Goal: Task Accomplishment & Management: Manage account settings

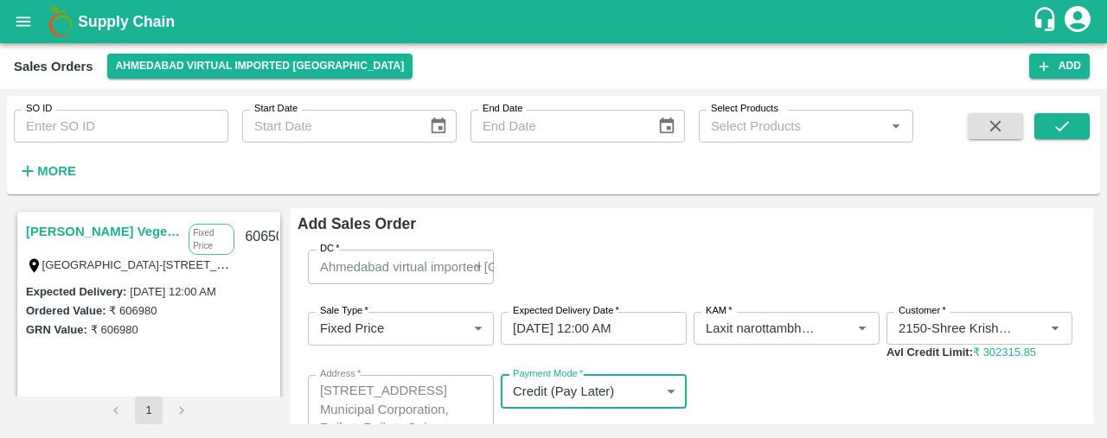
scroll to position [156, 0]
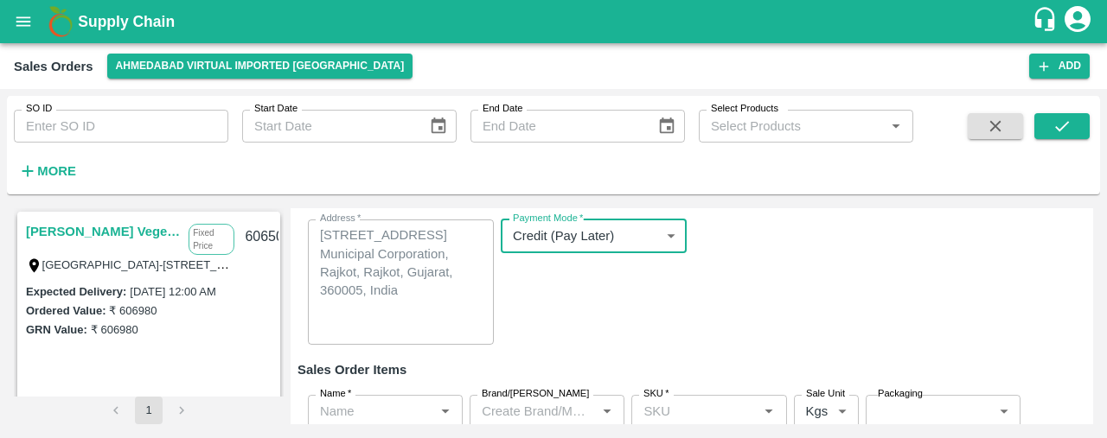
click at [23, 25] on icon "open drawer" at bounding box center [23, 21] width 15 height 10
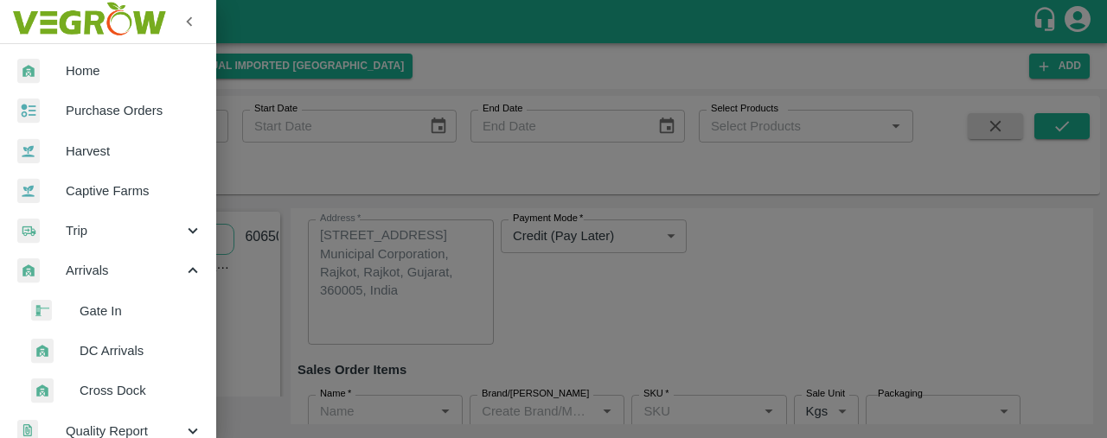
click at [95, 116] on span "Purchase Orders" at bounding box center [134, 110] width 137 height 19
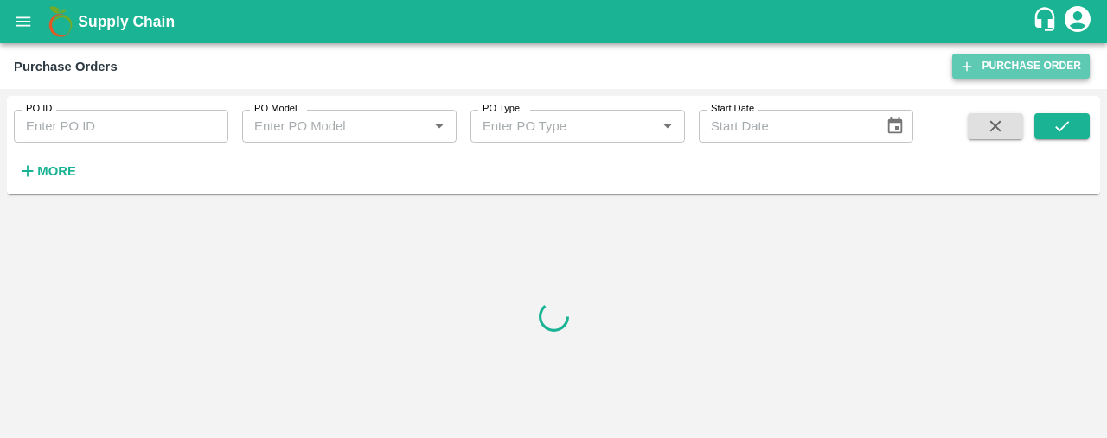
click at [975, 66] on link "Purchase Order" at bounding box center [1020, 66] width 137 height 25
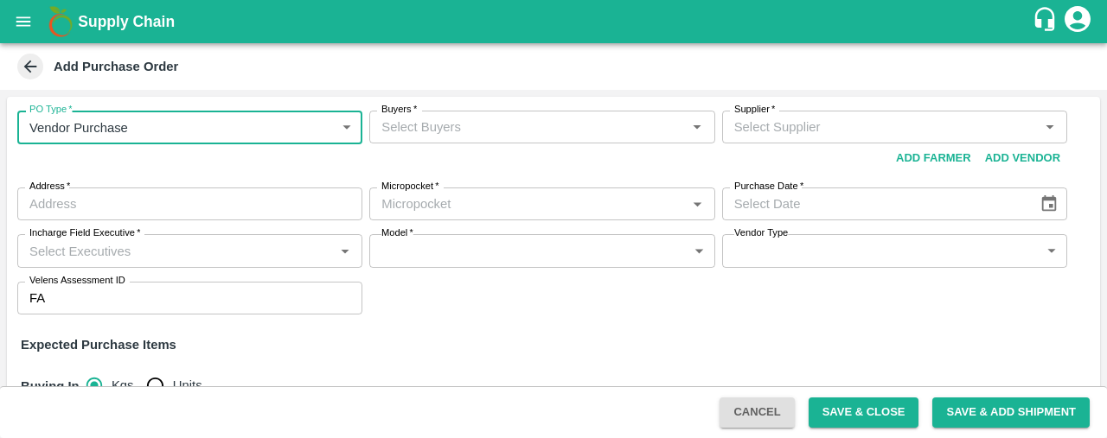
click at [451, 116] on input "Buyers   *" at bounding box center [527, 127] width 306 height 22
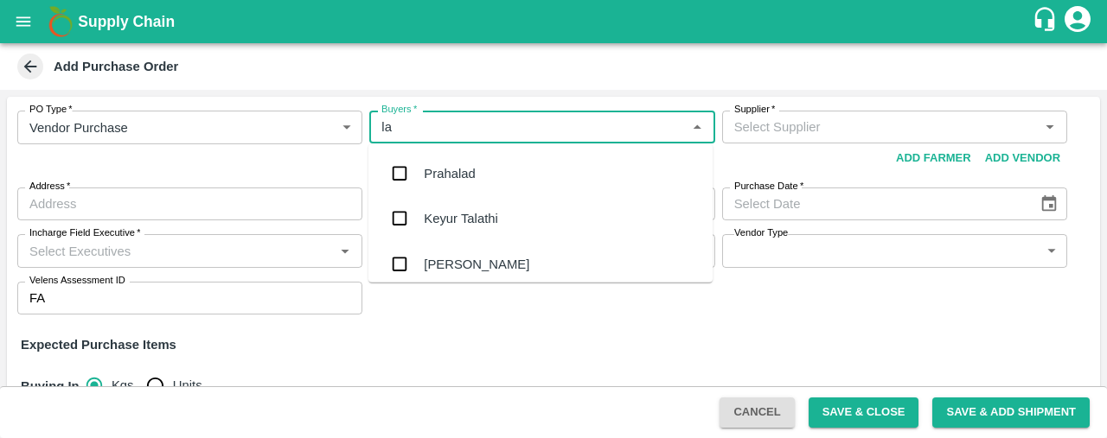
type input "lax"
click at [398, 254] on input "checkbox" at bounding box center [399, 263] width 35 height 35
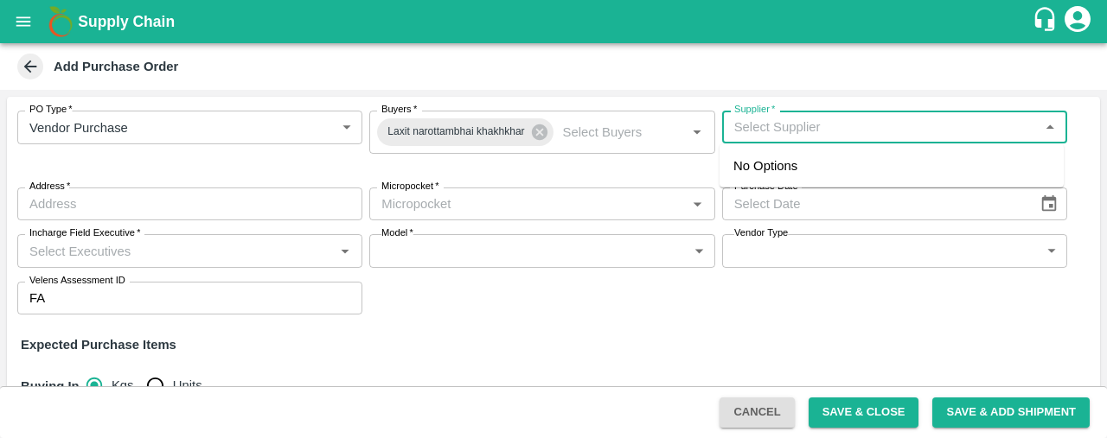
click at [778, 127] on input "Supplier   *" at bounding box center [880, 127] width 306 height 22
click at [564, 159] on div "Buyers   * Laxit narottambhai khakhkhar Buyers   *" at bounding box center [541, 142] width 345 height 63
type input "parivid impex"
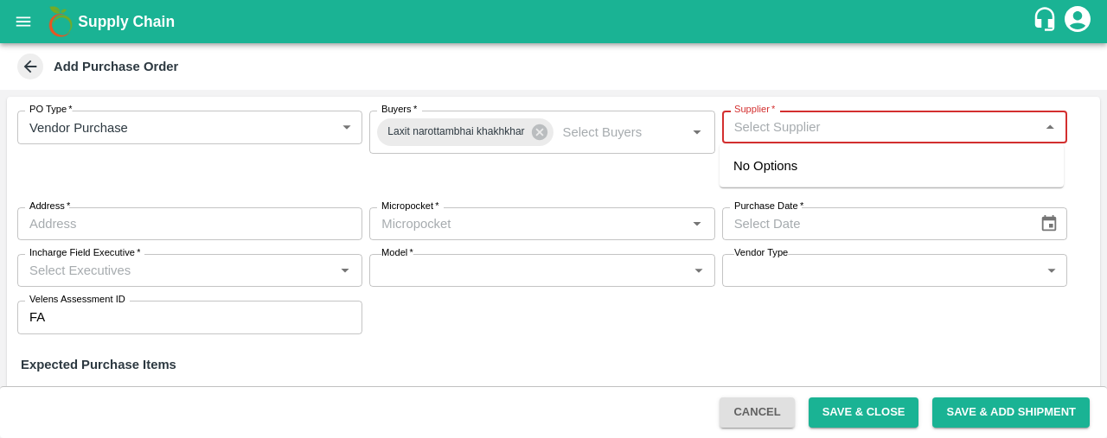
click at [767, 127] on input "Supplier   *" at bounding box center [880, 127] width 306 height 22
type input "p"
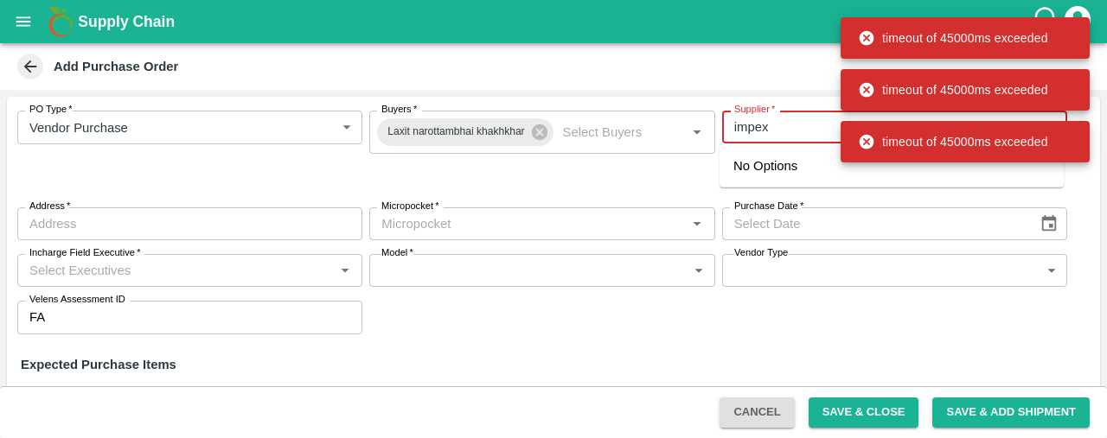
click at [877, 184] on div "No Options" at bounding box center [891, 165] width 344 height 43
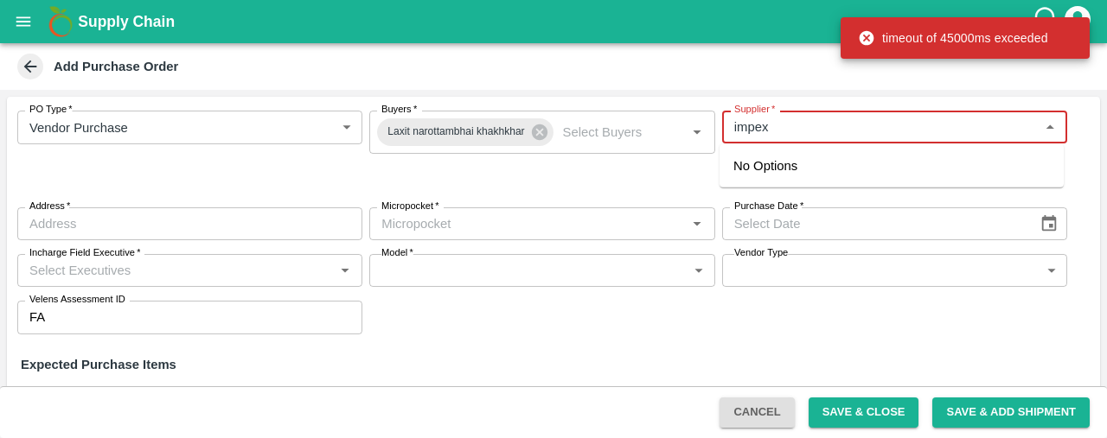
type input "impex"
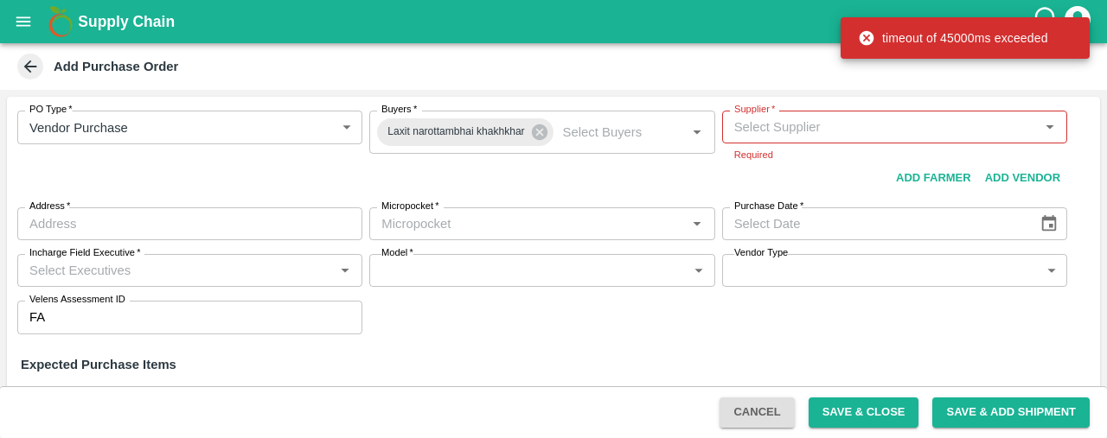
click at [861, 36] on icon at bounding box center [867, 38] width 15 height 15
click at [865, 36] on icon at bounding box center [866, 37] width 17 height 17
click at [813, 74] on div "Add Purchase Order" at bounding box center [552, 67] width 1076 height 26
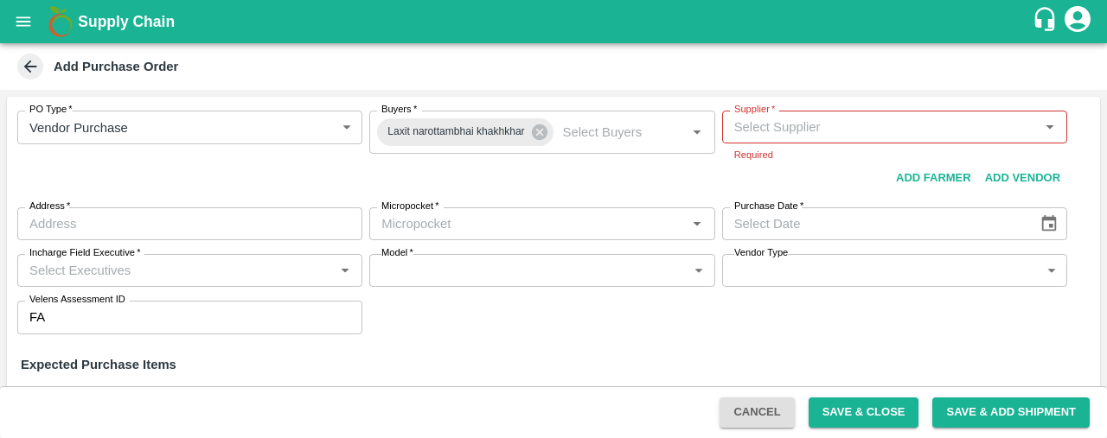
click at [742, 131] on input "Supplier   *" at bounding box center [880, 127] width 306 height 22
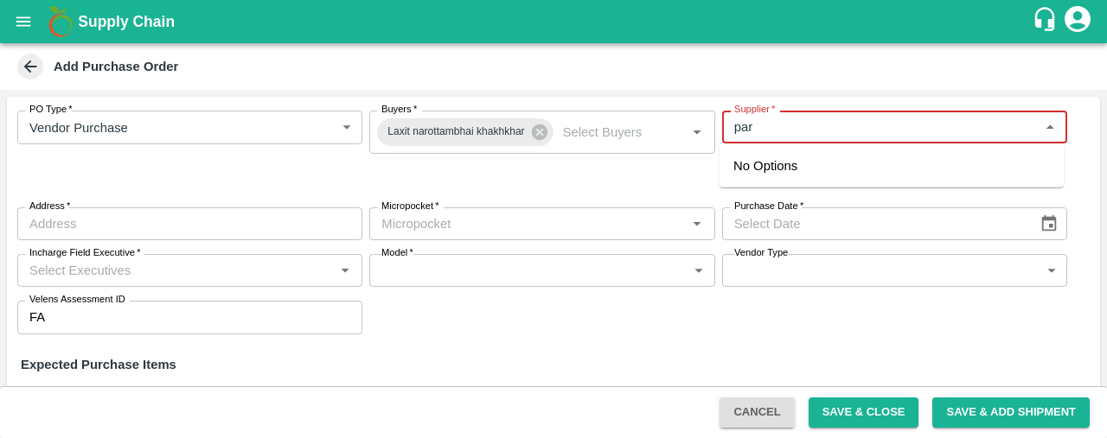
type input "pari"
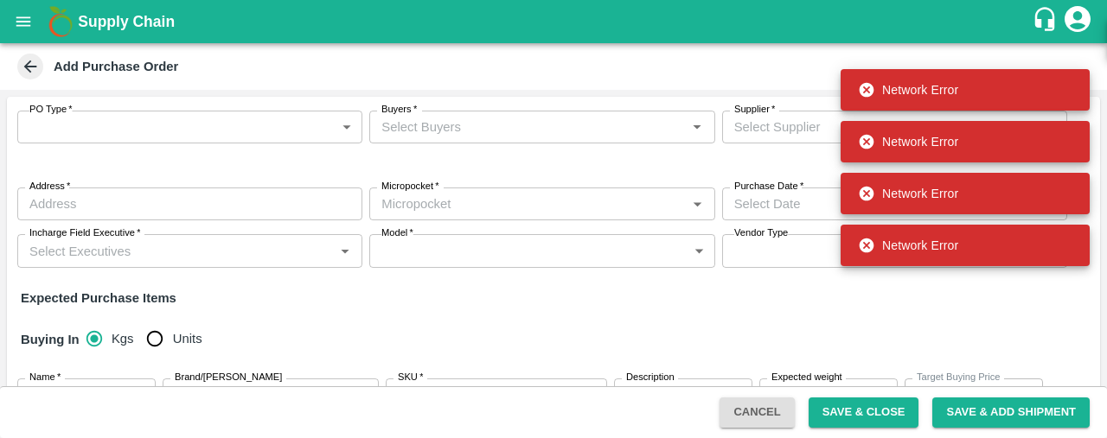
click at [1067, 14] on div "Network Error" at bounding box center [964, 38] width 249 height 52
click at [1072, 16] on div "Network Error" at bounding box center [964, 38] width 249 height 52
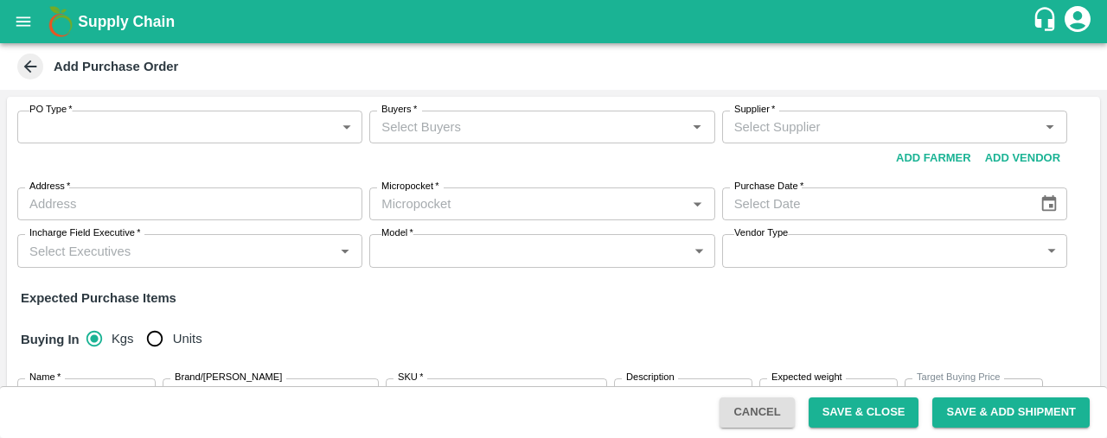
click at [1072, 16] on icon "account of current user" at bounding box center [1077, 19] width 26 height 26
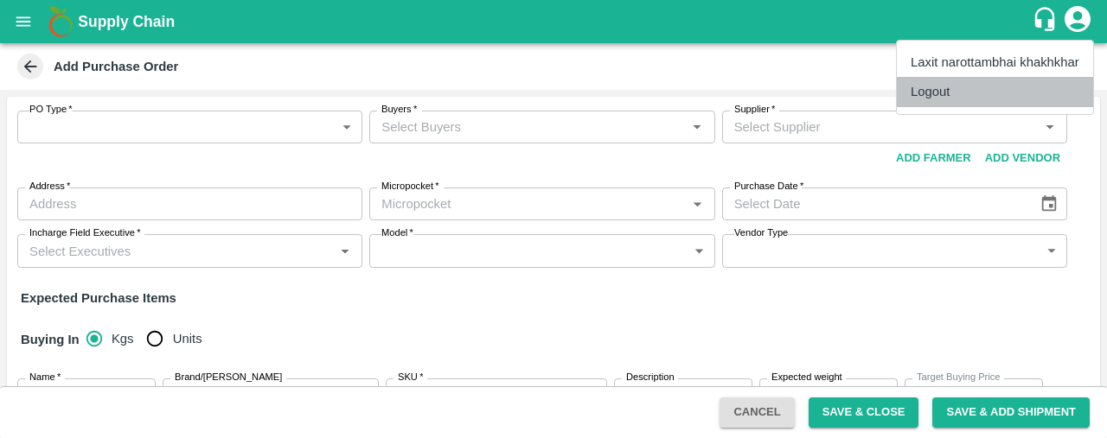
click at [1026, 82] on li "Logout" at bounding box center [995, 91] width 196 height 29
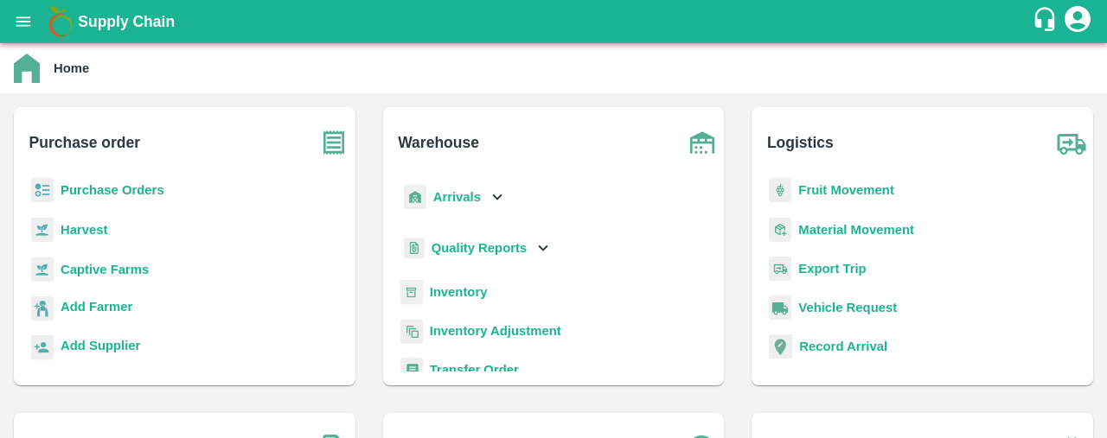
click at [139, 188] on b "Purchase Orders" at bounding box center [113, 190] width 104 height 14
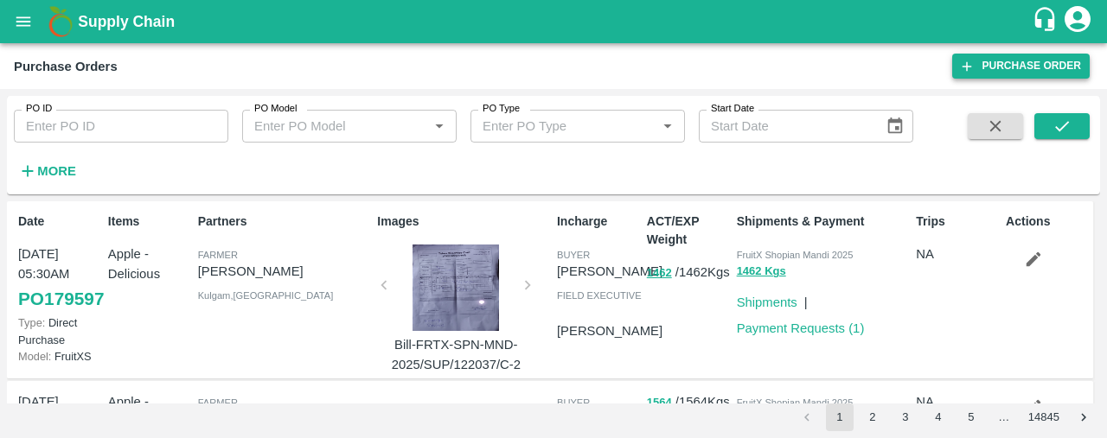
click at [1016, 65] on link "Purchase Order" at bounding box center [1020, 66] width 137 height 25
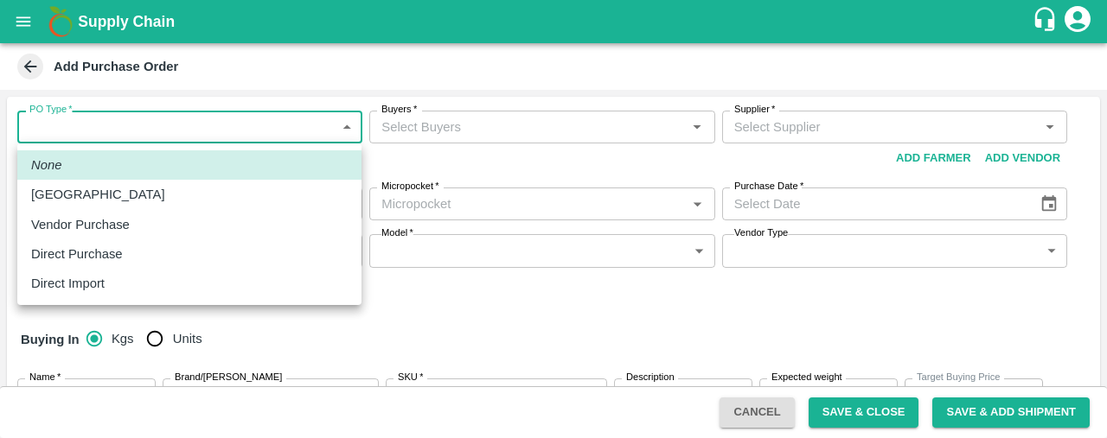
click at [234, 129] on body "Supply Chain Add Purchase Order PO Type   * ​ PO Type Buyers   * Buyers   * Sup…" at bounding box center [553, 219] width 1107 height 438
click at [199, 227] on div "Vendor Purchase" at bounding box center [189, 224] width 316 height 19
type input "2"
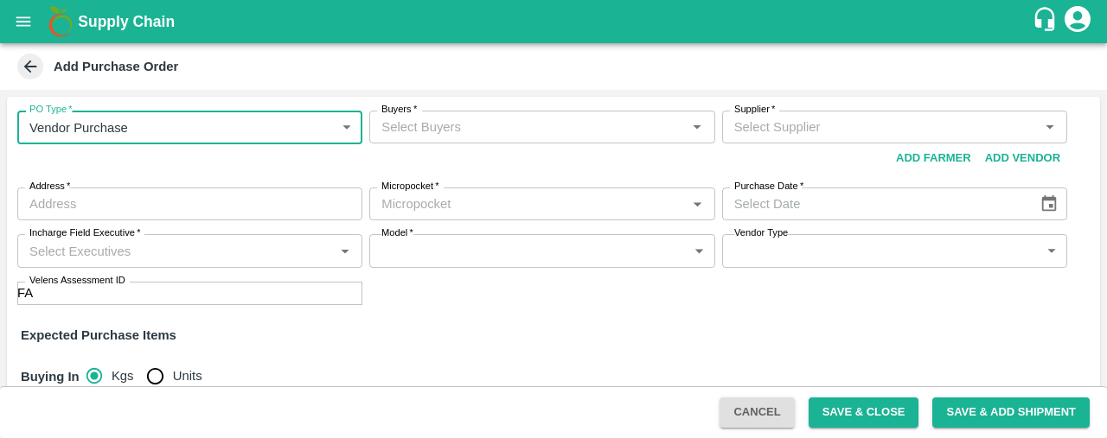
click at [406, 130] on input "Buyers   *" at bounding box center [527, 127] width 306 height 22
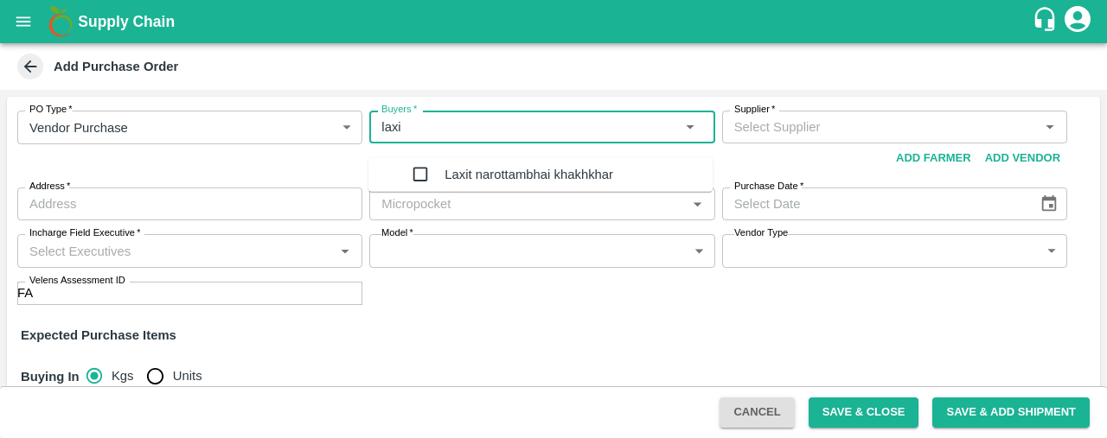
type input "laxit"
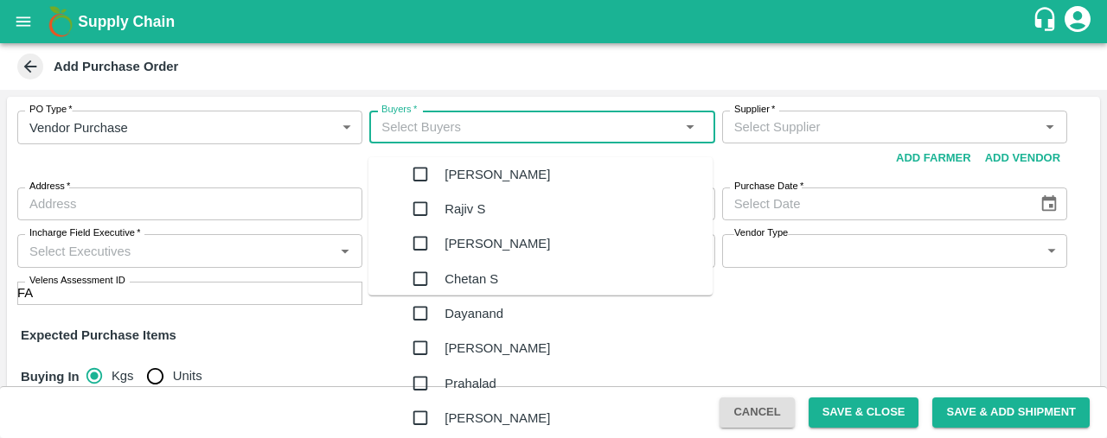
click at [404, 178] on input "checkbox" at bounding box center [420, 174] width 35 height 35
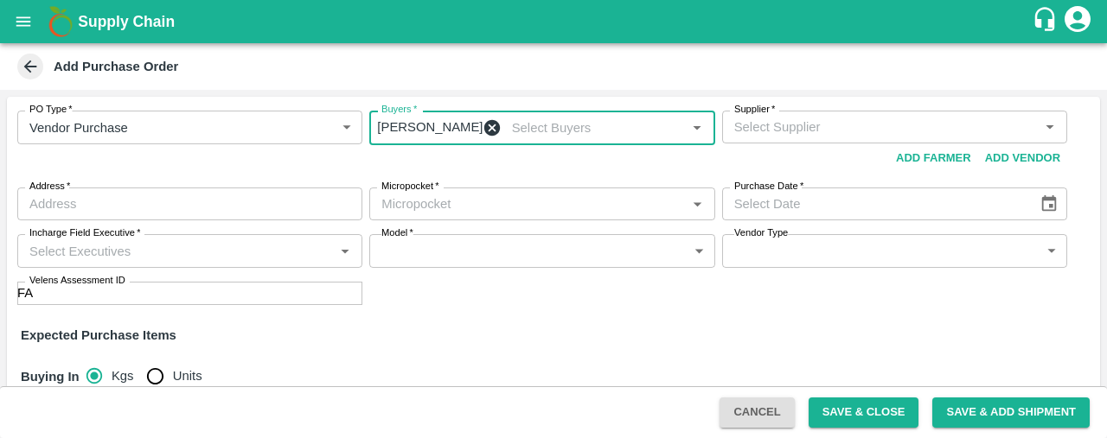
click at [484, 130] on icon at bounding box center [492, 128] width 16 height 16
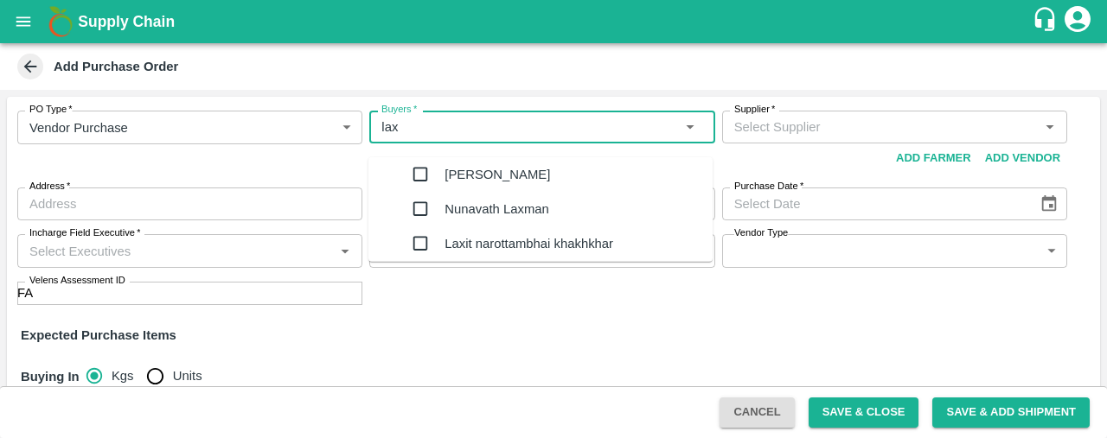
type input "laxi"
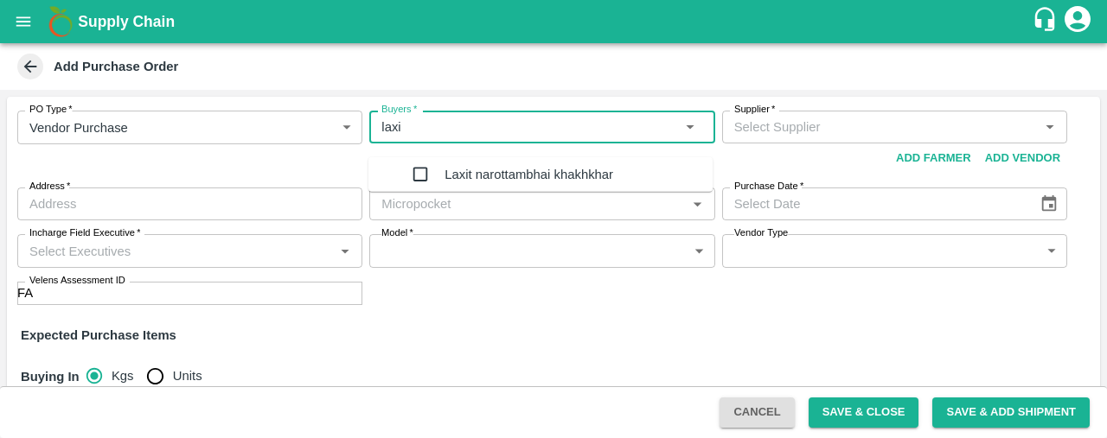
click at [403, 175] on input "checkbox" at bounding box center [420, 174] width 35 height 35
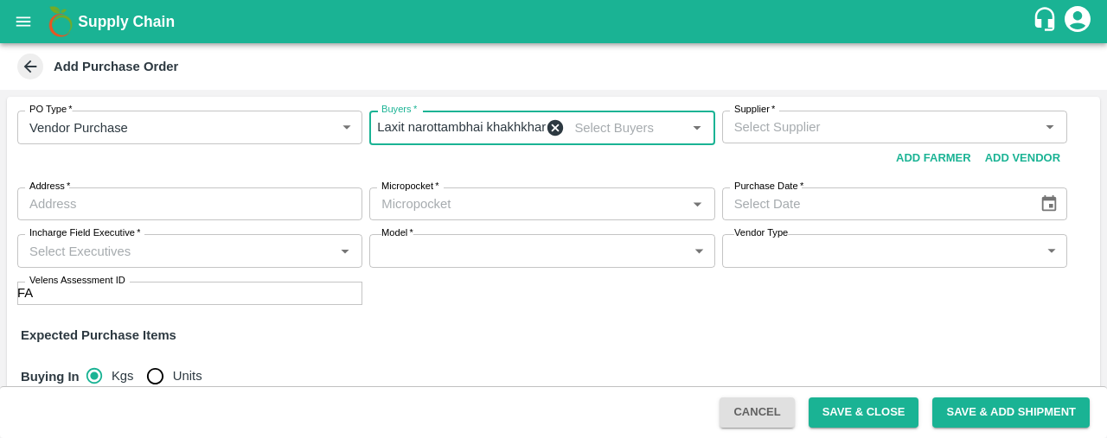
click at [757, 136] on input "Supplier   *" at bounding box center [880, 127] width 306 height 22
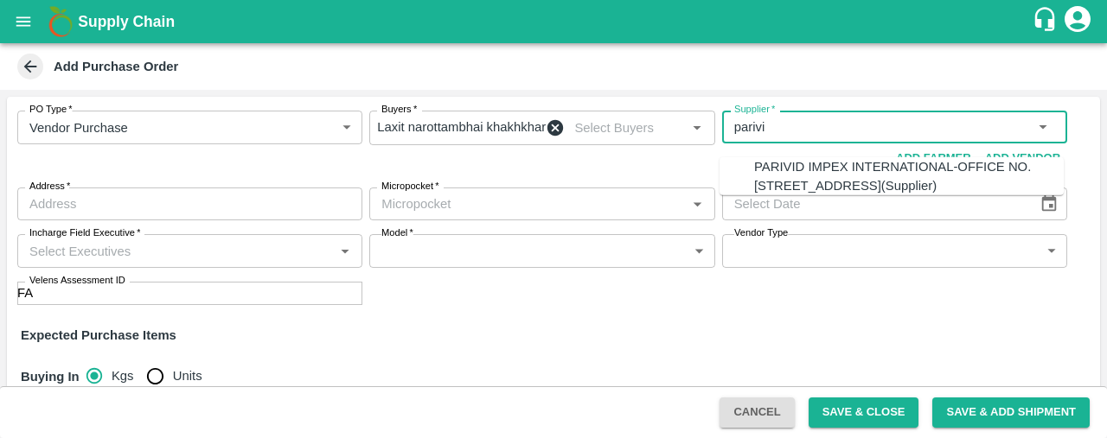
click at [754, 196] on div "PARIVID IMPEX INTERNATIONAL-OFFICE NO. 623, FRUIT MARKET, SECTOR-19, Thane-9769…" at bounding box center [909, 176] width 310 height 39
type input "PARIVID IMPEX INTERNATIONAL-OFFICE NO. 623, FRUIT MARKET, SECTOR-19, Thane-9769…"
type input "OFFICE NO. 623, FRUIT MARKET, SECTOR-19, Thane, NAVI MUMBAI, Maharashtra"
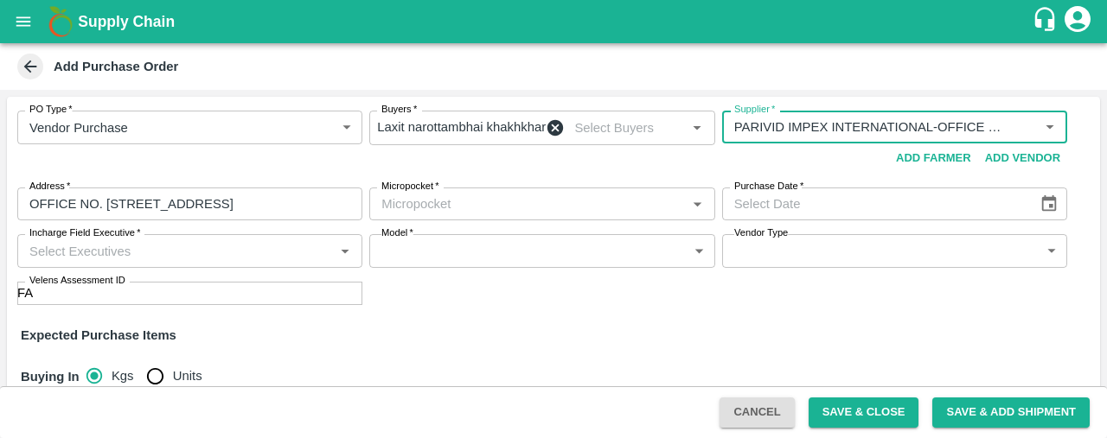
type input "PARIVID IMPEX INTERNATIONAL-OFFICE NO. 623, FRUIT MARKET, SECTOR-19, Thane-9769…"
click at [520, 210] on input "Micropocket   *" at bounding box center [527, 204] width 306 height 22
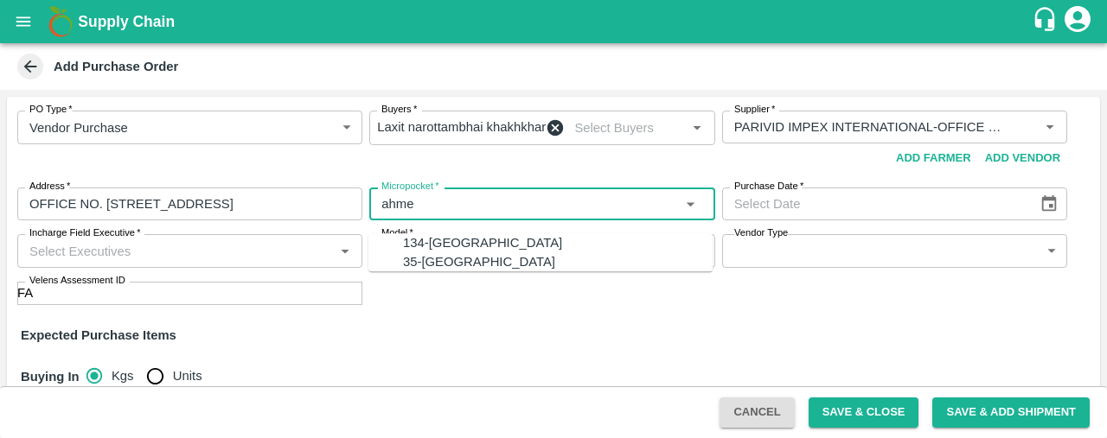
click at [516, 244] on div "134-Ahmedabad" at bounding box center [558, 242] width 310 height 19
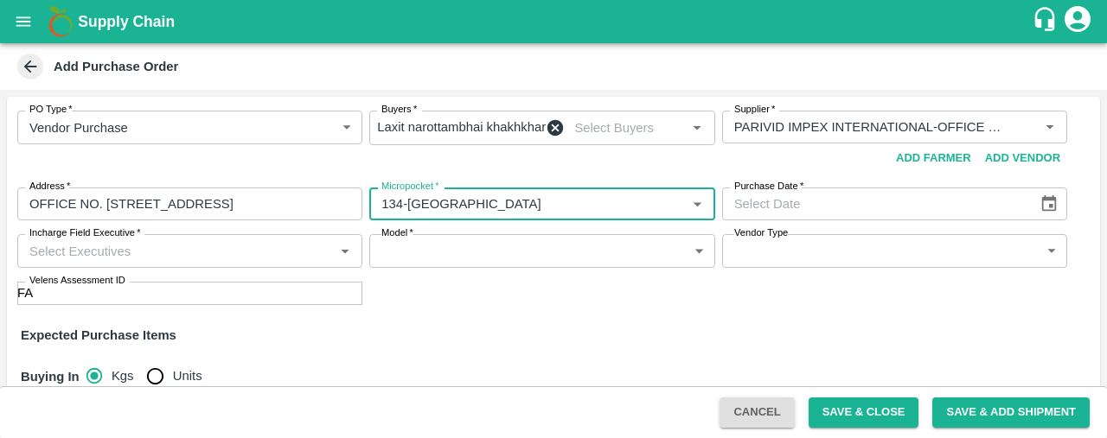
type input "134-Ahmedabad"
click at [1042, 198] on icon "Choose date" at bounding box center [1049, 203] width 15 height 16
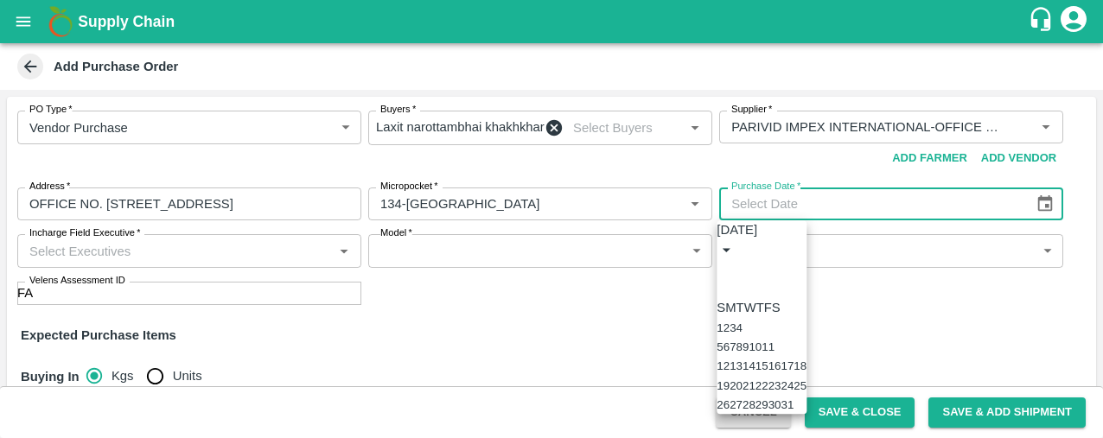
click at [724, 271] on icon "Previous month" at bounding box center [724, 271] width 0 height 0
click at [743, 393] on button "22" at bounding box center [736, 386] width 13 height 13
type input "22/09/2025"
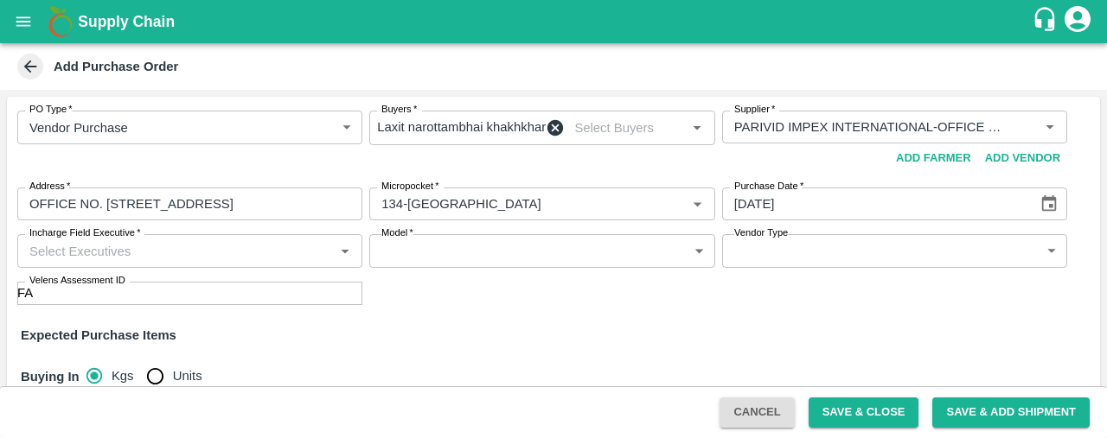
click at [469, 263] on body "Supply Chain Add Purchase Order PO Type   * Vendor Purchase 2 PO Type Buyers   …" at bounding box center [553, 219] width 1107 height 438
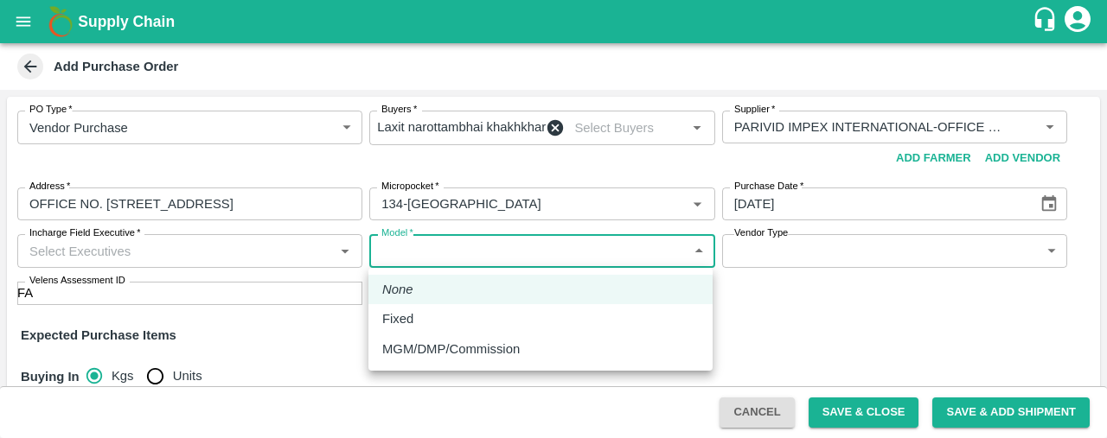
click at [474, 319] on div "Fixed" at bounding box center [540, 319] width 316 height 19
type input "Fixed"
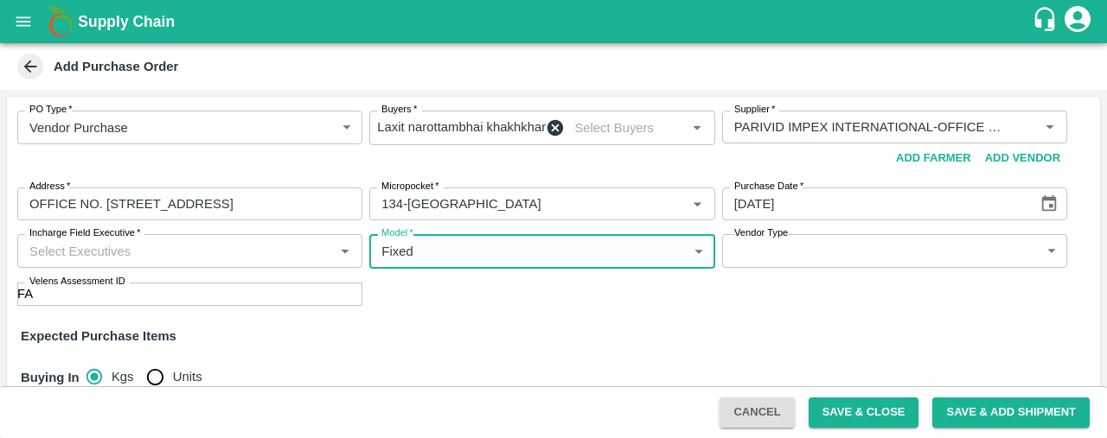
click at [190, 256] on input "Incharge Field Executive   *" at bounding box center [175, 251] width 306 height 22
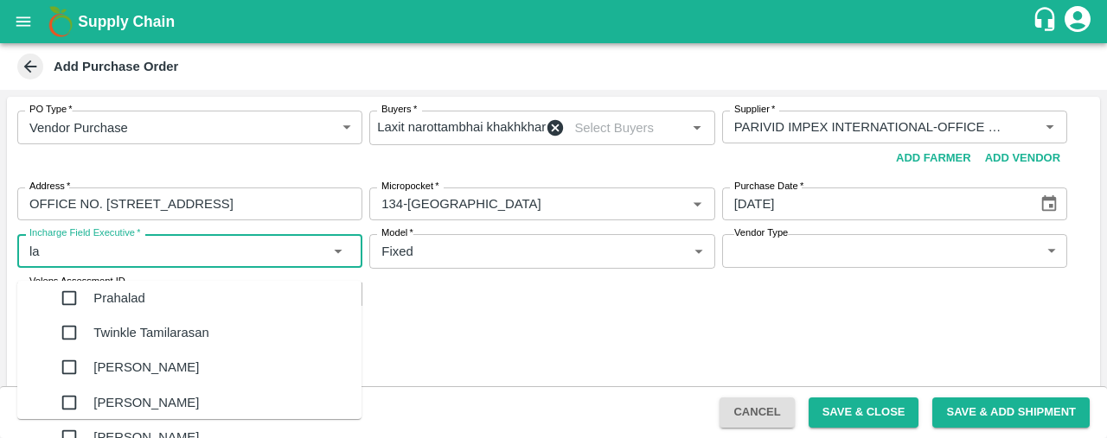
type input "l"
type input "che"
click at [110, 350] on div "Chetan S" at bounding box center [207, 333] width 310 height 35
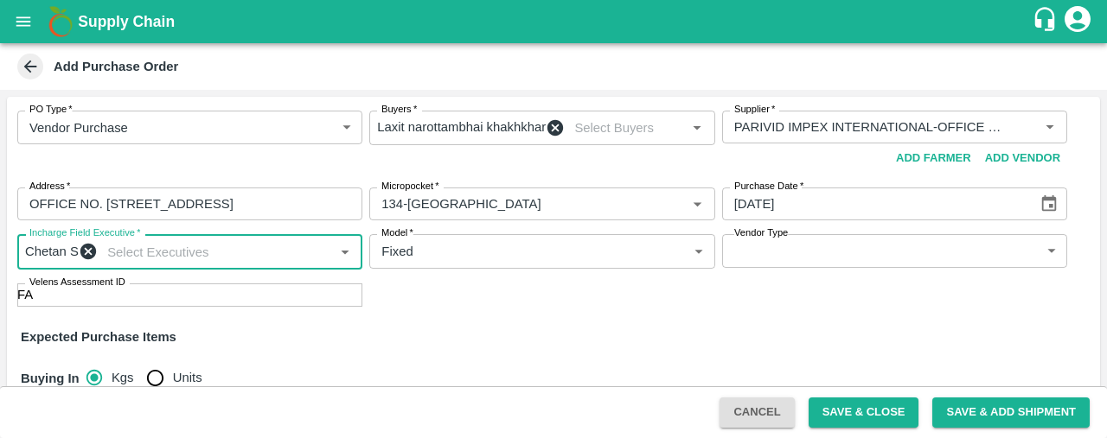
click at [807, 260] on body "Supply Chain Add Purchase Order PO Type   * Vendor Purchase 2 PO Type Buyers   …" at bounding box center [553, 219] width 1107 height 438
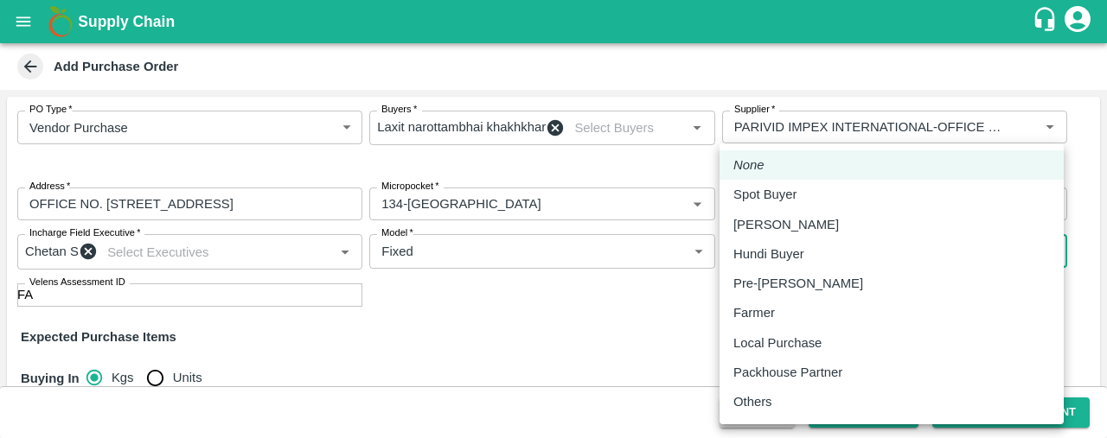
click at [661, 356] on div at bounding box center [553, 219] width 1107 height 438
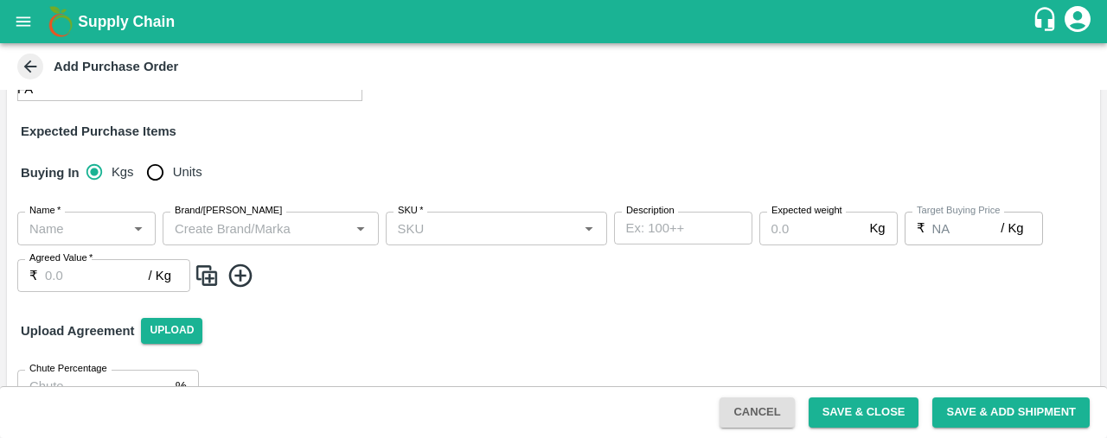
scroll to position [208, 0]
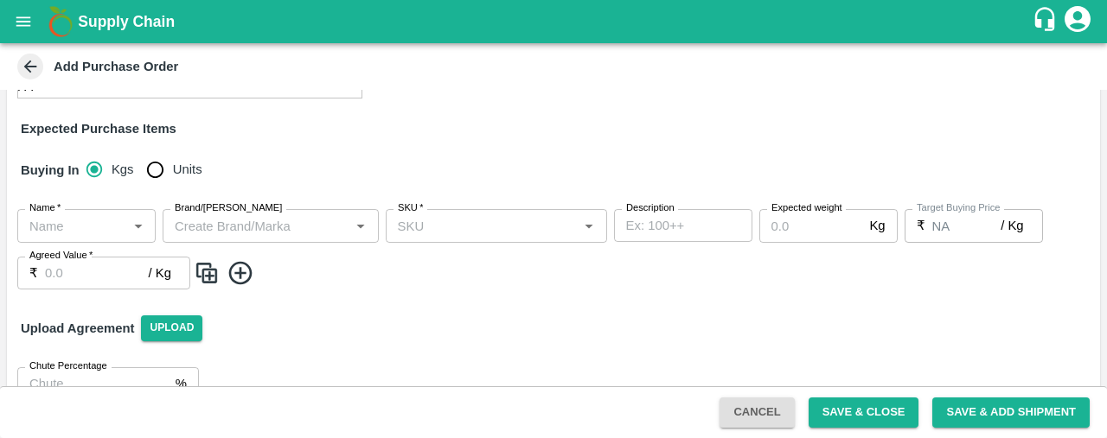
click at [159, 187] on input "Units" at bounding box center [154, 169] width 35 height 35
radio input "true"
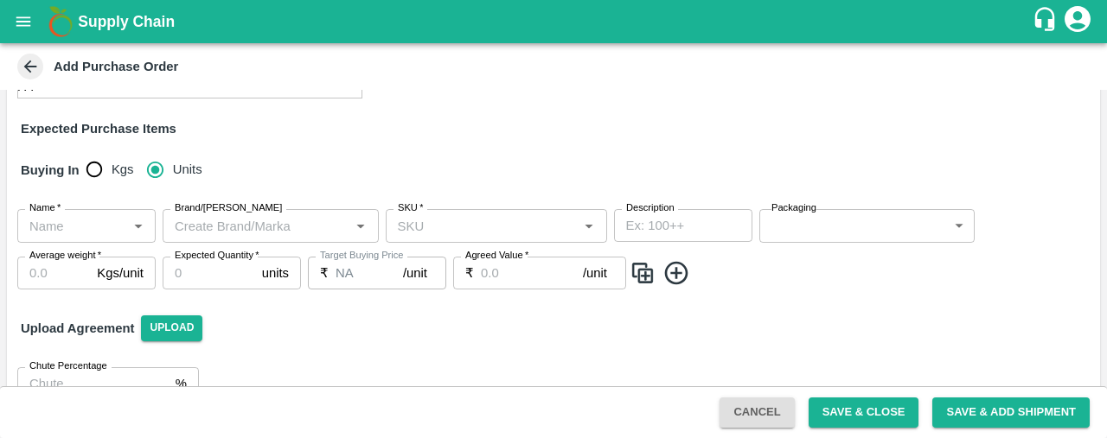
click at [61, 235] on input "Name   *" at bounding box center [71, 225] width 99 height 22
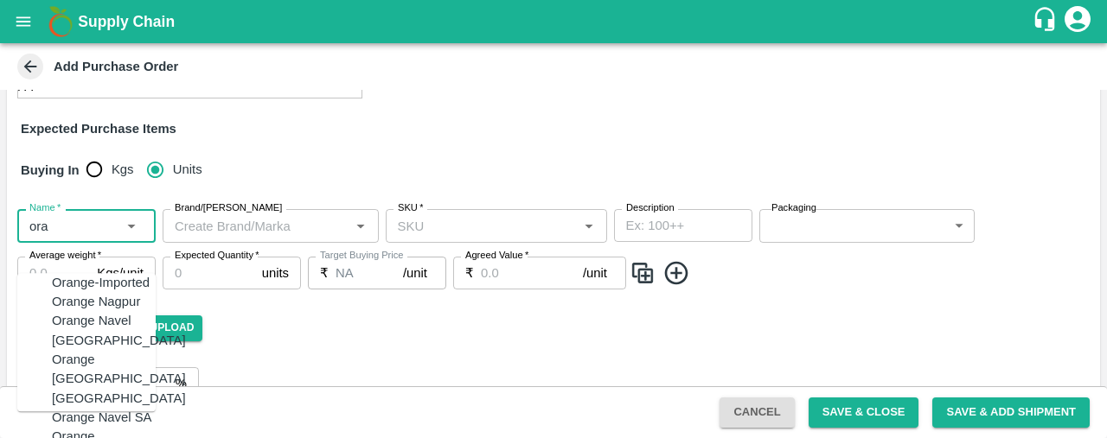
scroll to position [154, 0]
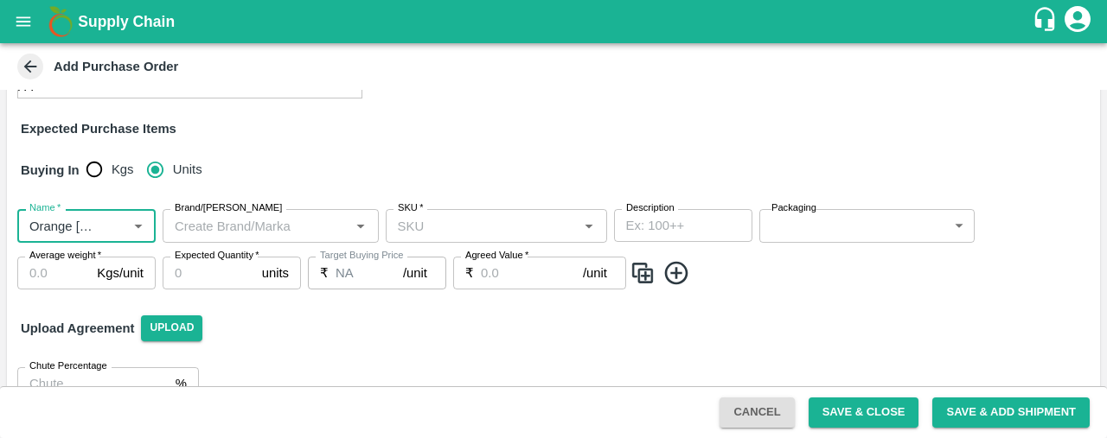
type input "Orange [PERSON_NAME]"
click at [428, 234] on input "SKU   *" at bounding box center [482, 225] width 182 height 22
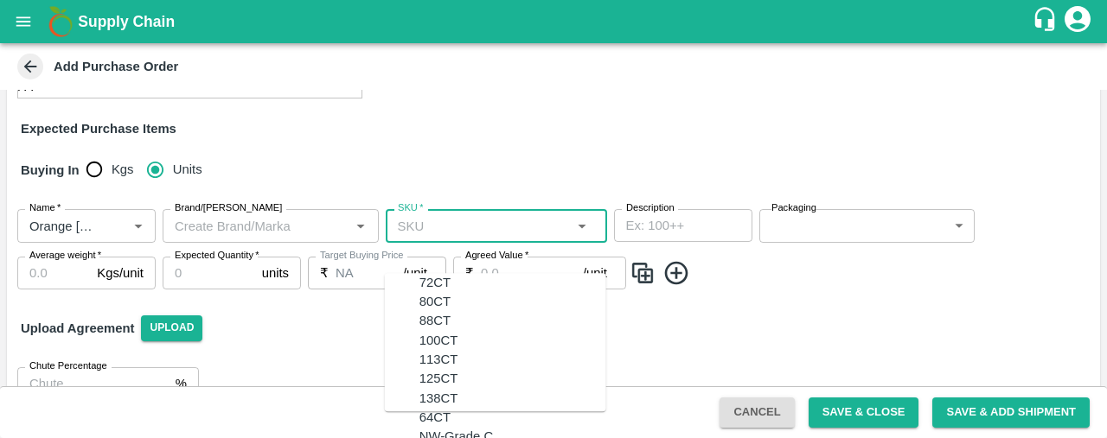
click at [431, 280] on div "72CT" at bounding box center [512, 282] width 187 height 19
type input "72CT"
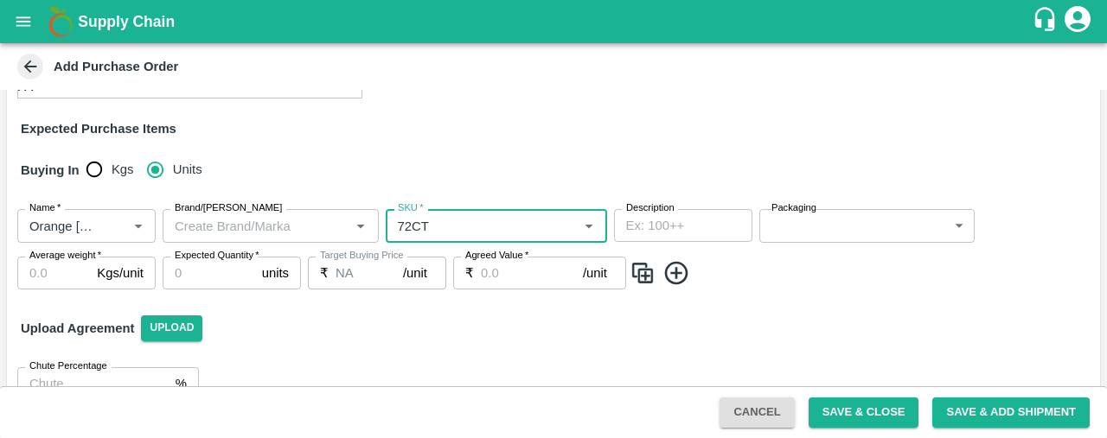
click at [791, 252] on body "Supply Chain Add Purchase Order PO Type   * Vendor Purchase 2 PO Type Buyers   …" at bounding box center [553, 219] width 1107 height 438
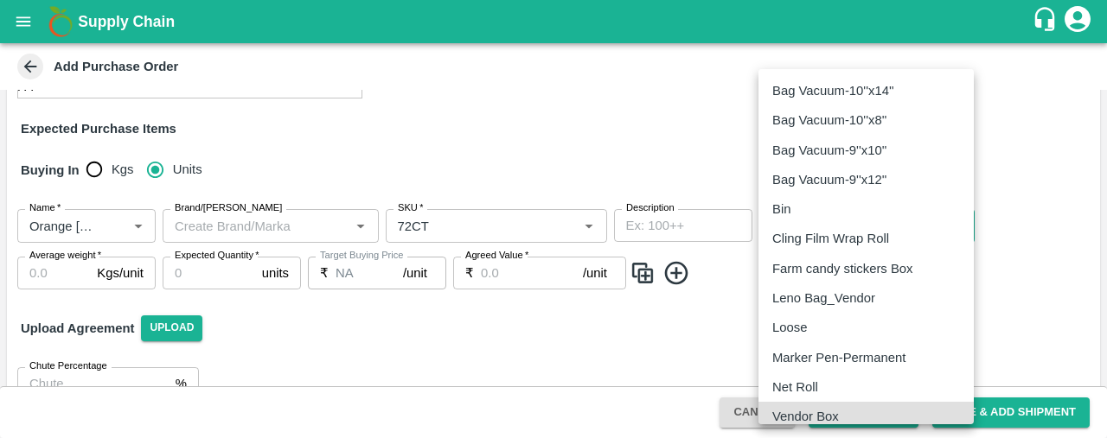
scroll to position [7, 0]
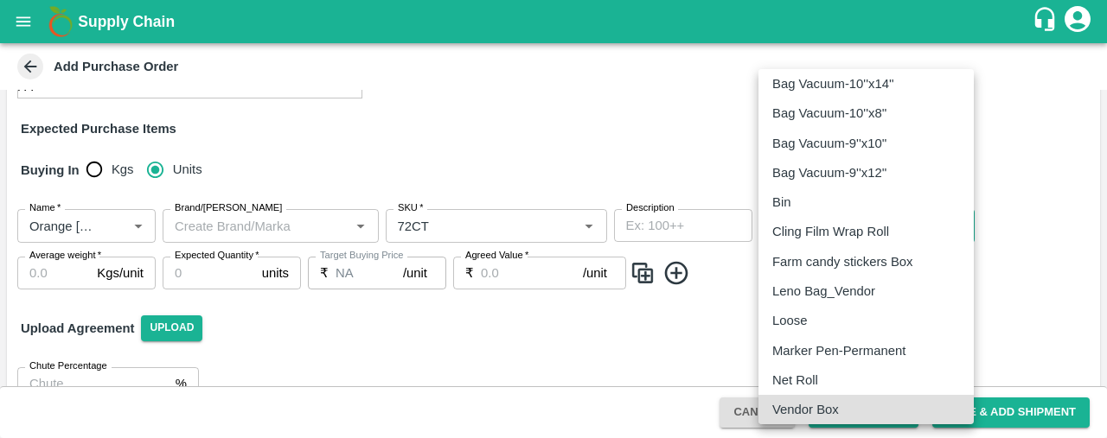
click at [798, 406] on p "Vendor Box" at bounding box center [805, 409] width 67 height 19
type input "276"
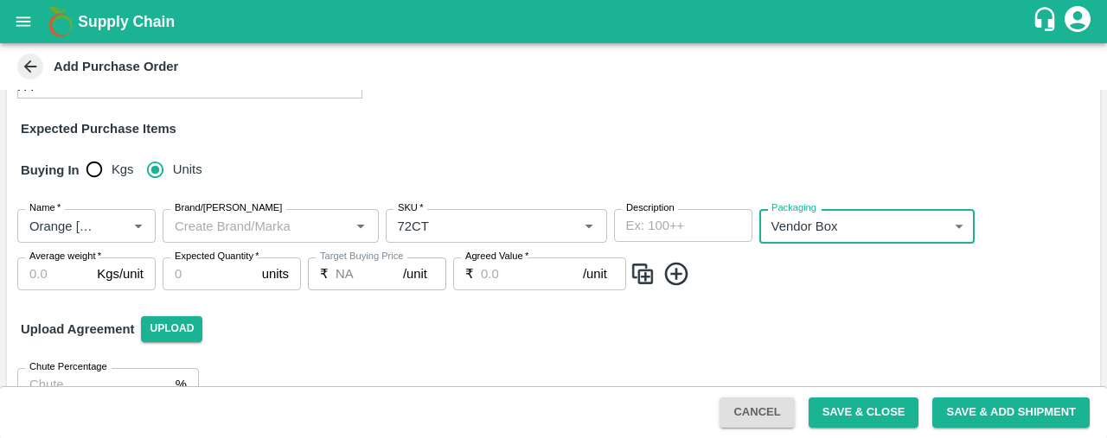
click at [50, 291] on input "Average weight   *" at bounding box center [53, 274] width 73 height 33
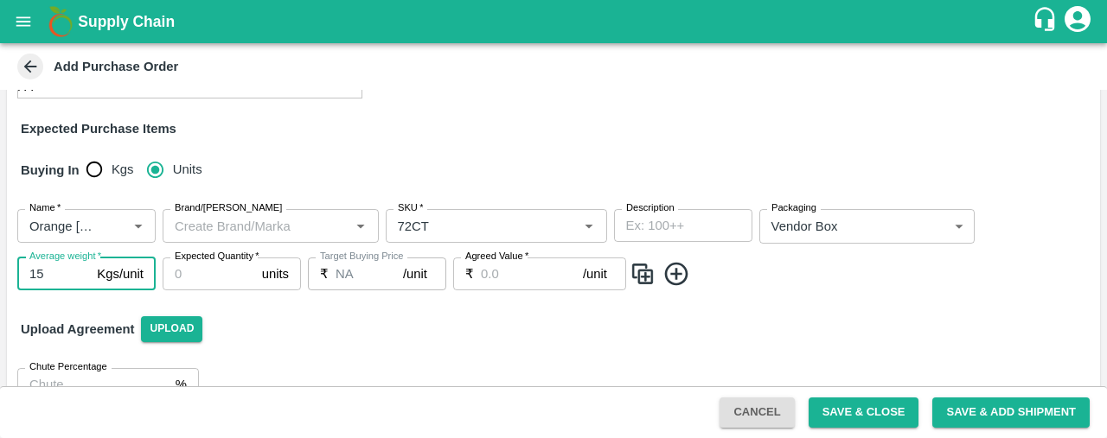
type input "15"
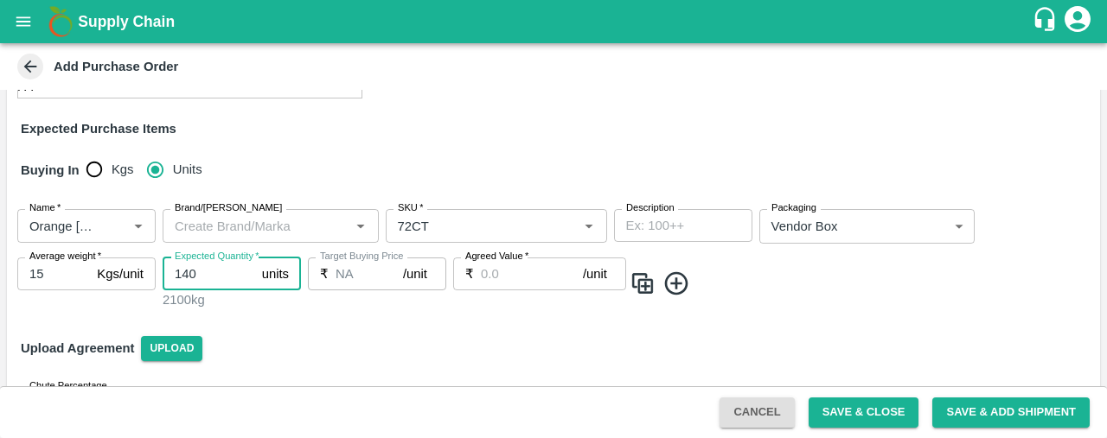
type input "140"
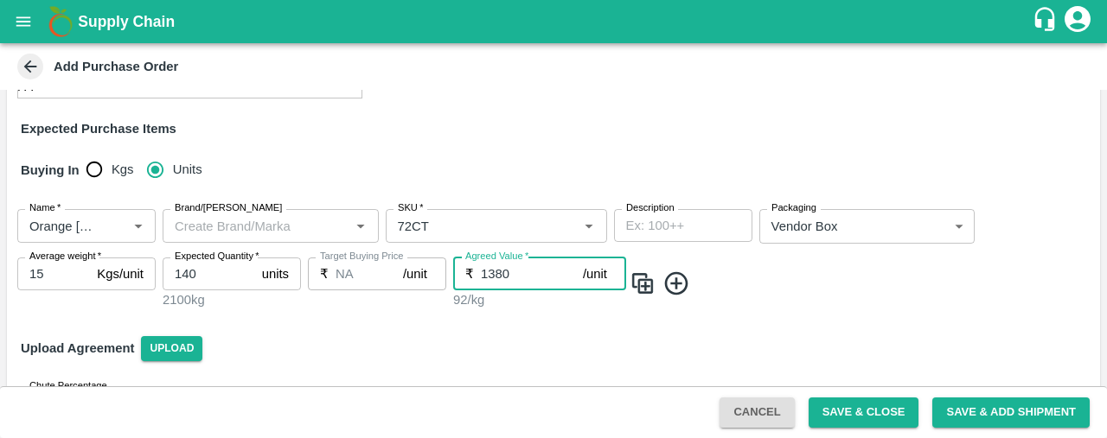
type input "1380"
click at [647, 298] on img at bounding box center [643, 284] width 26 height 29
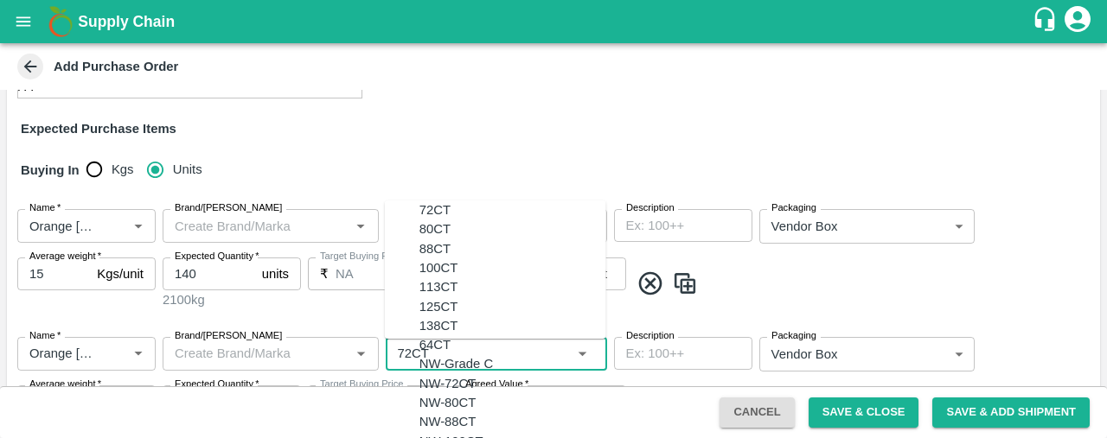
click at [442, 365] on input "SKU   *" at bounding box center [471, 353] width 160 height 22
click at [467, 259] on div "88CT" at bounding box center [512, 249] width 187 height 19
type input "88CT"
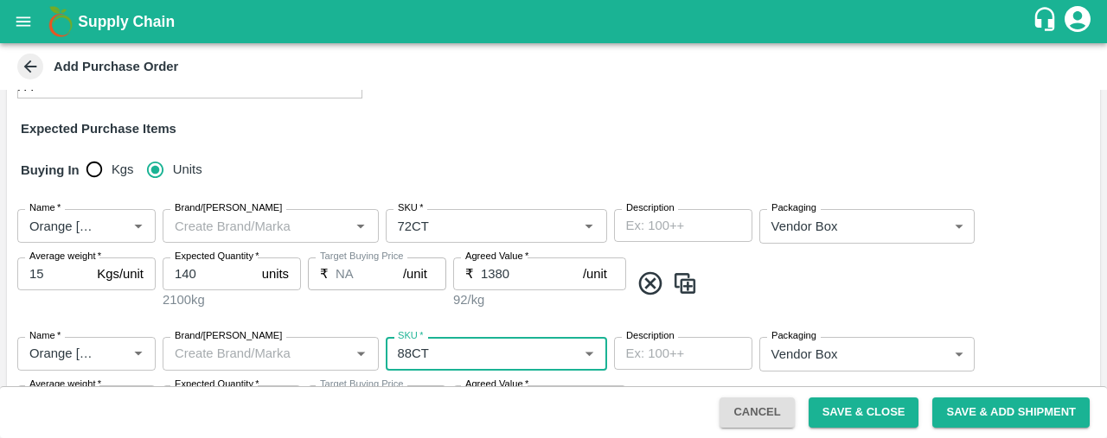
click at [1048, 215] on div "Name   * Name   * Brand/Marka Brand/Marka SKU   * SKU   * Description x Descrip…" at bounding box center [553, 259] width 1093 height 128
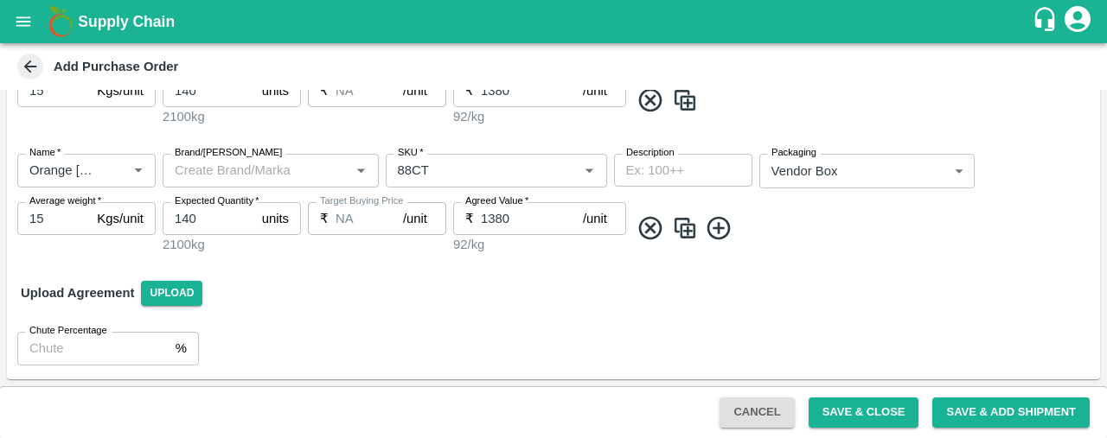
scroll to position [393, 0]
click at [998, 418] on button "Save & Add Shipment" at bounding box center [1010, 413] width 157 height 30
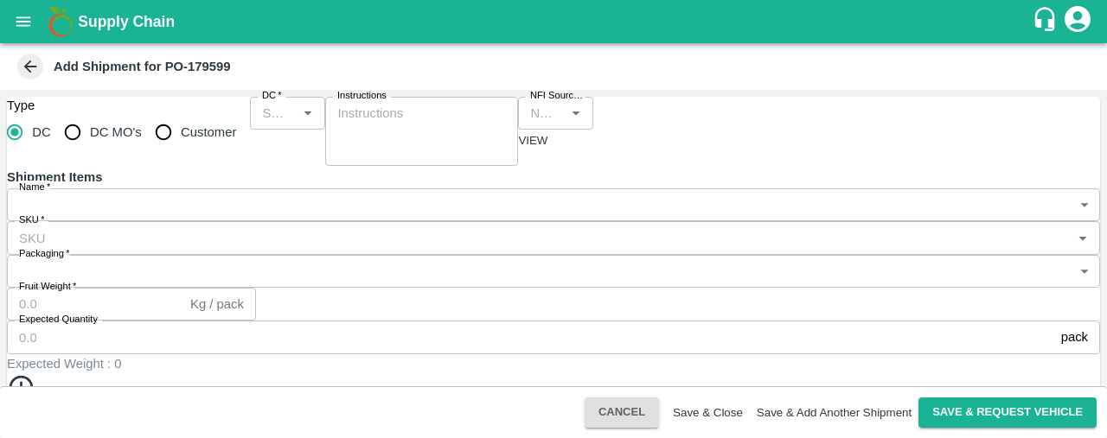
click at [523, 125] on input "NFI Source Warehouse   *" at bounding box center [541, 113] width 36 height 22
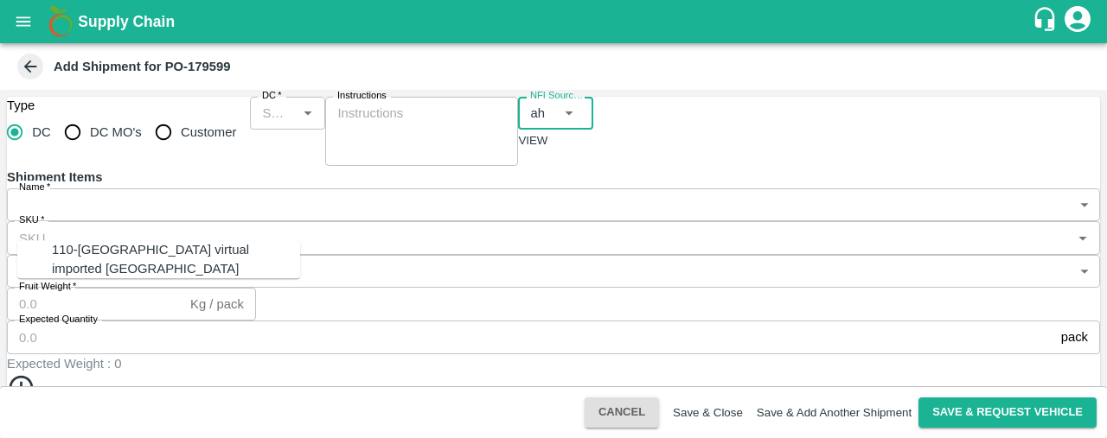
click at [92, 259] on div "110-Ahmedabad virtual imported DC" at bounding box center [176, 259] width 248 height 39
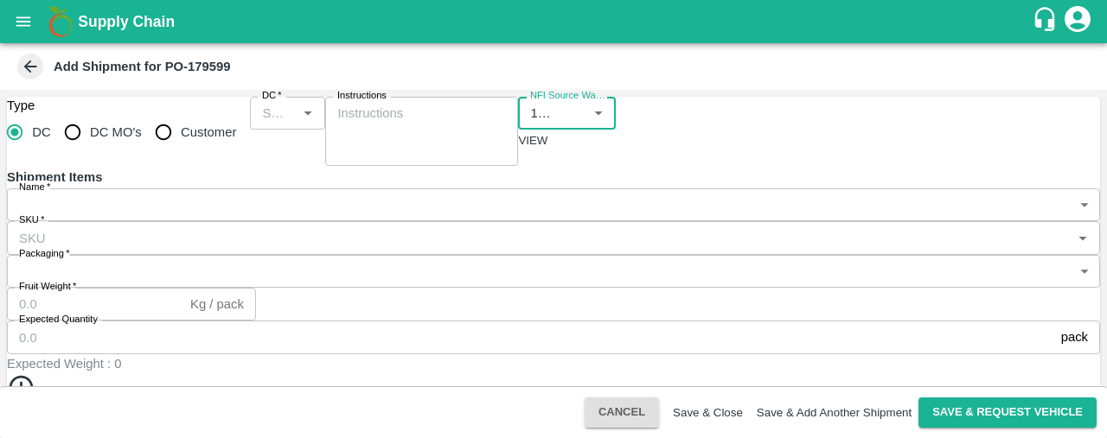
type input "110-Ahmedabad virtual imported DC"
click at [291, 125] on input "DC   *" at bounding box center [273, 113] width 36 height 22
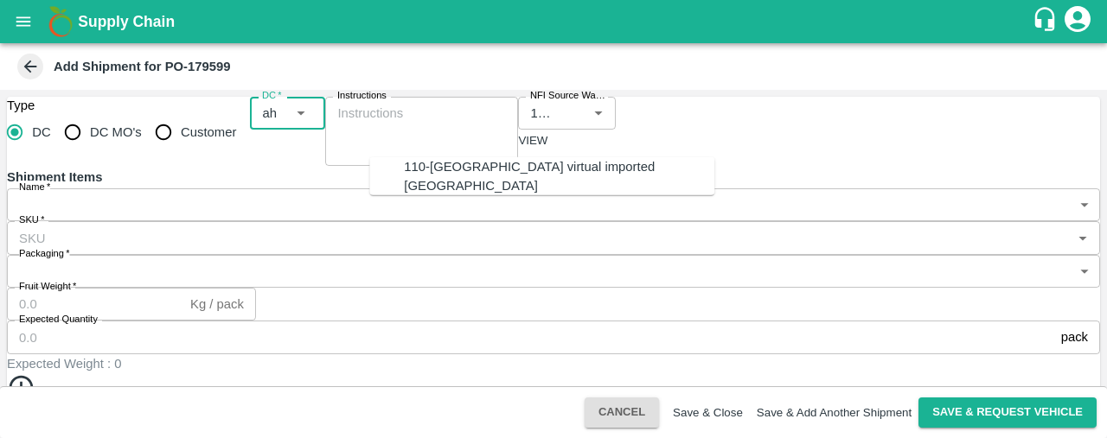
click at [425, 165] on div "110-Ahmedabad virtual imported DC" at bounding box center [559, 176] width 310 height 39
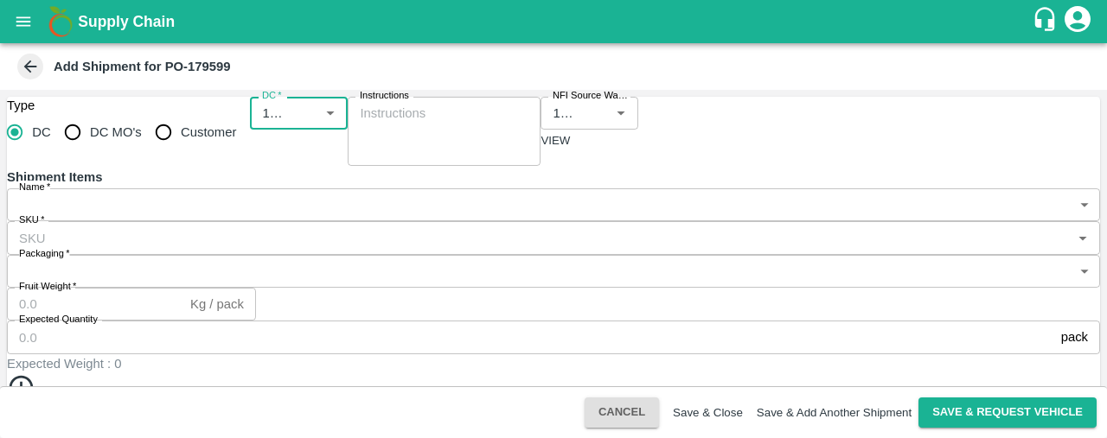
type input "110-Ahmedabad virtual imported DC"
click at [86, 299] on body "Supply Chain Add Shipment for PO-179599 Type DC DC MO's Customer DC   * DC   * …" at bounding box center [553, 219] width 1107 height 438
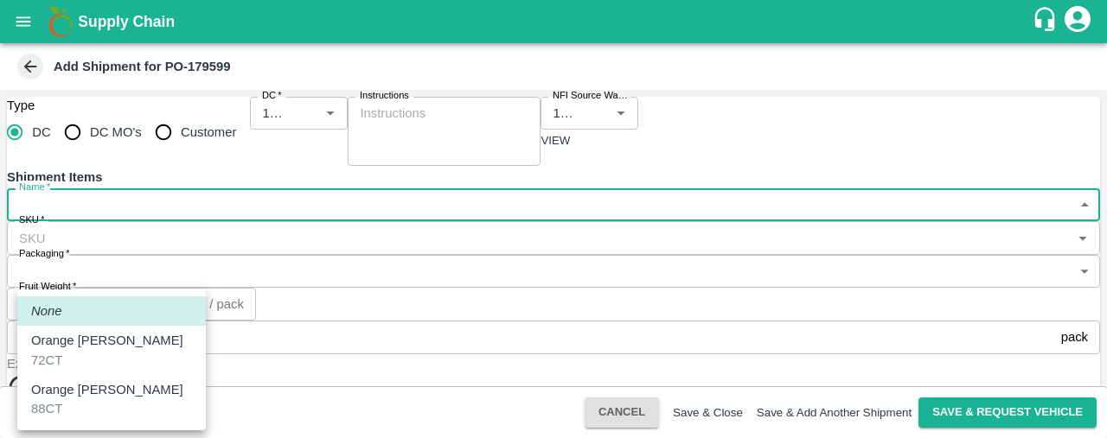
click at [106, 347] on p "Orange [PERSON_NAME]" at bounding box center [107, 340] width 152 height 19
type input "2098474"
type input "276"
type input "15"
type input "140"
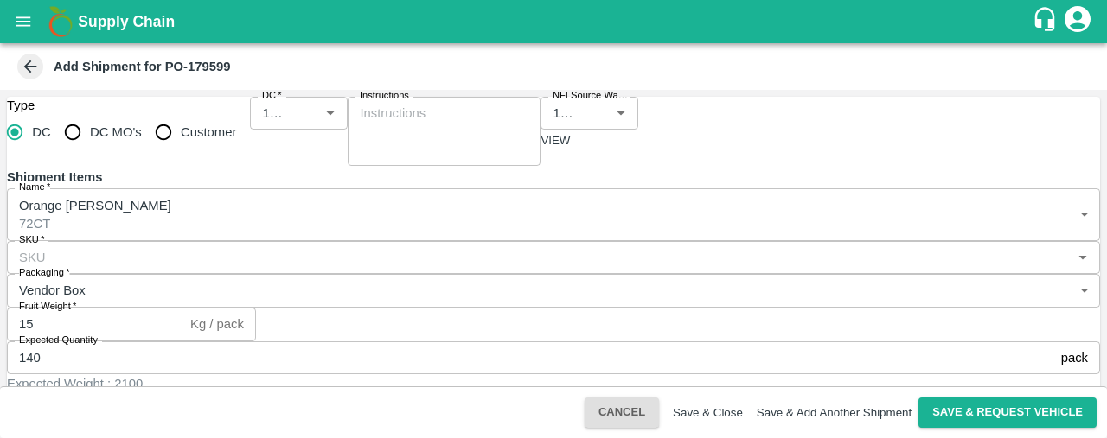
click at [33, 396] on icon "button" at bounding box center [21, 407] width 23 height 23
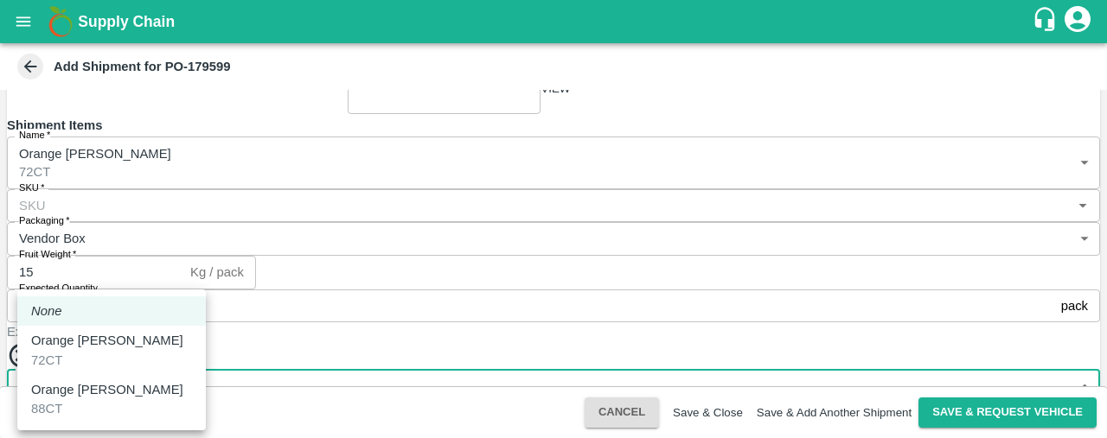
click at [110, 332] on body "Supply Chain Add Shipment for PO-179599 Type DC DC MO's Customer DC   * DC   * …" at bounding box center [553, 219] width 1107 height 438
click at [109, 399] on div "Orange Valencia SA 88CT" at bounding box center [111, 399] width 161 height 39
type input "2098475"
type input "276"
type input "140"
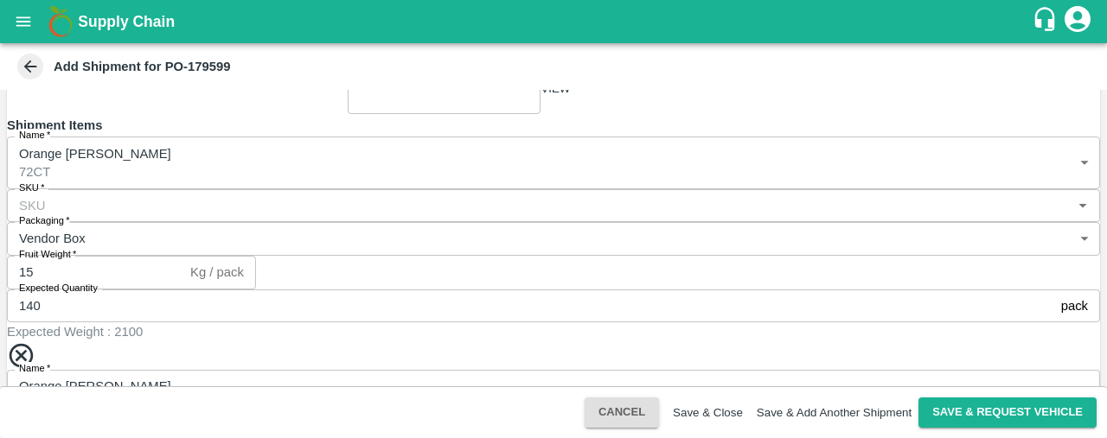
click at [673, 418] on button "Save & Close" at bounding box center [708, 412] width 70 height 13
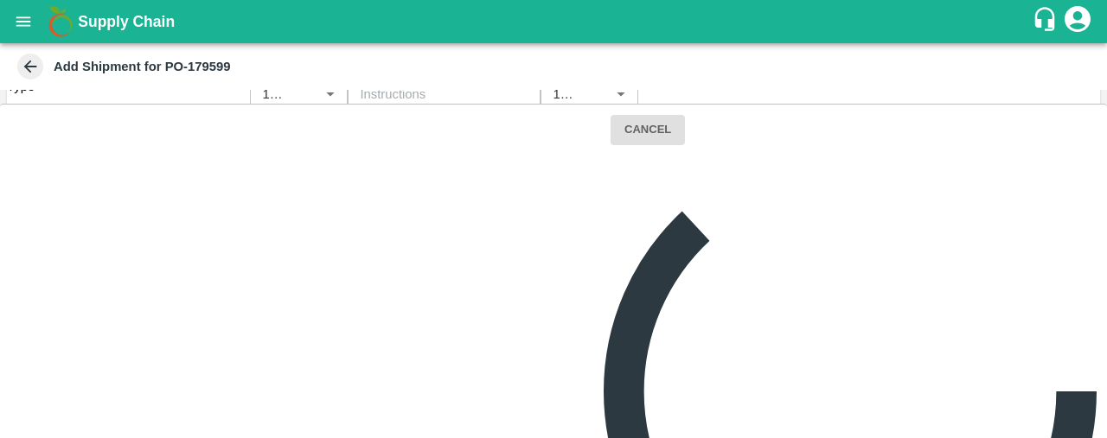
scroll to position [54, 0]
click at [747, 112] on div "Type DC DC MO's Customer DC   * DC   * Instructions x Instructions NFI Source W…" at bounding box center [553, 77] width 1093 height 69
click at [14, 27] on icon "open drawer" at bounding box center [23, 21] width 19 height 19
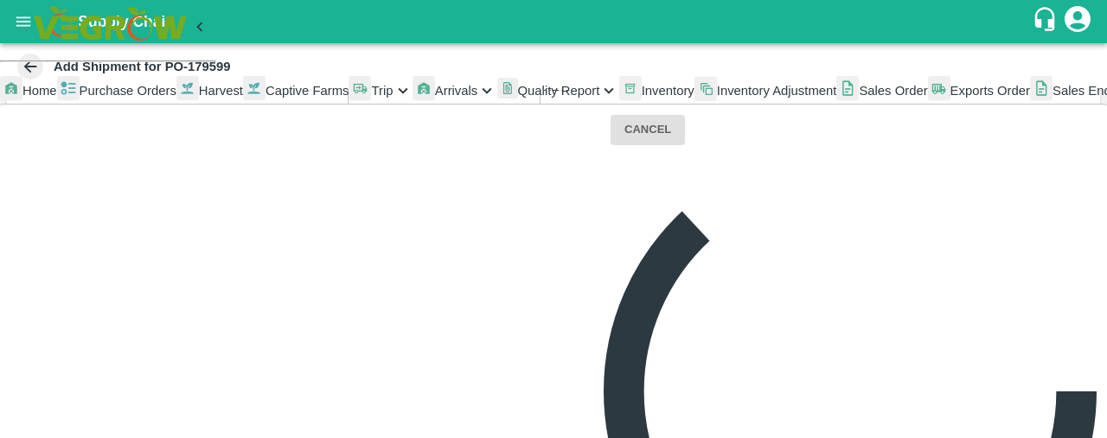
click at [642, 98] on span "Inventory" at bounding box center [668, 91] width 53 height 14
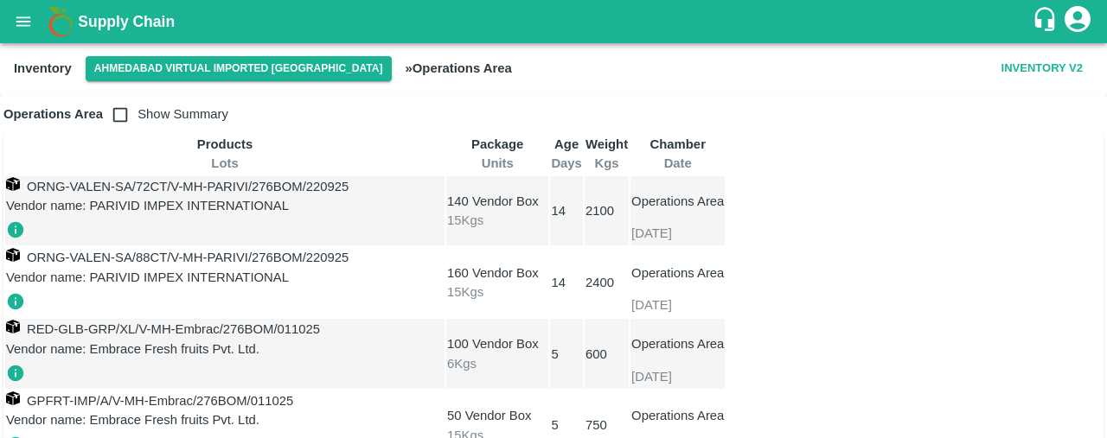
scroll to position [759, 0]
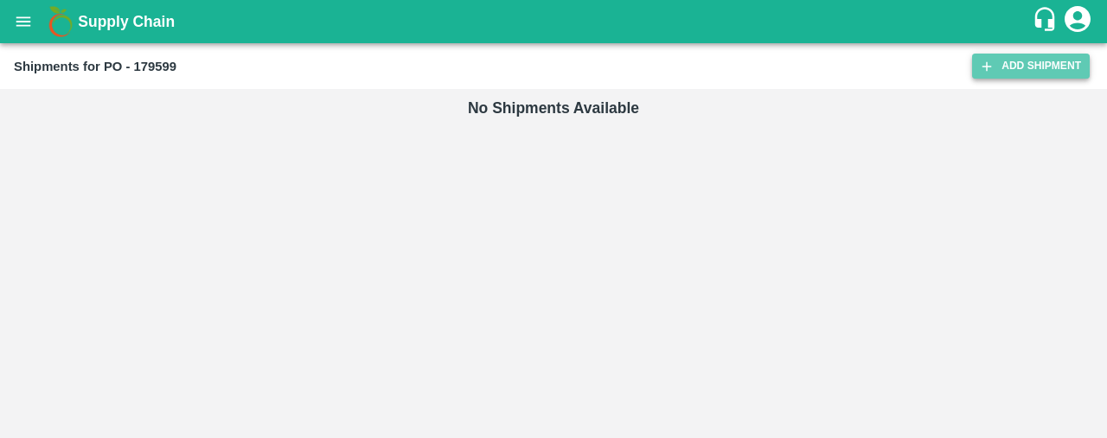
click at [1067, 75] on link "Add Shipment" at bounding box center [1031, 66] width 118 height 25
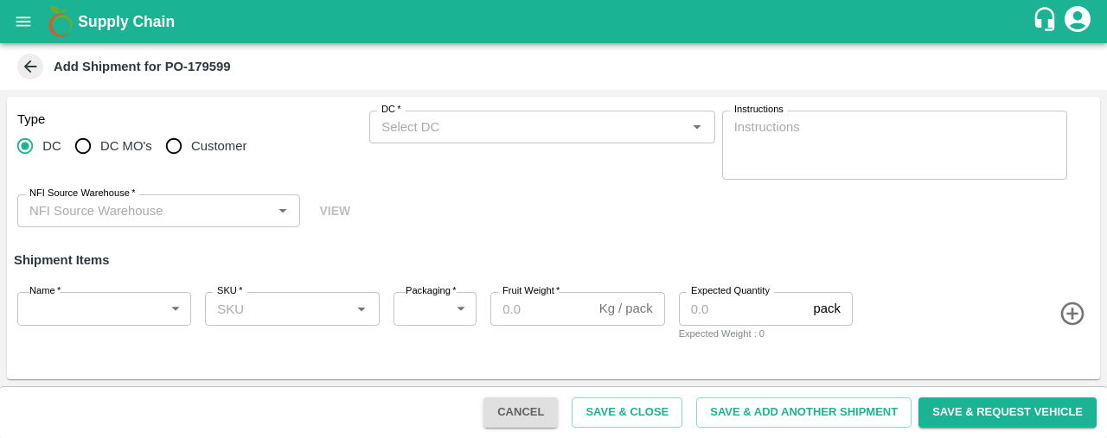
click at [19, 23] on icon "open drawer" at bounding box center [23, 21] width 19 height 19
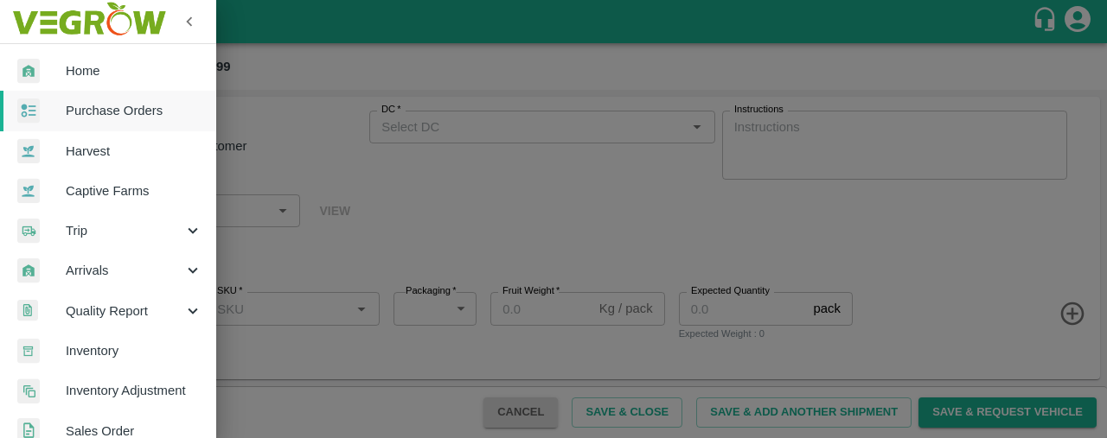
click at [444, 157] on div at bounding box center [553, 219] width 1107 height 438
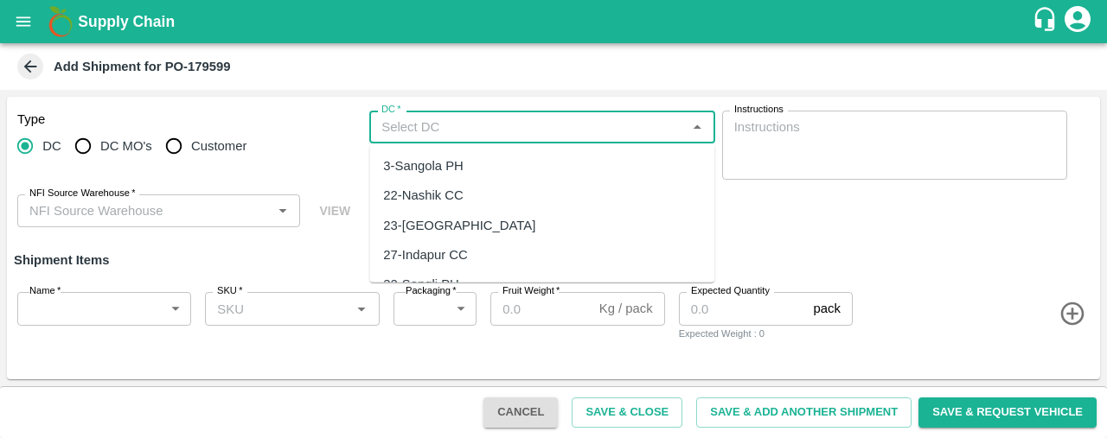
click at [436, 116] on input "DC   *" at bounding box center [527, 127] width 306 height 22
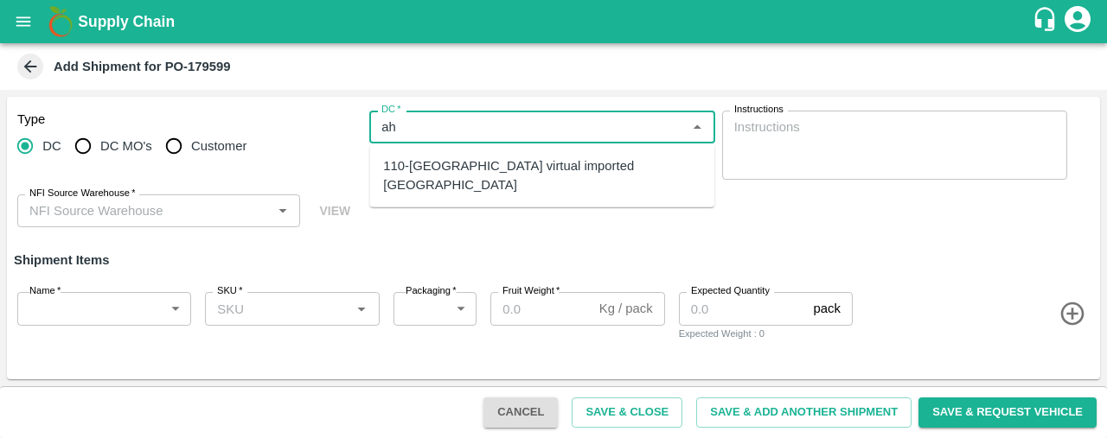
type input "ah"
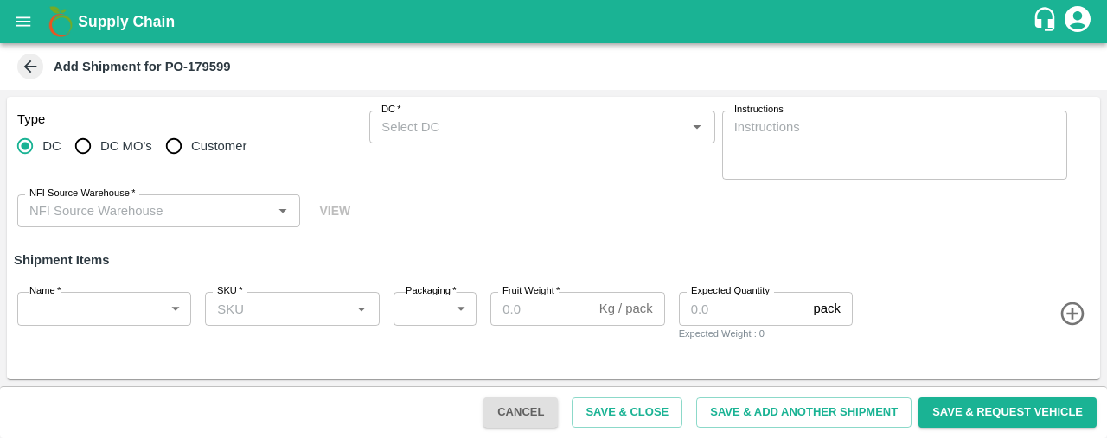
click at [433, 195] on div "Type DC DC MO's Customer DC   * DC   * Instructions x Instructions NFI Source W…" at bounding box center [553, 169] width 1093 height 145
click at [448, 137] on input "DC   *" at bounding box center [527, 127] width 306 height 22
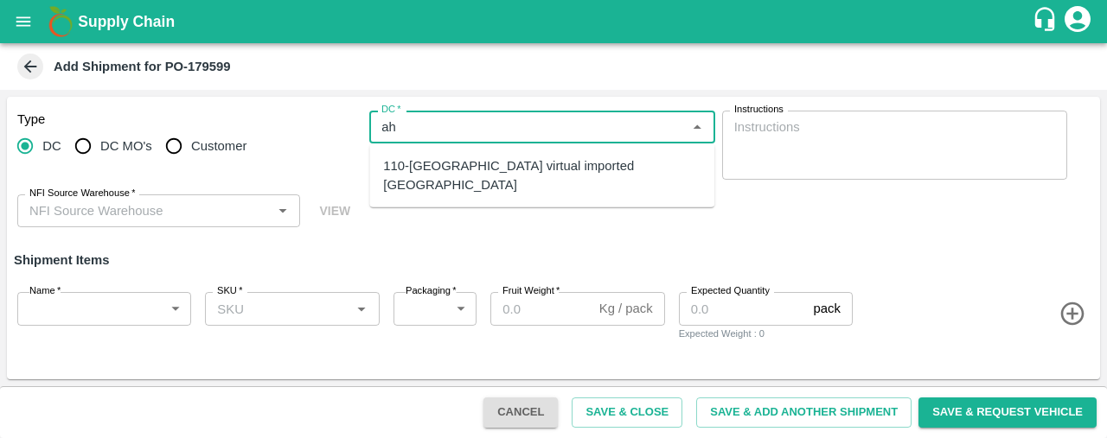
click at [451, 160] on div "110-[GEOGRAPHIC_DATA] virtual imported [GEOGRAPHIC_DATA]" at bounding box center [541, 176] width 317 height 39
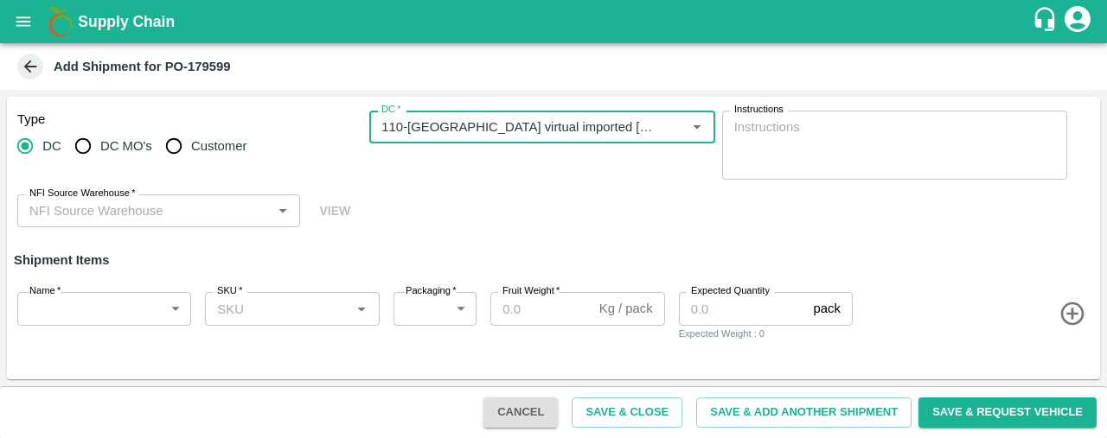
type input "110-[GEOGRAPHIC_DATA] virtual imported [GEOGRAPHIC_DATA]"
click at [191, 217] on input "NFI Source Warehouse   *" at bounding box center [144, 211] width 244 height 22
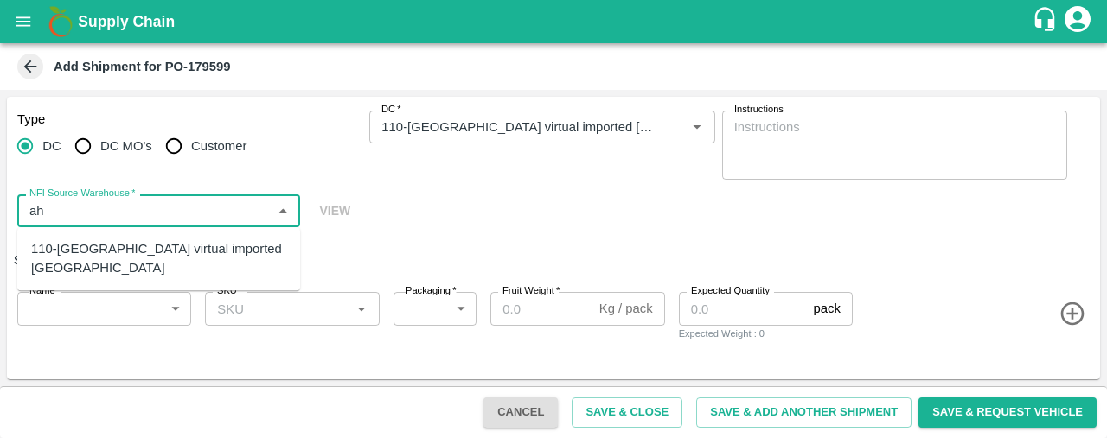
click at [196, 249] on div "110-Ahmedabad virtual imported DC" at bounding box center [158, 259] width 255 height 39
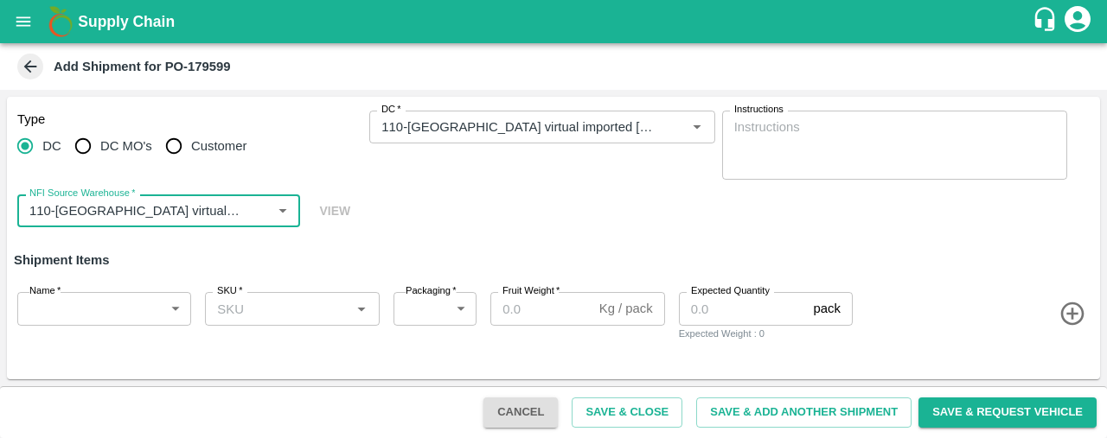
type input "110-Ahmedabad virtual imported DC"
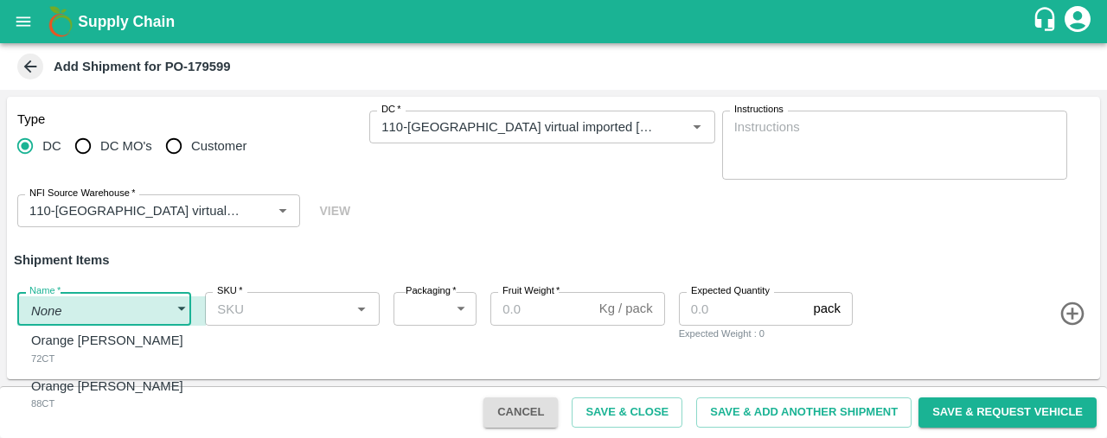
click at [107, 313] on body "Supply Chain Add Shipment for PO-179599 Type DC DC MO's Customer DC   * DC   * …" at bounding box center [553, 219] width 1107 height 438
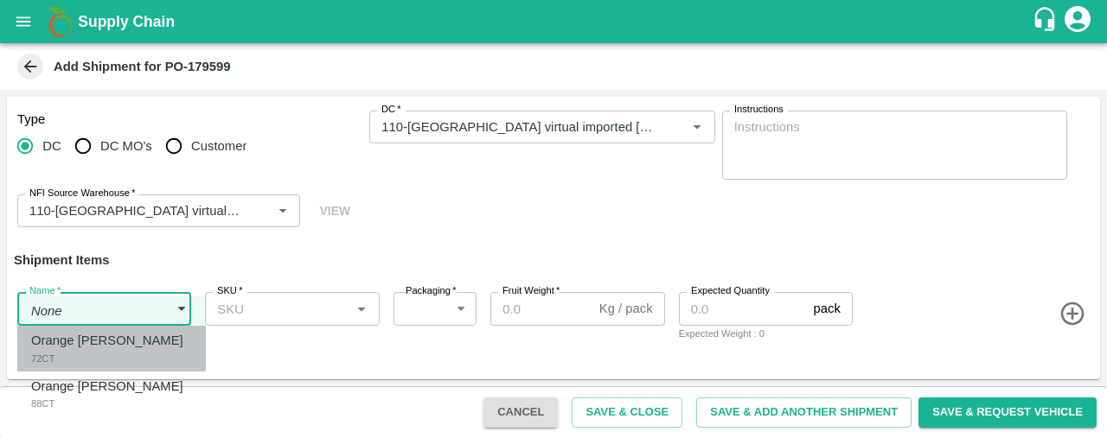
click at [111, 347] on p "Orange [PERSON_NAME]" at bounding box center [107, 340] width 152 height 19
type input "2098474"
type input "276"
type input "15"
type input "140"
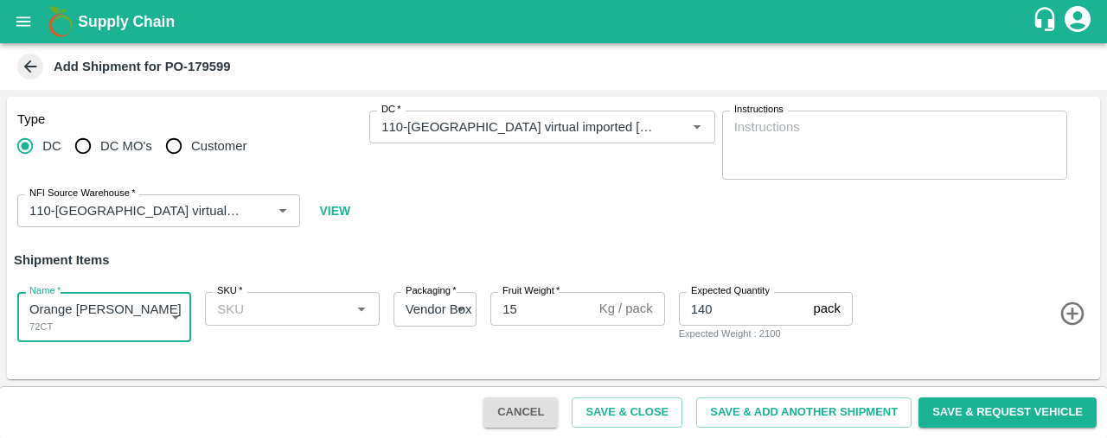
click at [1071, 310] on icon "button" at bounding box center [1071, 314] width 23 height 23
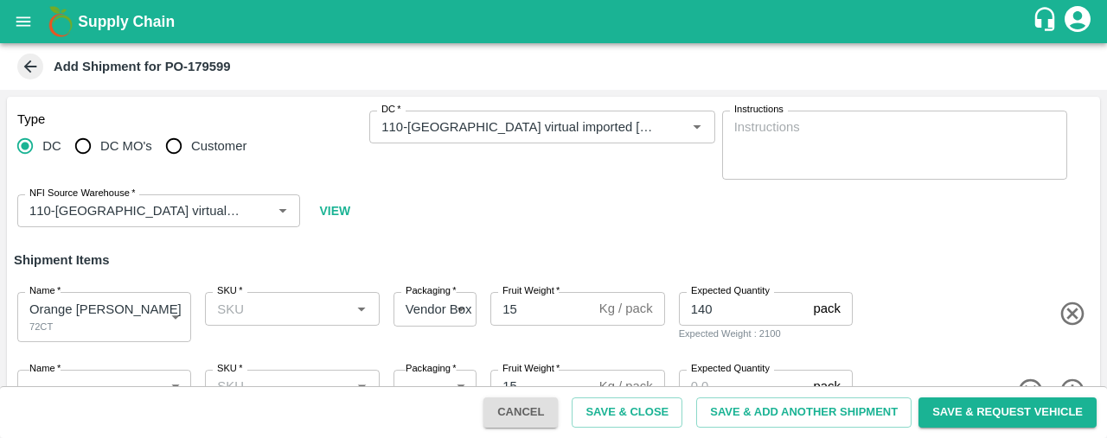
scroll to position [52, 0]
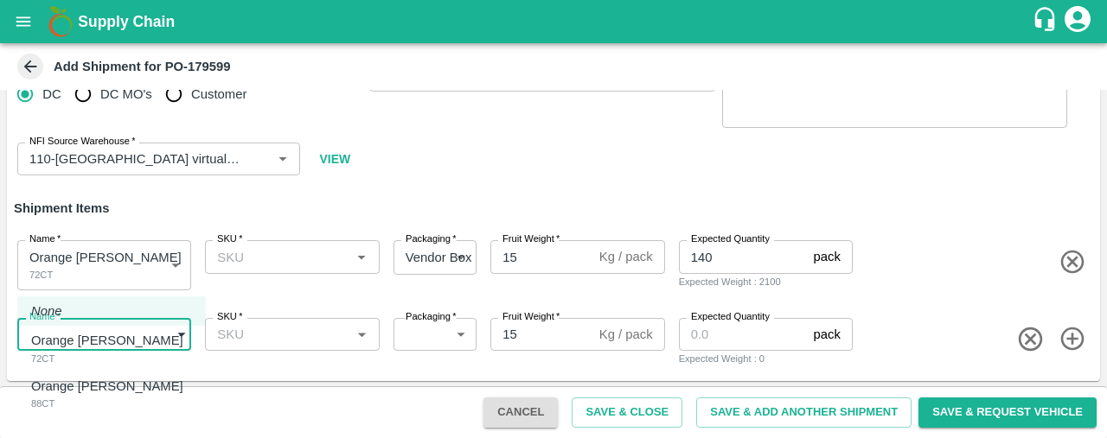
click at [132, 344] on body "Supply Chain Add Shipment for PO-179599 Type DC DC MO's Customer DC   * DC   * …" at bounding box center [553, 219] width 1107 height 438
click at [141, 386] on p "Orange [PERSON_NAME]" at bounding box center [107, 386] width 152 height 19
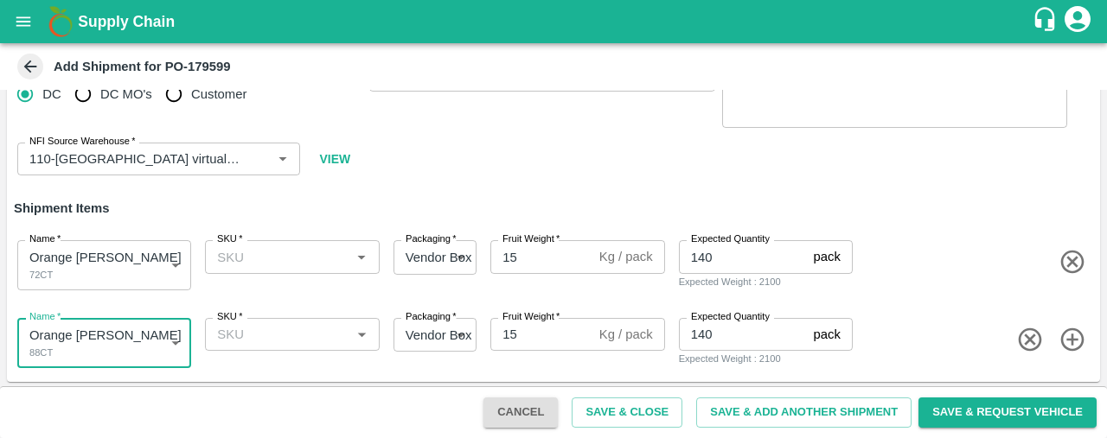
type input "2098475"
type input "276"
type input "140"
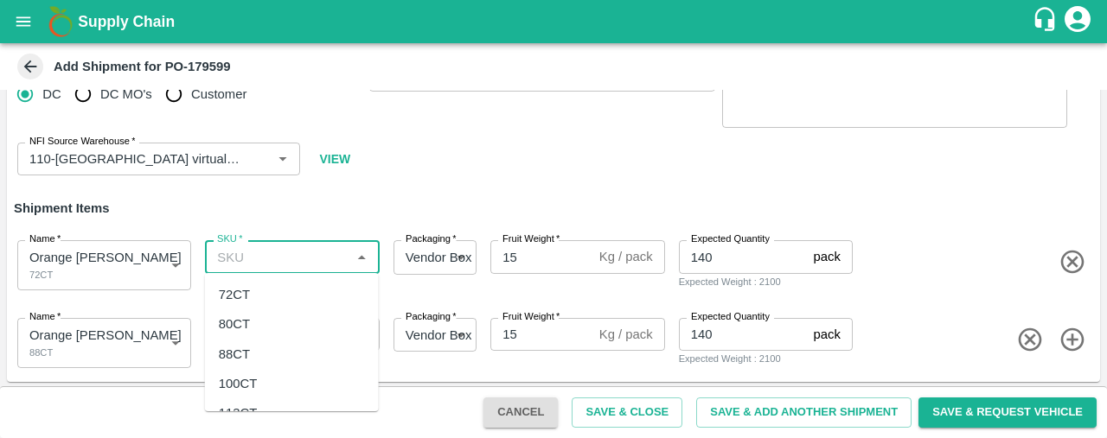
click at [294, 251] on input "SKU   *" at bounding box center [277, 257] width 135 height 22
click at [299, 298] on div "72CT" at bounding box center [292, 294] width 174 height 29
type input "72CT"
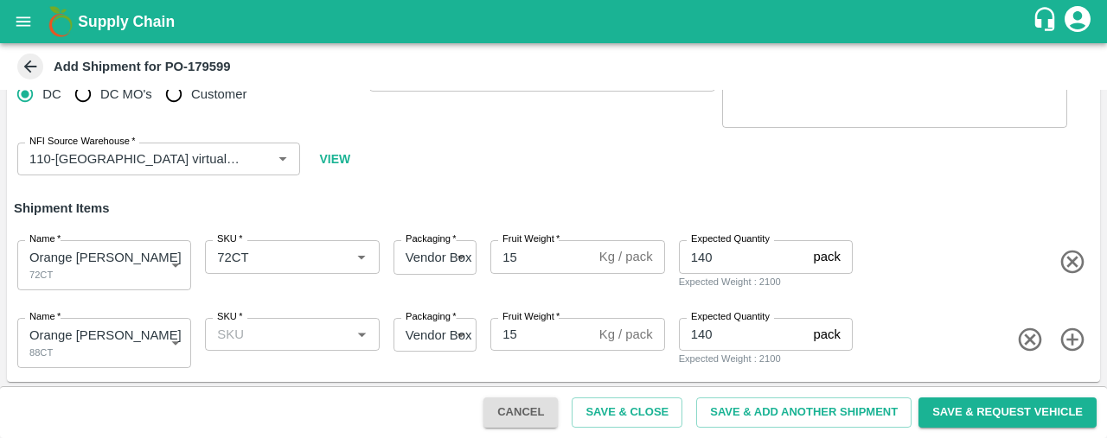
click at [306, 356] on div "SKU   * SKU   *" at bounding box center [288, 339] width 181 height 57
click at [306, 340] on input "SKU   *" at bounding box center [277, 334] width 135 height 22
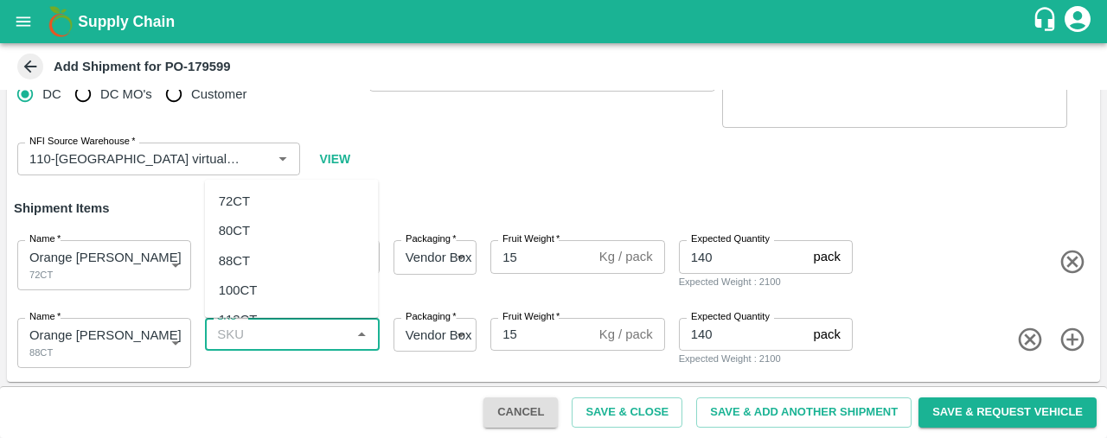
click at [301, 274] on div "88CT" at bounding box center [292, 260] width 174 height 29
type input "88CT"
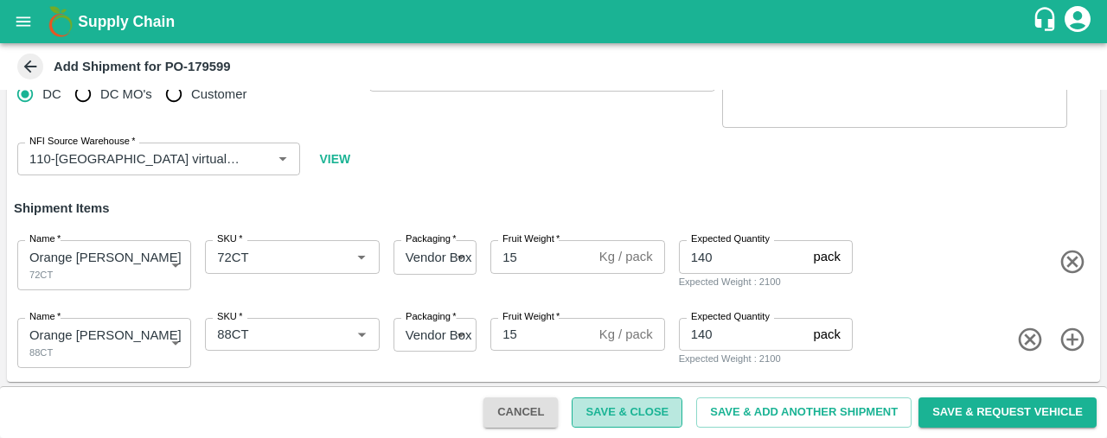
click at [629, 412] on button "Save & Close" at bounding box center [627, 413] width 111 height 30
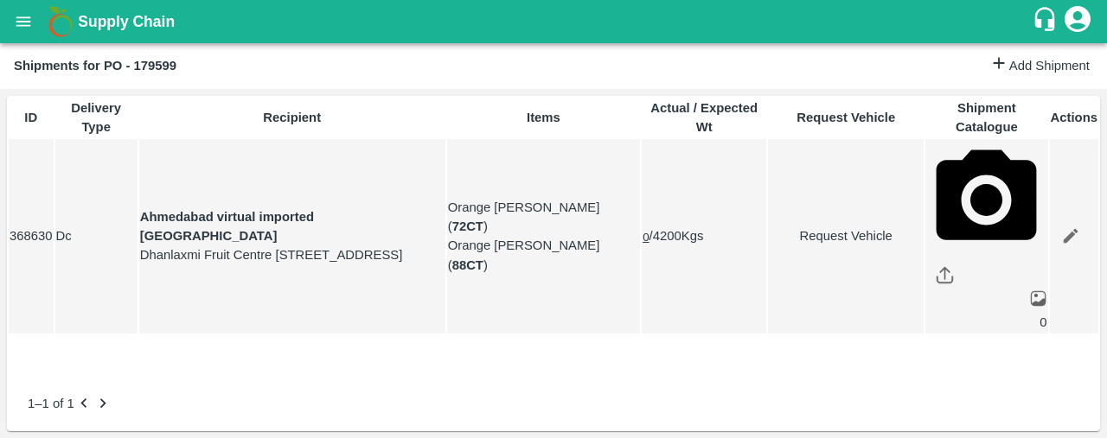
click at [14, 16] on icon "open drawer" at bounding box center [23, 21] width 19 height 19
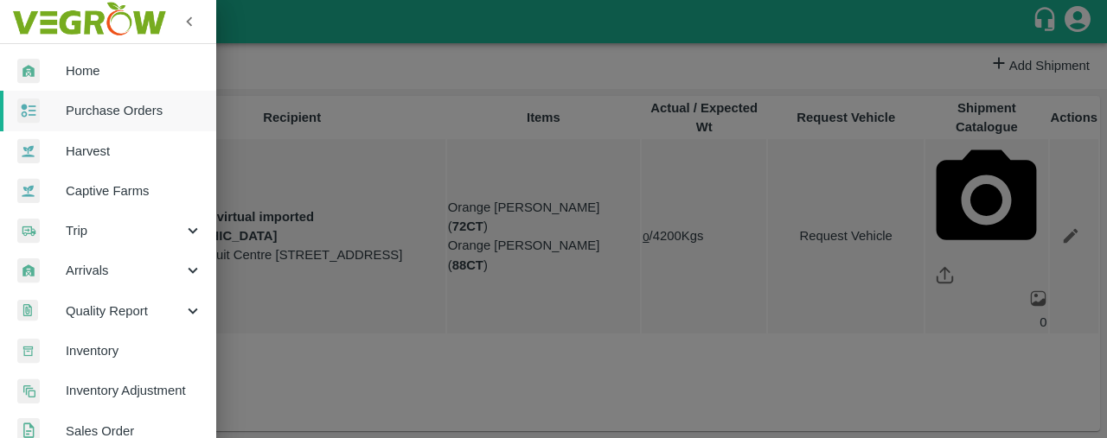
click at [175, 227] on span "Trip" at bounding box center [125, 230] width 118 height 19
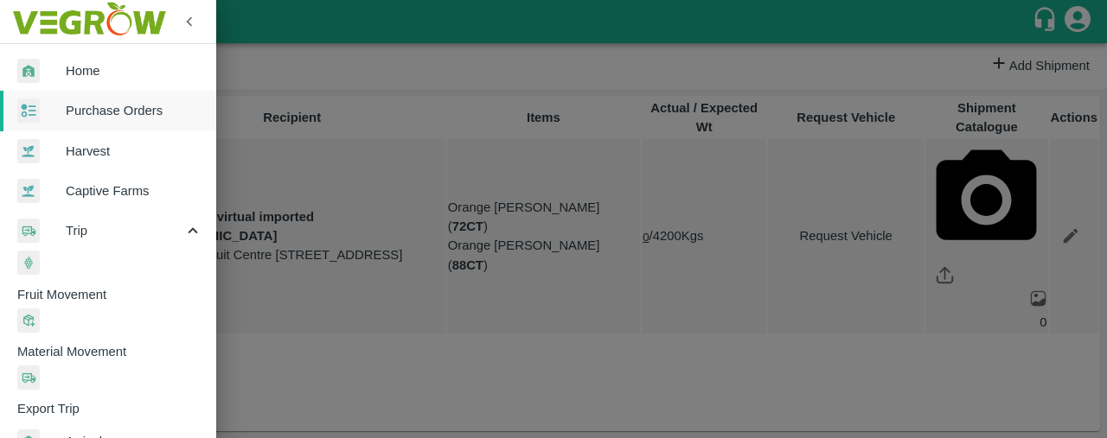
click at [164, 285] on span "Fruit Movement" at bounding box center [116, 294] width 199 height 19
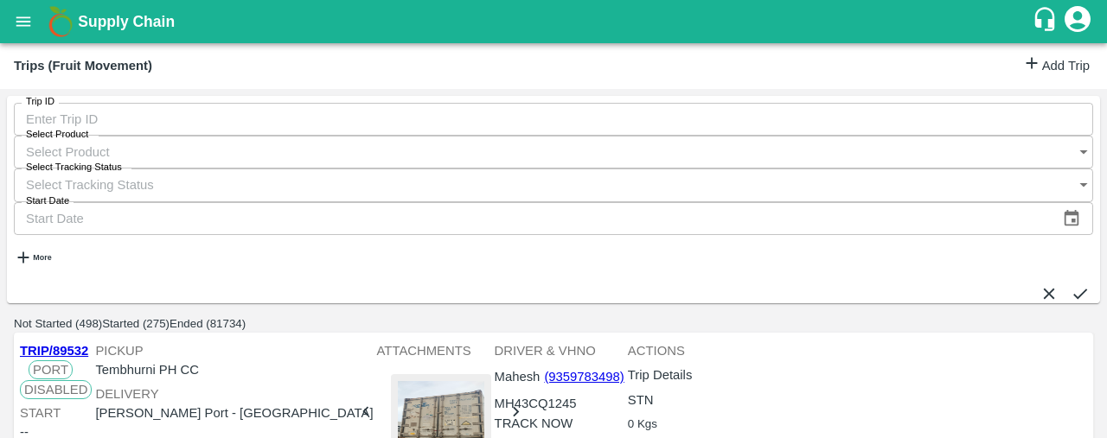
click at [1034, 69] on link "Add Trip" at bounding box center [1055, 66] width 67 height 25
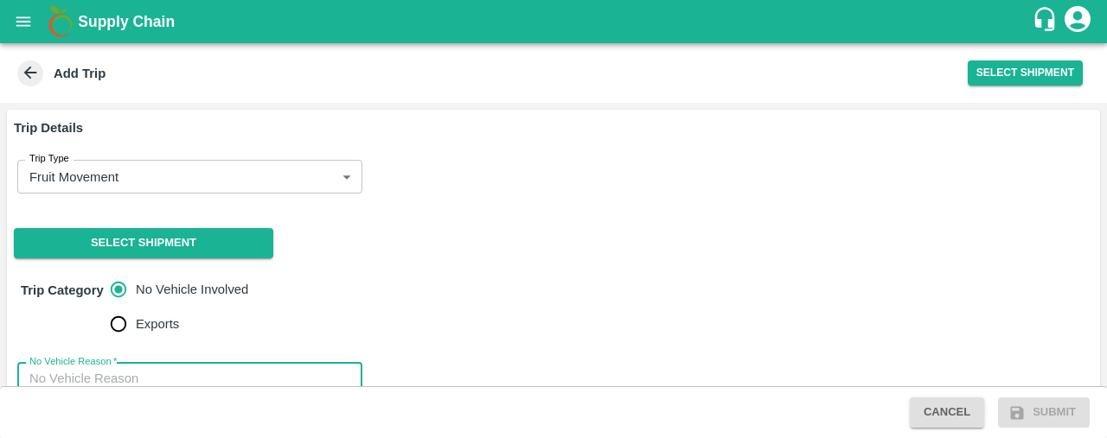
click at [251, 370] on textarea "No Vehicle Reason   *" at bounding box center [189, 397] width 321 height 54
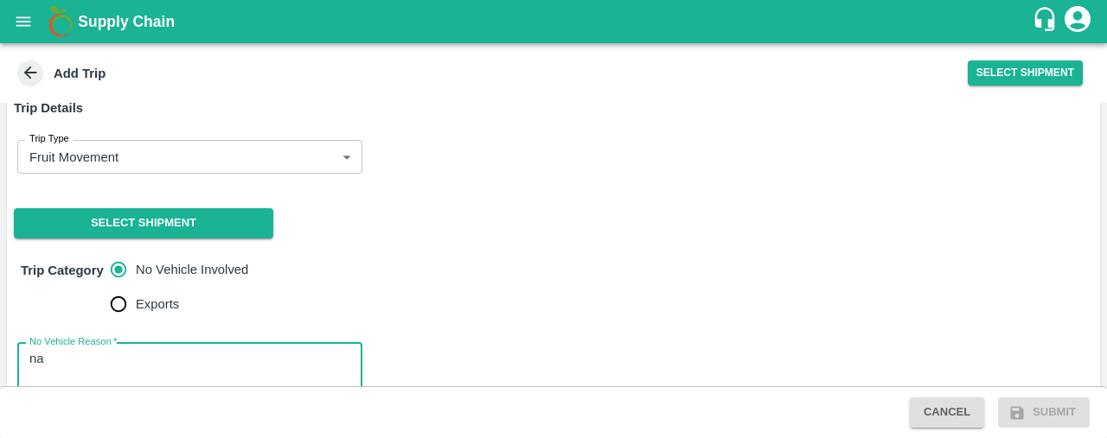
scroll to position [16, 0]
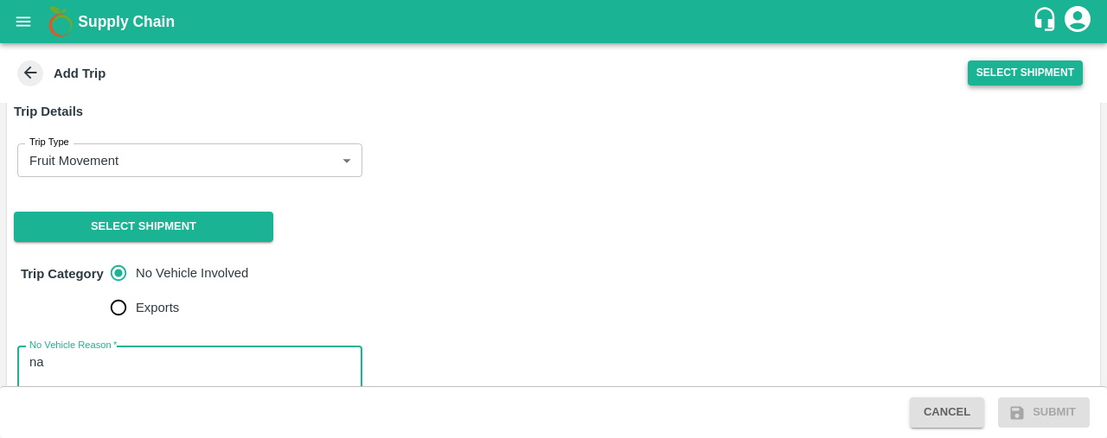
type textarea "na"
click at [1023, 61] on button "Select Shipment" at bounding box center [1025, 73] width 115 height 25
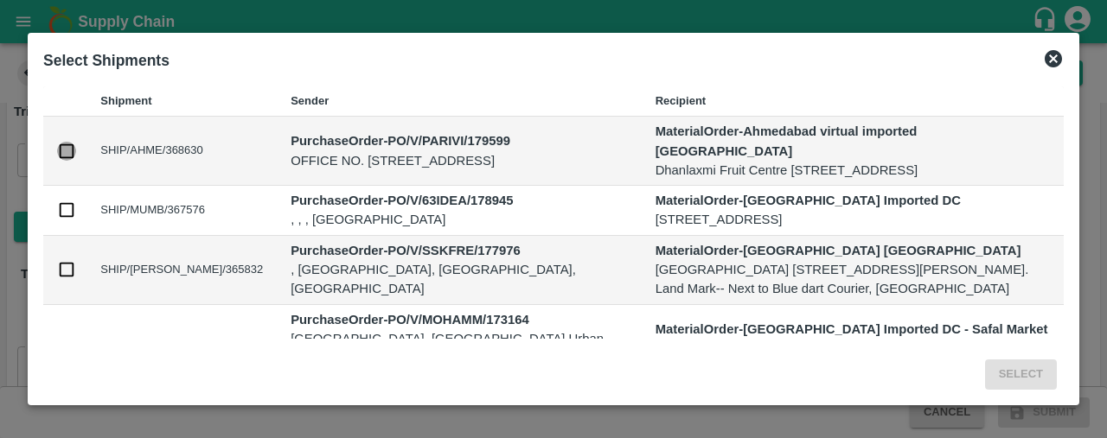
click at [70, 145] on input "checkbox" at bounding box center [66, 151] width 19 height 19
checkbox input "true"
click at [1017, 372] on button "Select" at bounding box center [1021, 375] width 72 height 30
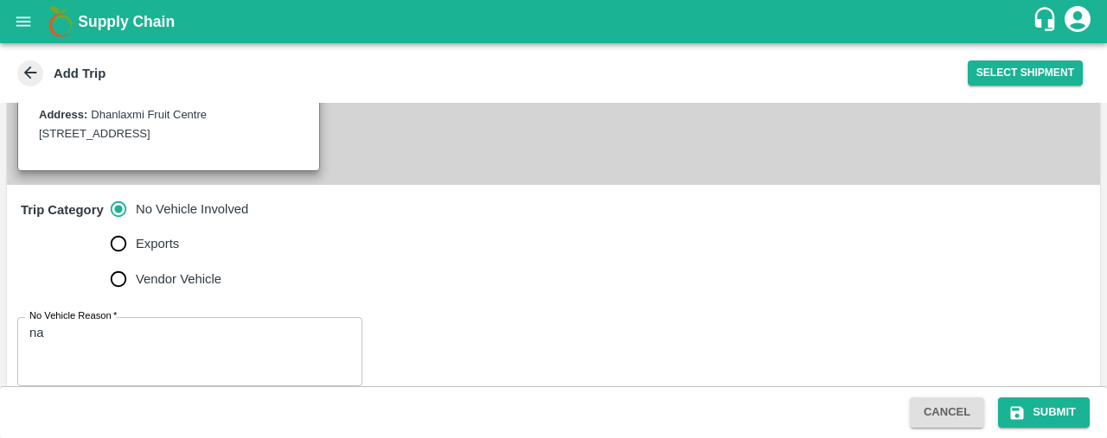
scroll to position [477, 0]
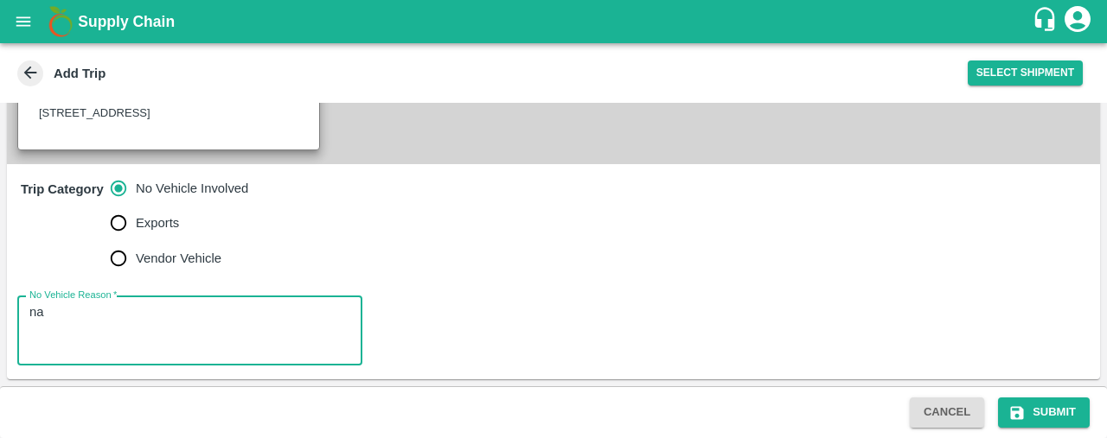
click at [254, 313] on textarea "na" at bounding box center [189, 331] width 321 height 54
type textarea "na"
click at [1058, 418] on button "Submit" at bounding box center [1044, 413] width 92 height 30
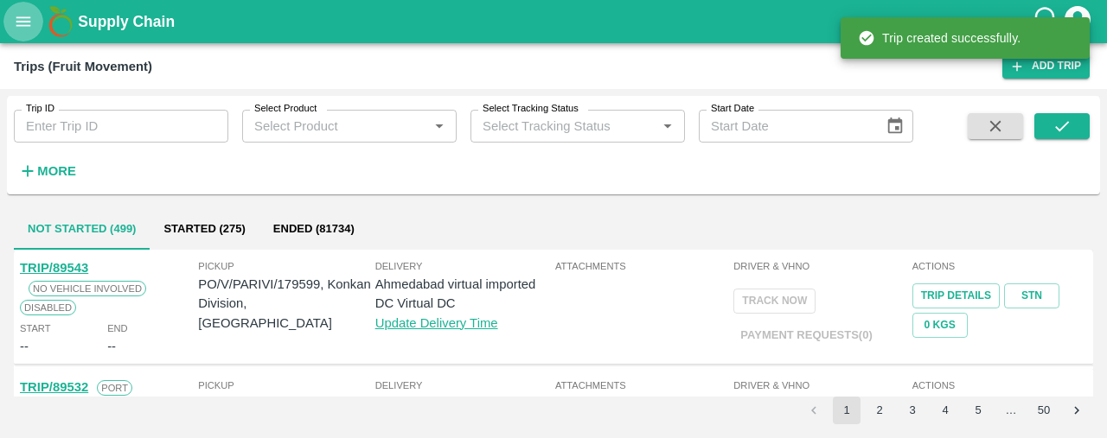
click at [22, 18] on icon "open drawer" at bounding box center [23, 21] width 19 height 19
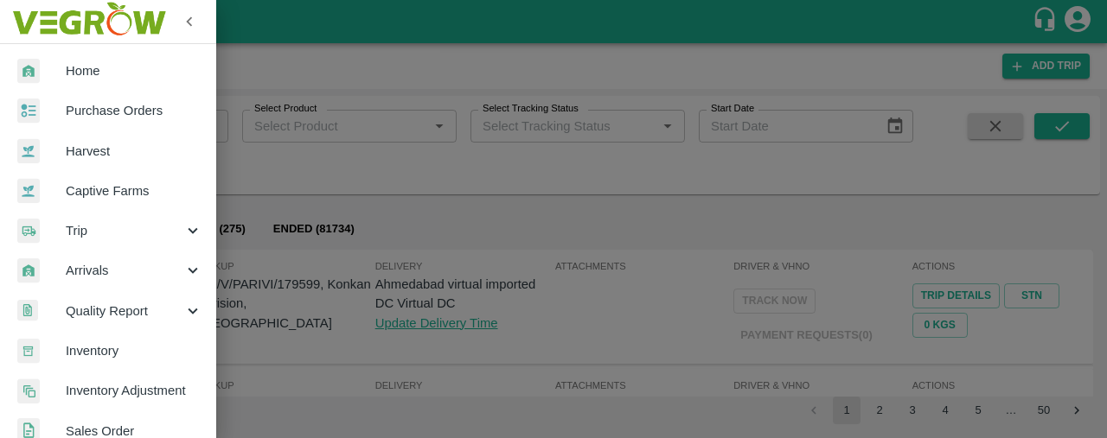
click at [104, 99] on link "Purchase Orders" at bounding box center [108, 111] width 216 height 40
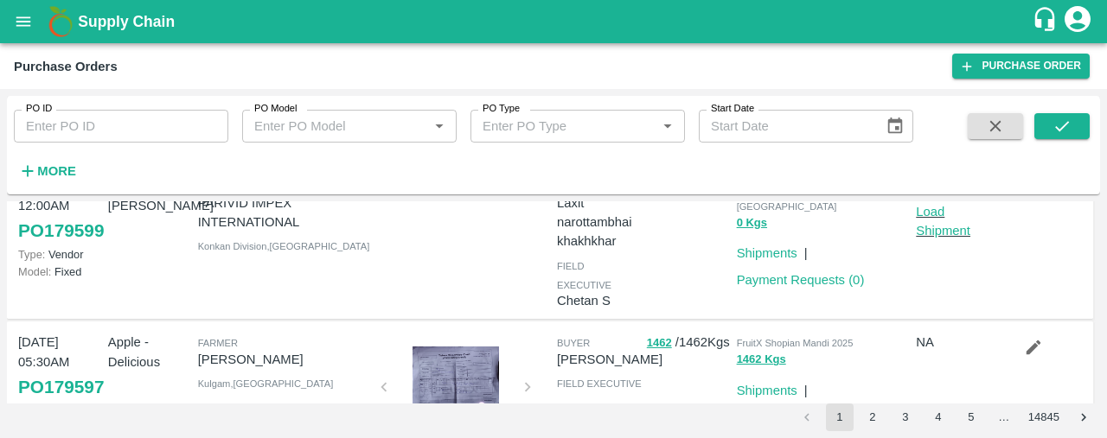
scroll to position [531, 0]
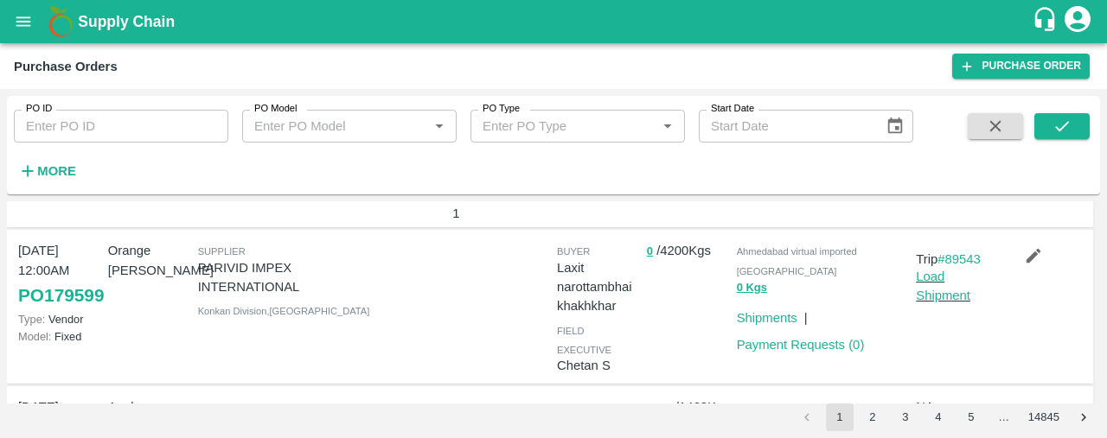
click at [940, 286] on p "Load Shipment" at bounding box center [957, 286] width 83 height 39
click at [932, 293] on link "Load Shipment" at bounding box center [943, 286] width 54 height 33
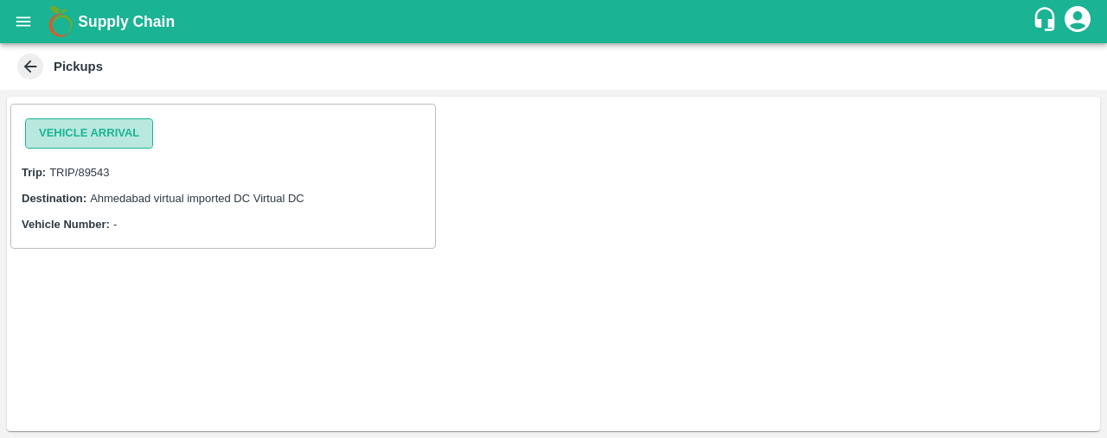
click at [131, 125] on button "Vehicle Arrival" at bounding box center [89, 133] width 128 height 30
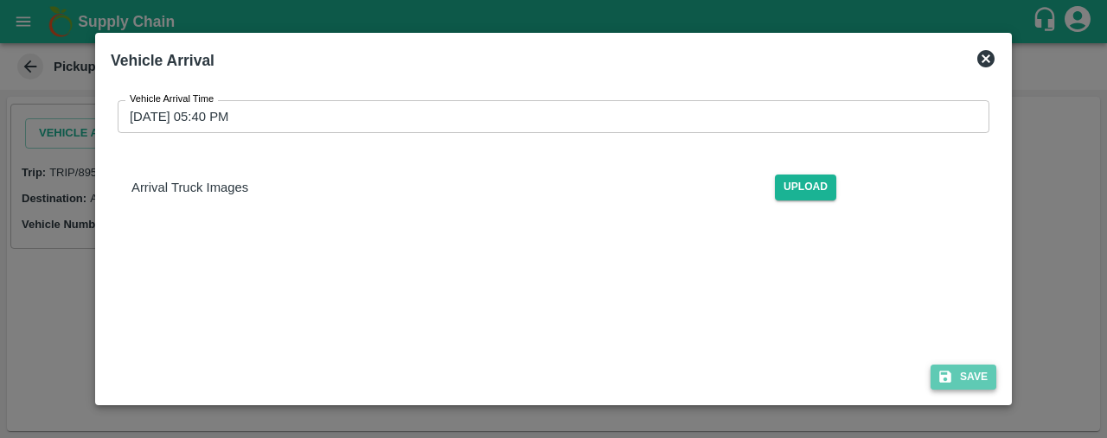
click at [948, 377] on icon "submit" at bounding box center [945, 378] width 12 height 12
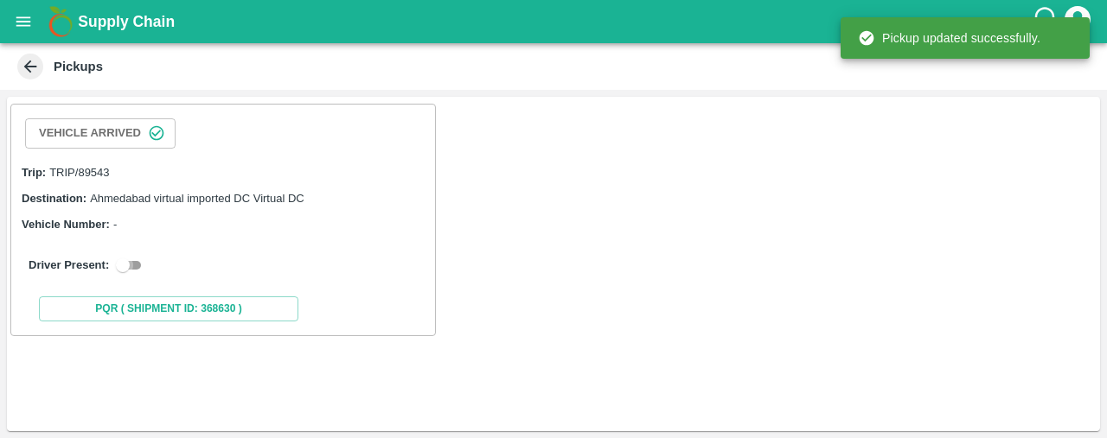
click at [139, 263] on input "checkbox" at bounding box center [123, 265] width 62 height 21
checkbox input "true"
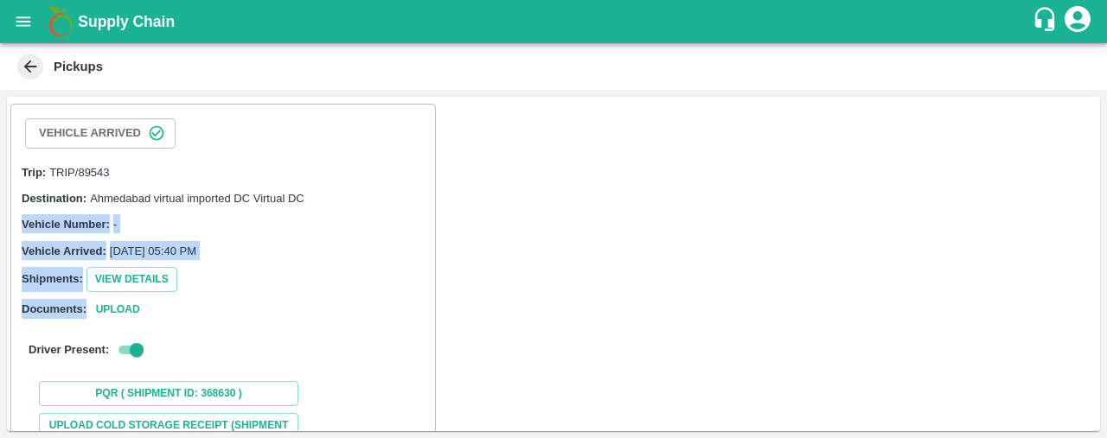
drag, startPoint x: 1101, startPoint y: 204, endPoint x: 1096, endPoint y: 299, distance: 95.2
click at [1096, 299] on div "Vehicle Arrived Trip: TRIP/89543 Destination: [GEOGRAPHIC_DATA] virtual importe…" at bounding box center [553, 264] width 1107 height 348
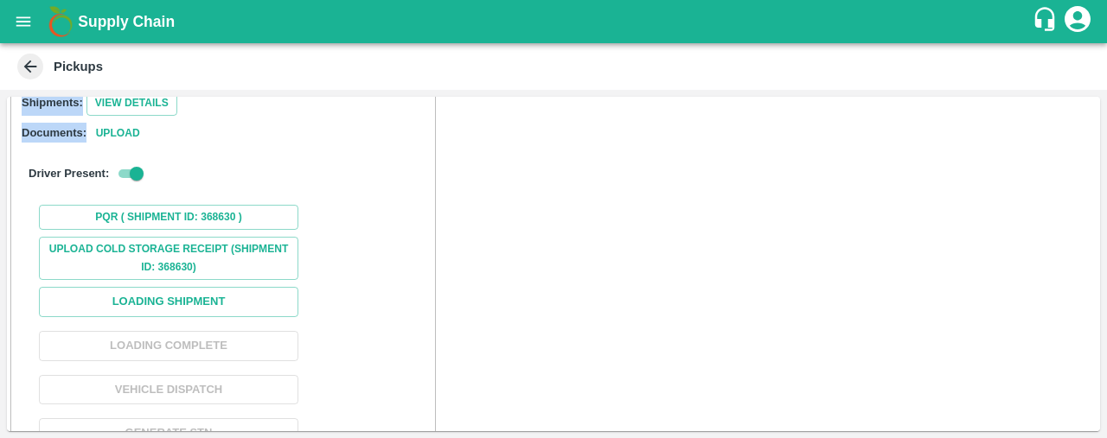
scroll to position [209, 0]
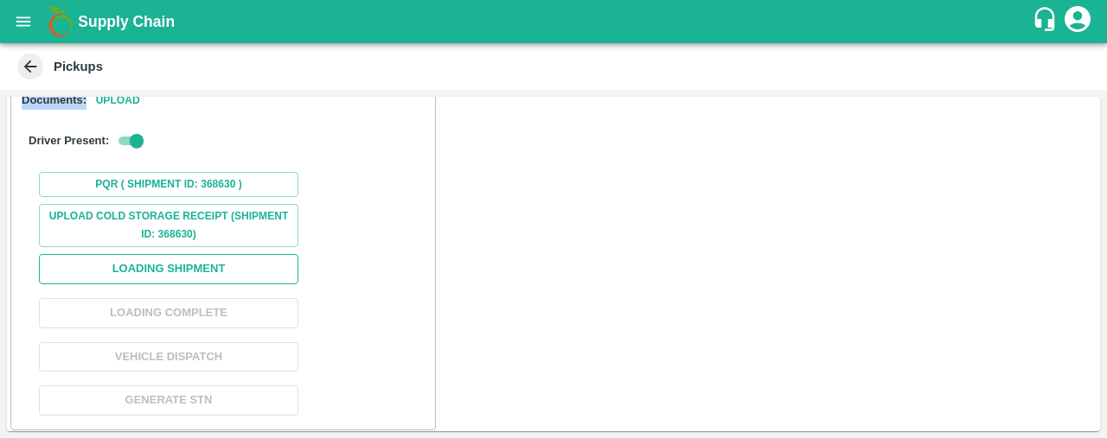
click at [263, 261] on button "Loading Shipment" at bounding box center [168, 269] width 259 height 30
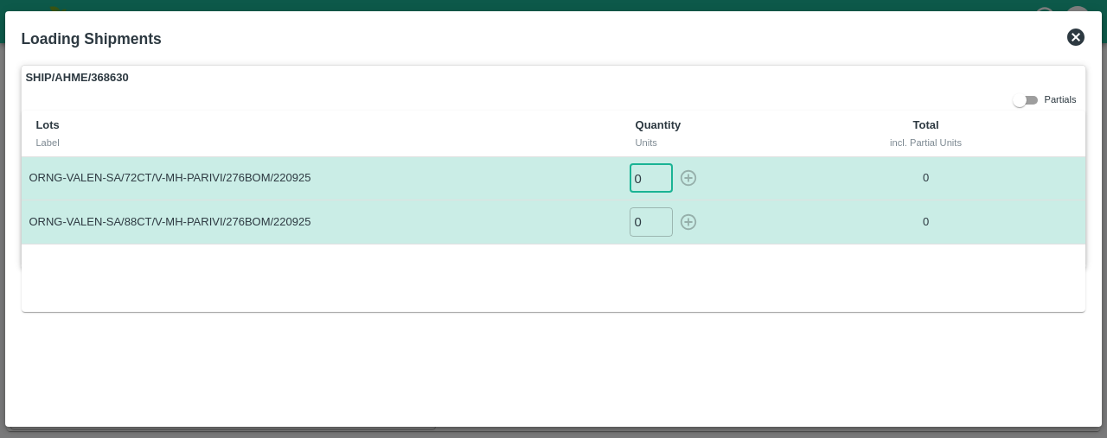
click at [650, 167] on input "0" at bounding box center [651, 178] width 43 height 29
click at [692, 174] on icon "button" at bounding box center [688, 178] width 19 height 19
type input "0"
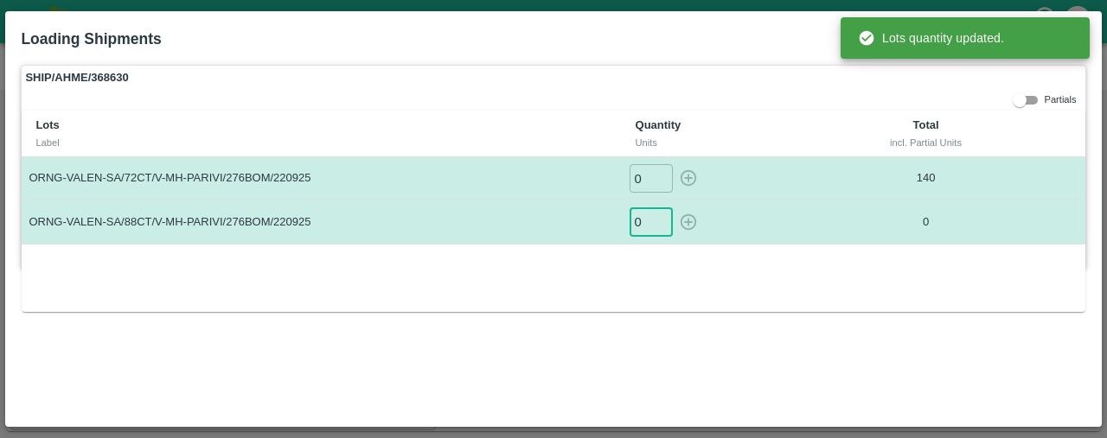
click at [655, 213] on input "0" at bounding box center [651, 222] width 43 height 29
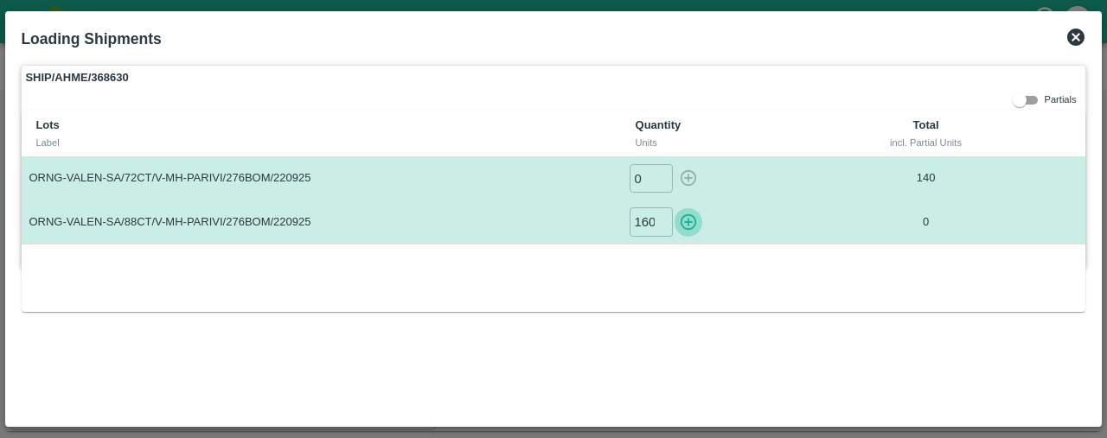
click at [688, 220] on icon "button" at bounding box center [688, 222] width 16 height 16
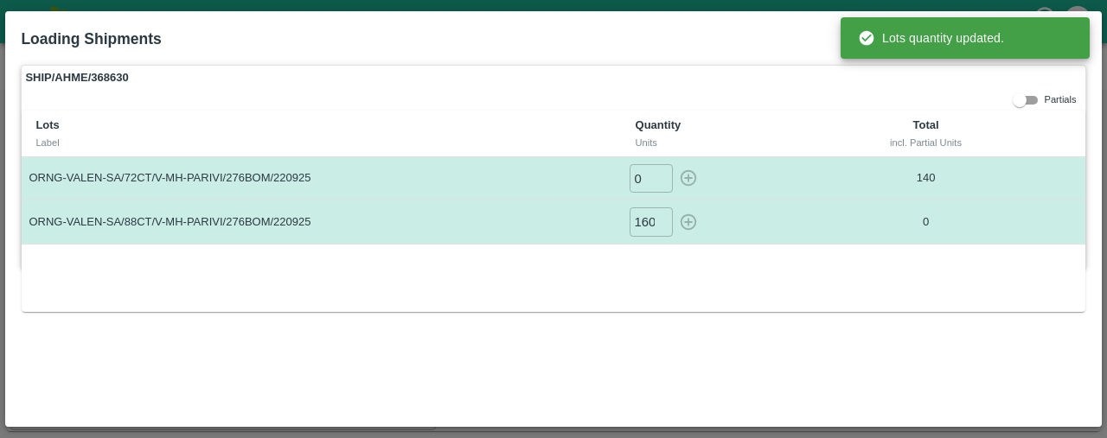
type input "0"
click at [1097, 72] on div "Loading Shipments SHIP/AHME/368630 Partials Lots Label Quantity Units Total inc…" at bounding box center [553, 219] width 1096 height 417
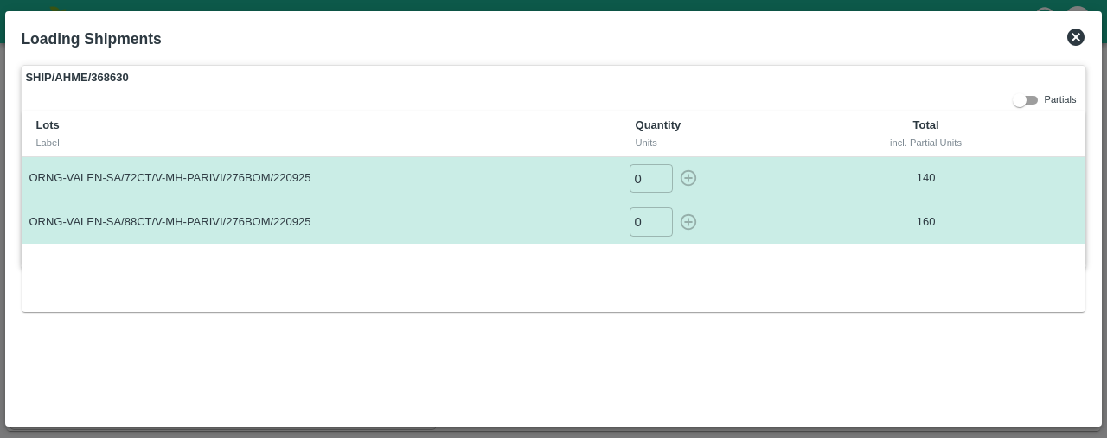
click at [1106, 73] on div at bounding box center [553, 219] width 1107 height 438
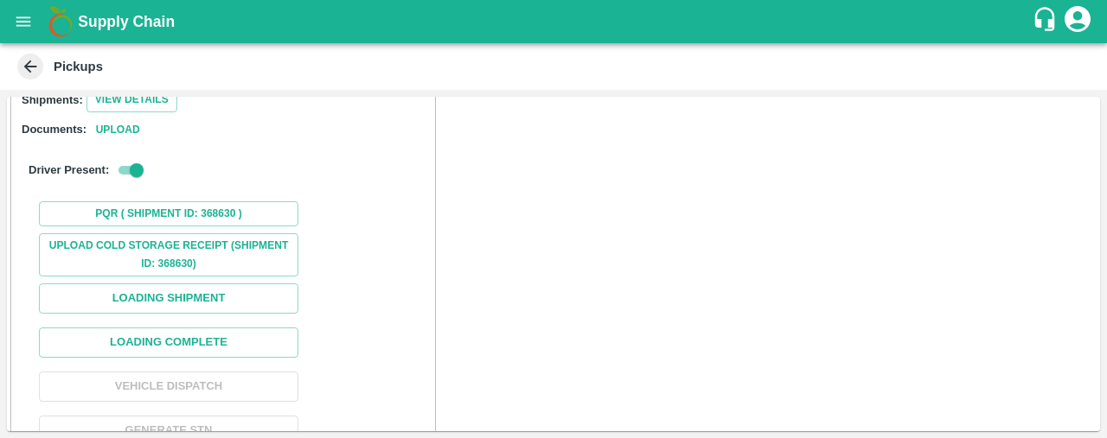
scroll to position [236, 0]
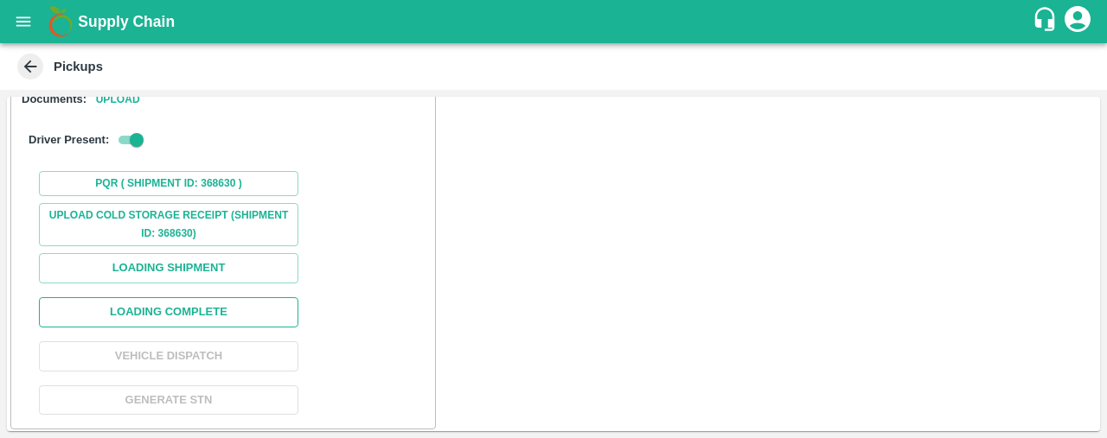
click at [267, 312] on button "Loading Complete" at bounding box center [168, 312] width 259 height 30
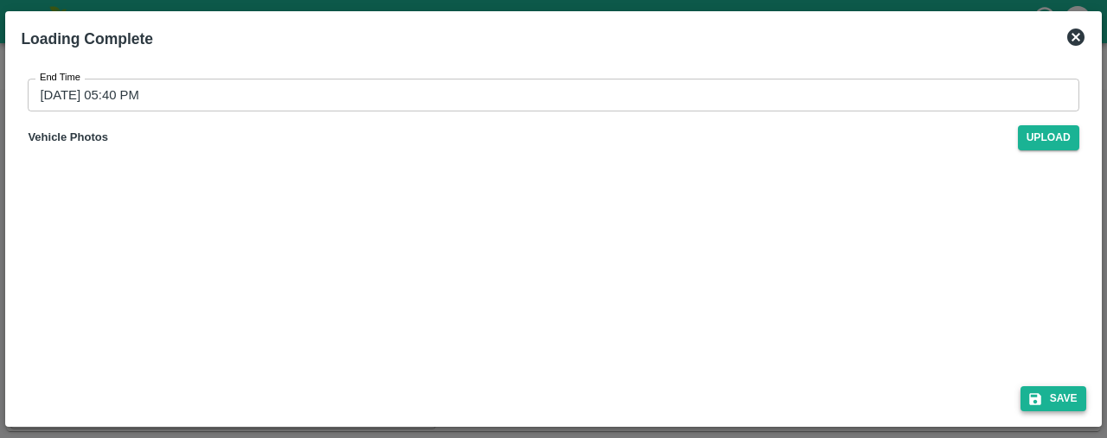
click at [1051, 393] on button "Save" at bounding box center [1053, 399] width 66 height 25
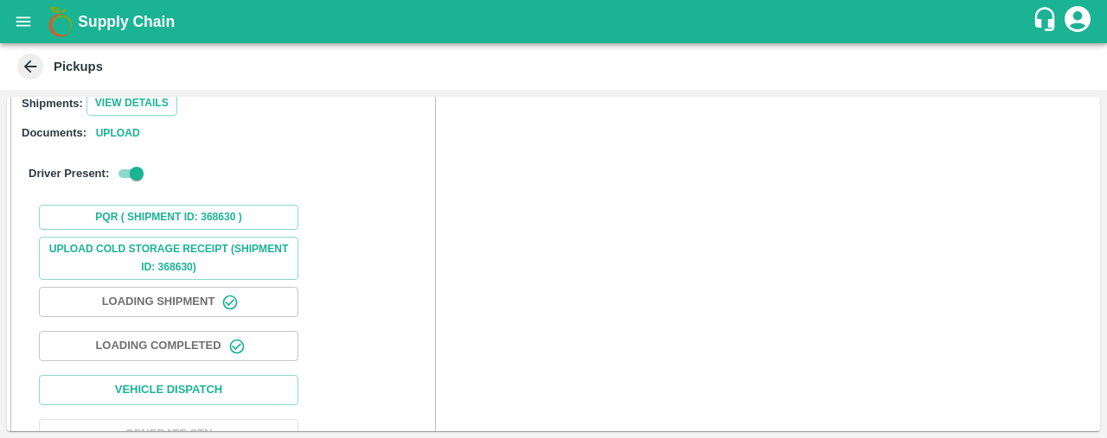
scroll to position [206, 0]
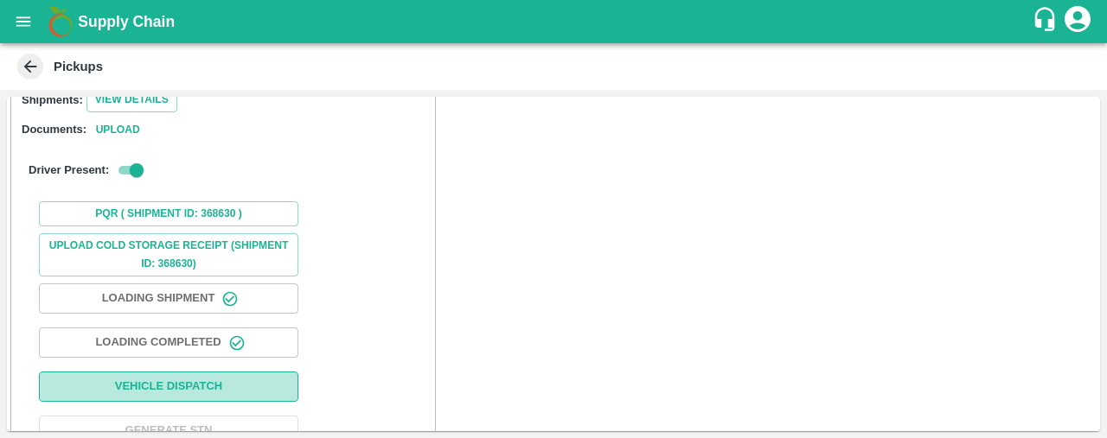
click at [194, 384] on button "Vehicle Dispatch" at bounding box center [168, 387] width 259 height 30
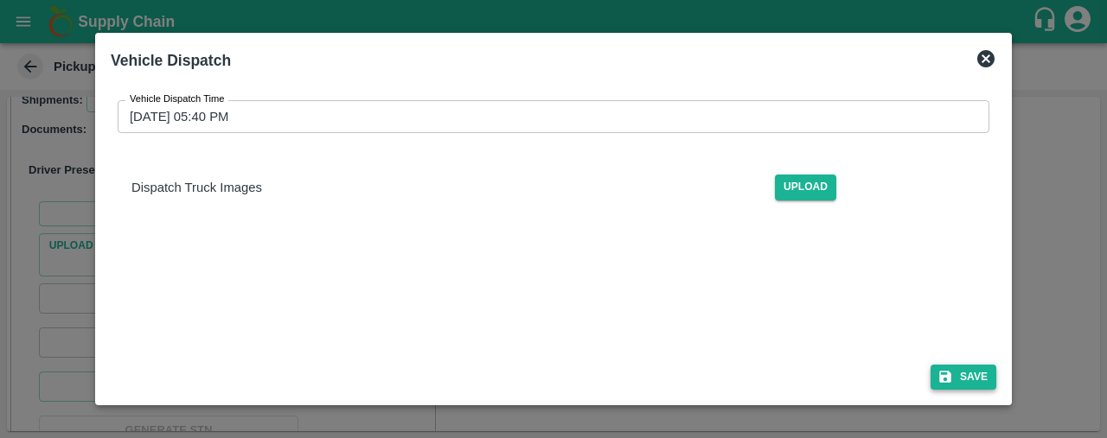
click at [950, 369] on icon "submit" at bounding box center [945, 377] width 16 height 16
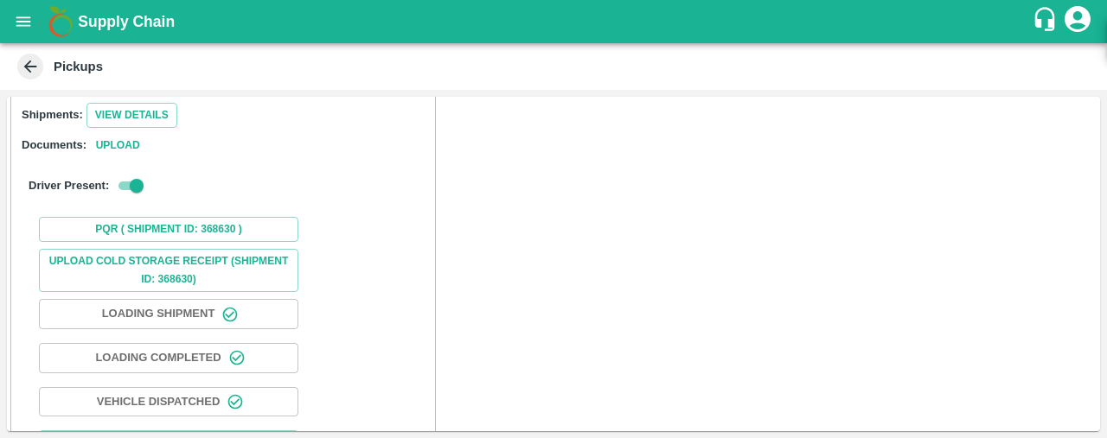
scroll to position [238, 0]
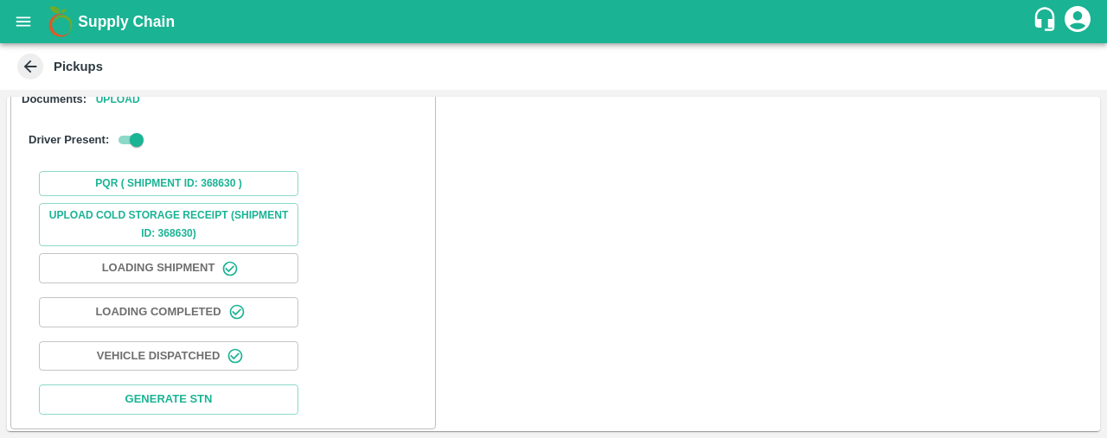
click at [18, 25] on icon "open drawer" at bounding box center [23, 21] width 15 height 10
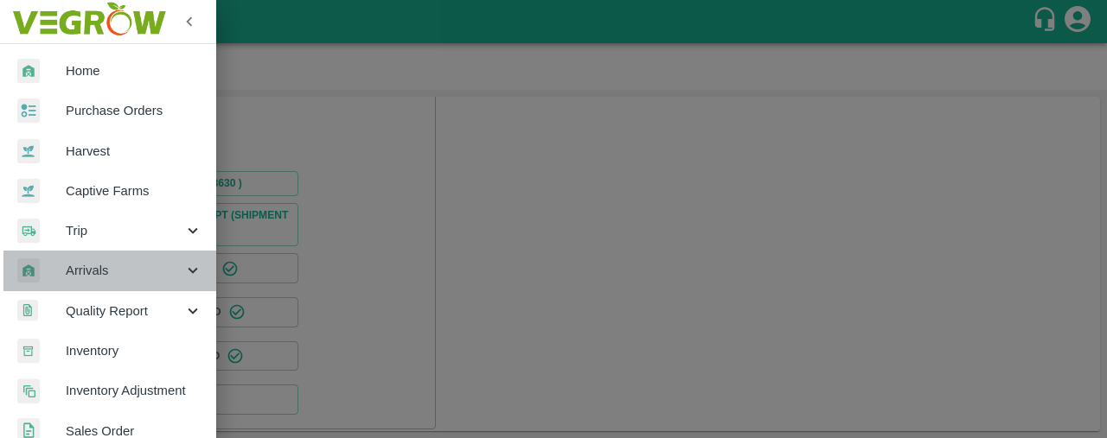
click at [120, 272] on span "Arrivals" at bounding box center [125, 270] width 118 height 19
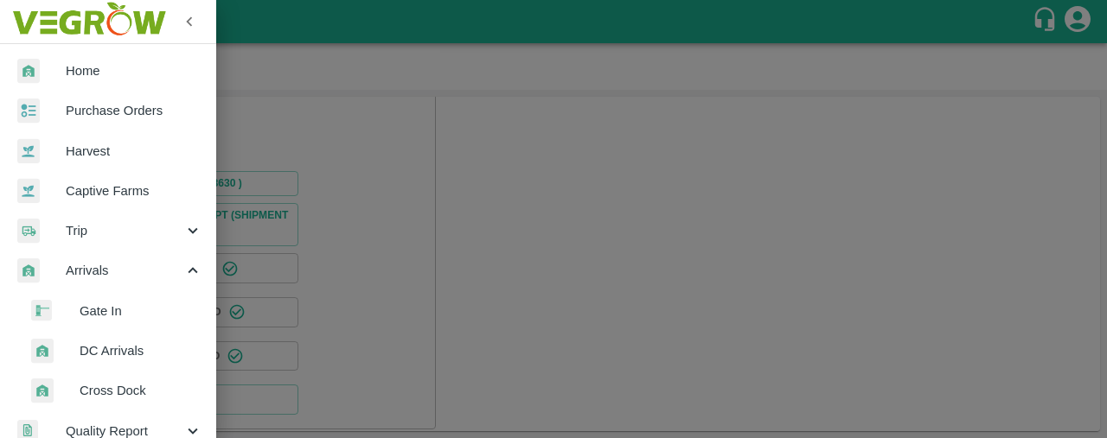
click at [139, 348] on span "DC Arrivals" at bounding box center [141, 351] width 123 height 19
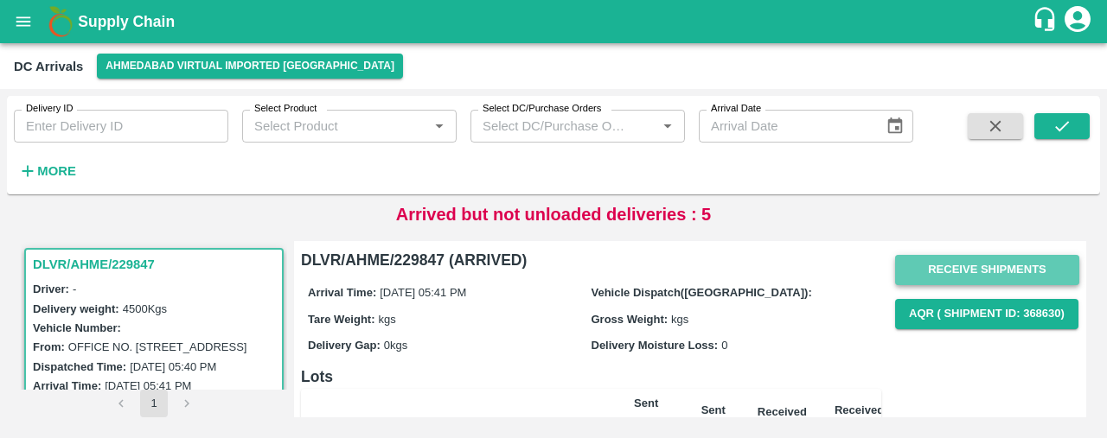
click at [1010, 276] on button "Receive Shipments" at bounding box center [987, 270] width 184 height 30
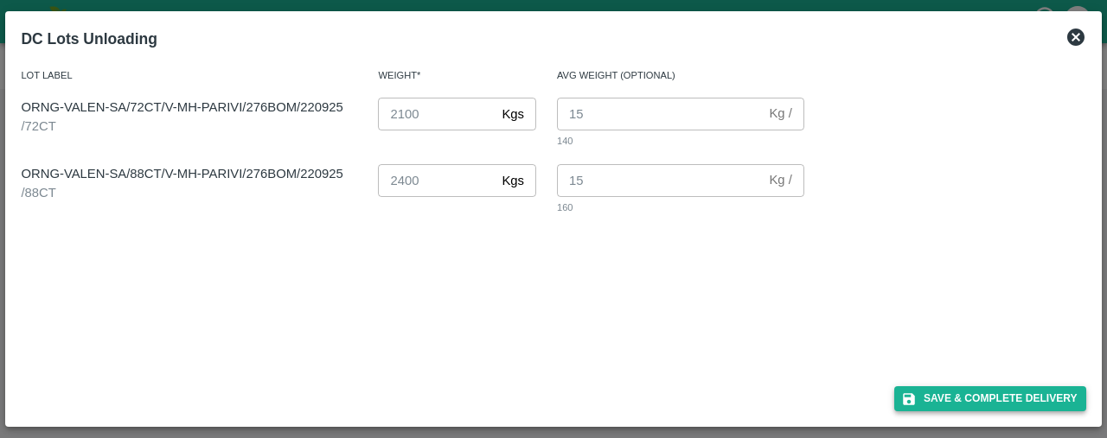
click at [967, 399] on button "Save & Complete Delivery" at bounding box center [990, 399] width 192 height 25
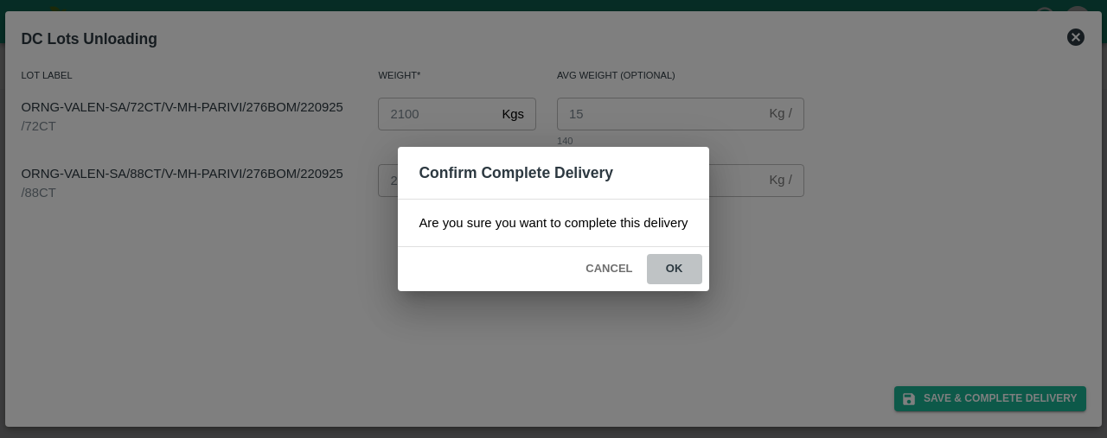
click at [678, 265] on button "ok" at bounding box center [674, 269] width 55 height 30
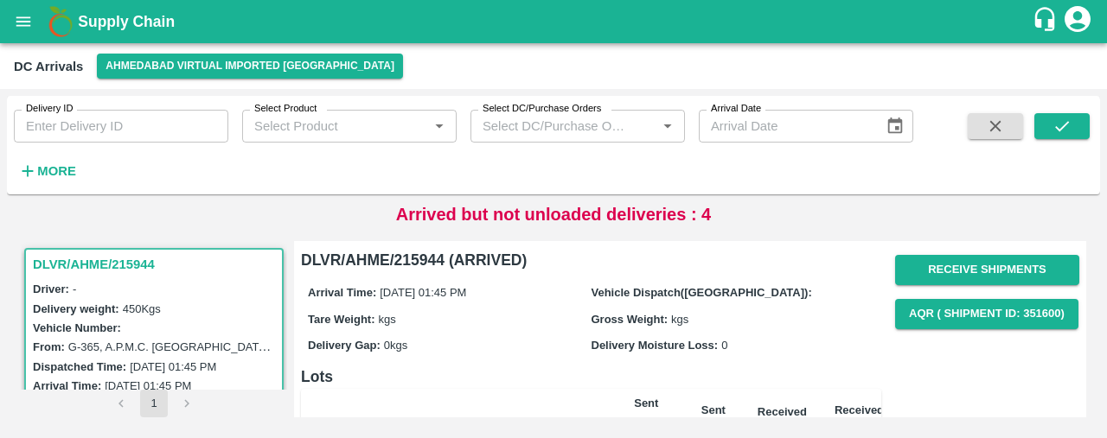
click at [37, 169] on strong "More" at bounding box center [56, 171] width 39 height 14
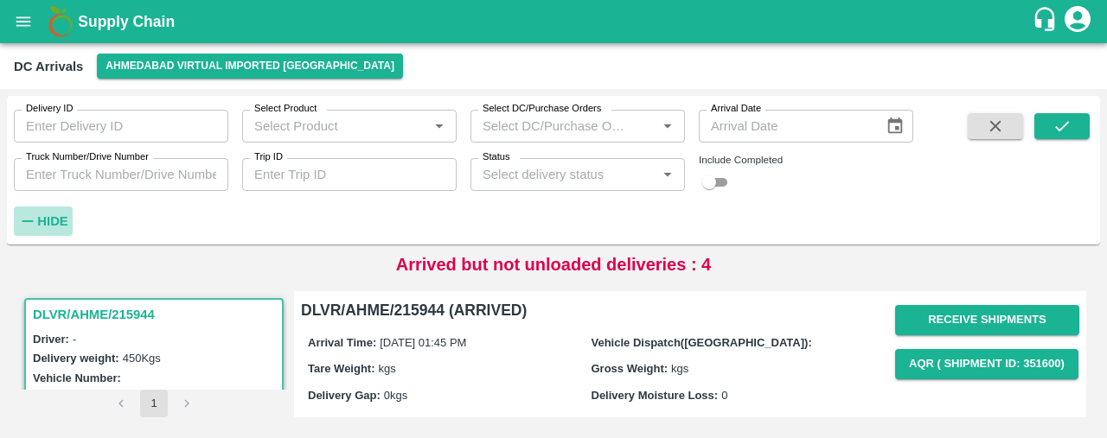
click at [39, 220] on strong "Hide" at bounding box center [52, 221] width 30 height 14
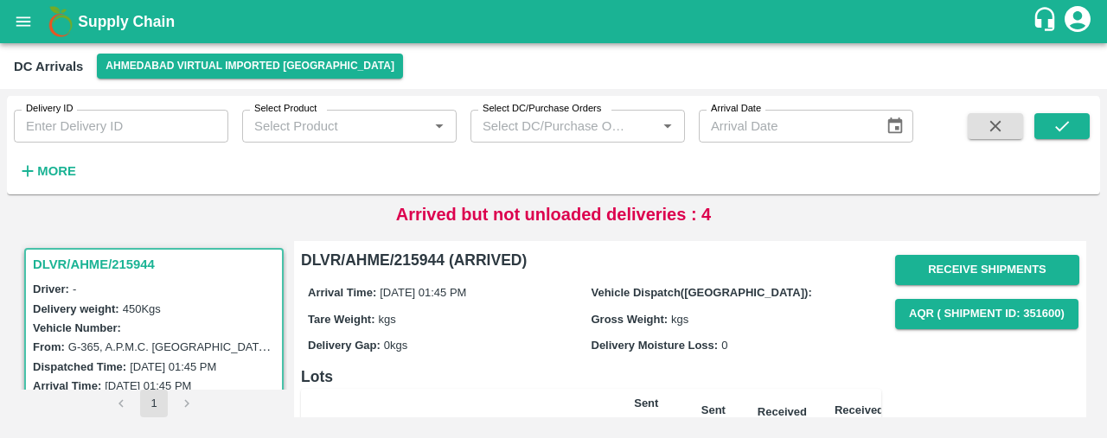
click at [20, 17] on icon "open drawer" at bounding box center [23, 21] width 15 height 10
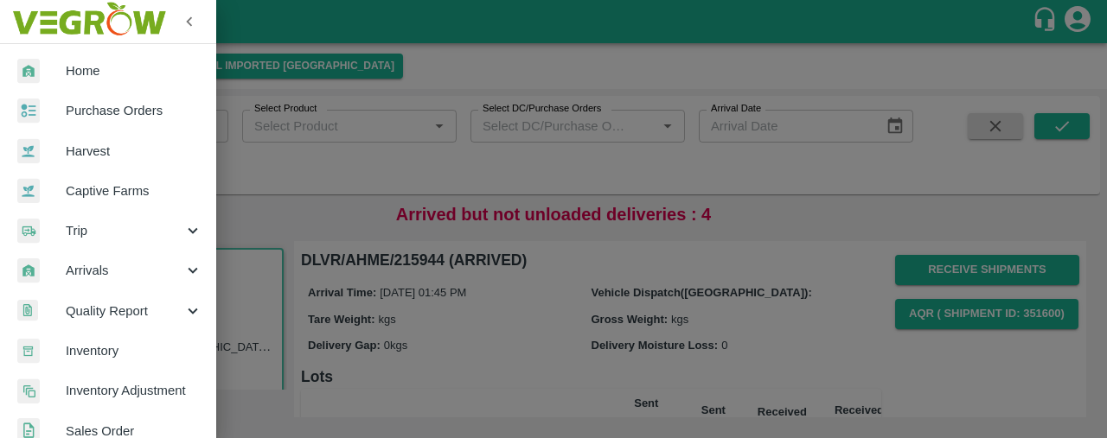
click at [111, 101] on span "Purchase Orders" at bounding box center [134, 110] width 137 height 19
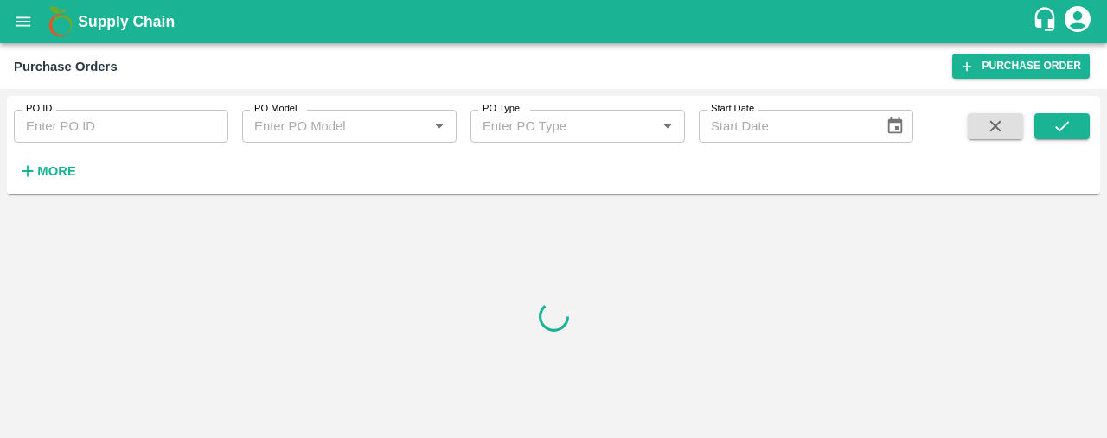
click at [45, 167] on strong "More" at bounding box center [56, 171] width 39 height 14
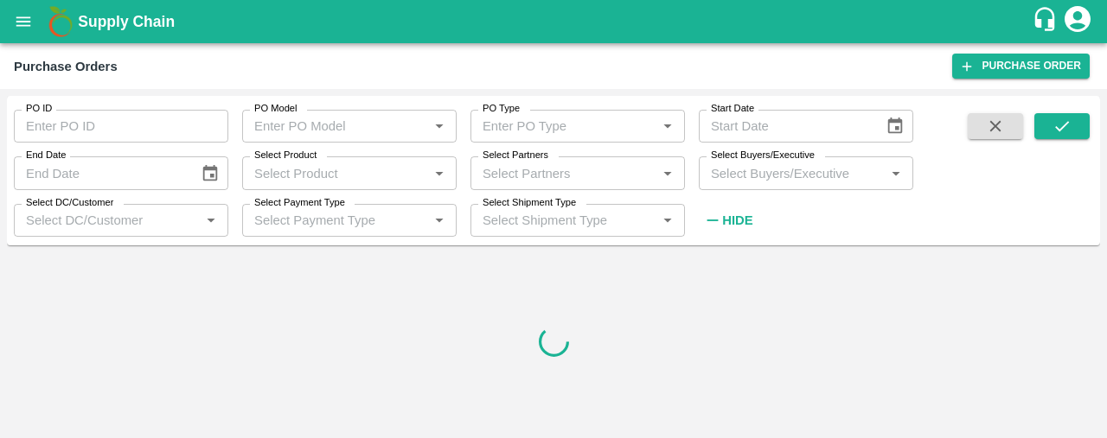
click at [731, 220] on strong "Hide" at bounding box center [737, 221] width 30 height 14
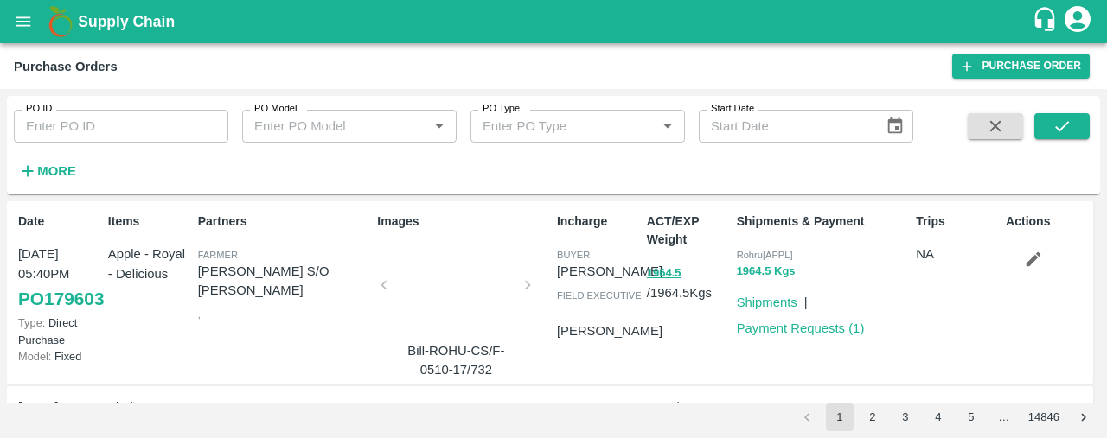
click at [14, 157] on button "More" at bounding box center [47, 171] width 67 height 29
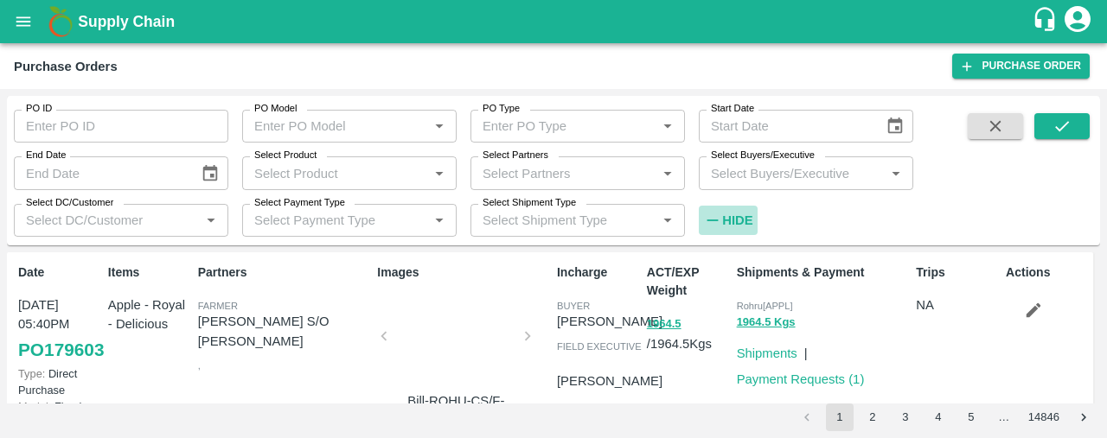
click at [742, 210] on h6 "Hide" at bounding box center [737, 220] width 30 height 22
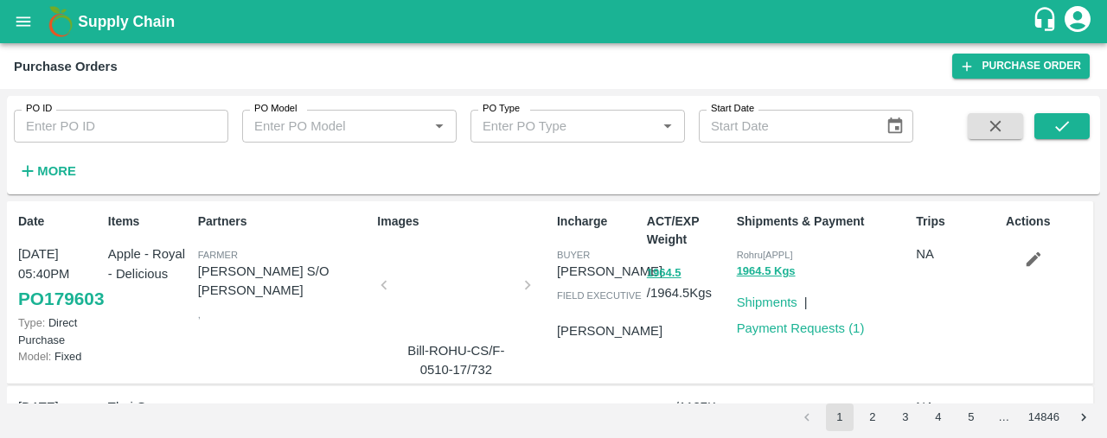
click at [48, 177] on strong "More" at bounding box center [56, 171] width 39 height 14
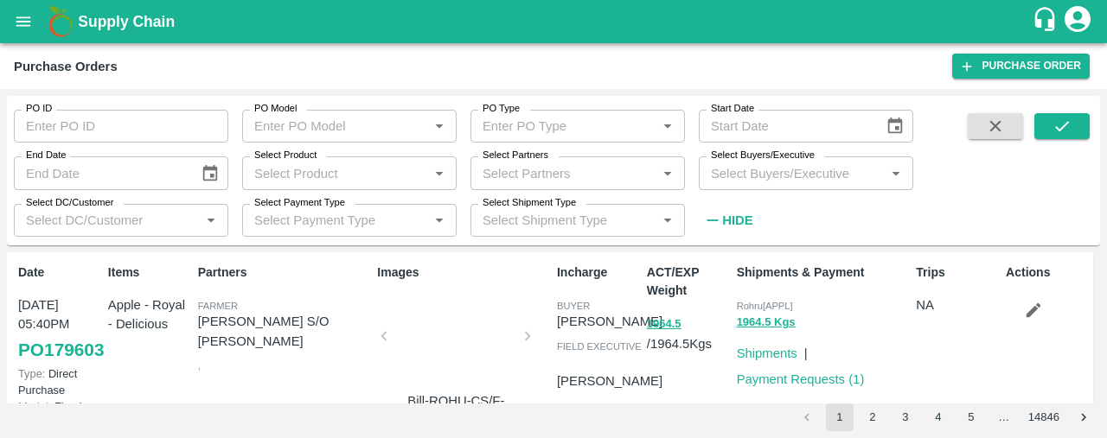
click at [728, 217] on strong "Hide" at bounding box center [737, 221] width 30 height 14
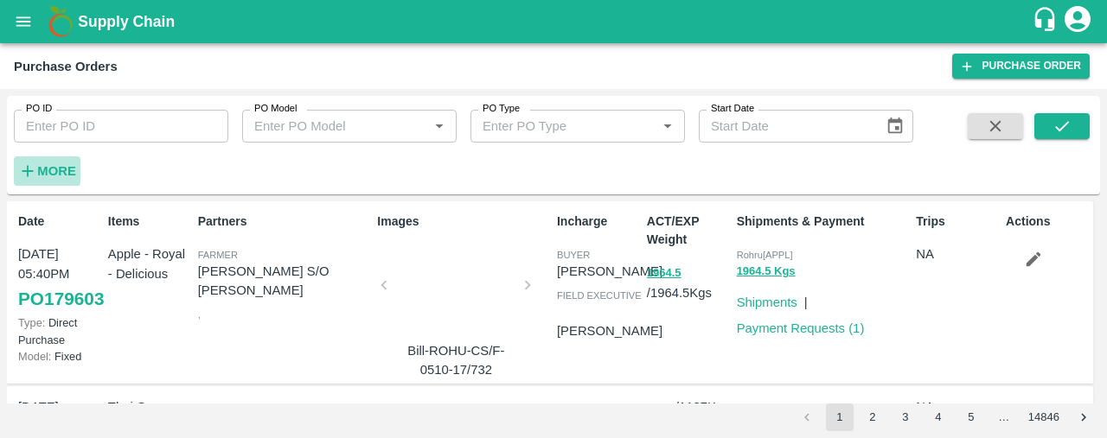
click at [58, 165] on strong "More" at bounding box center [56, 171] width 39 height 14
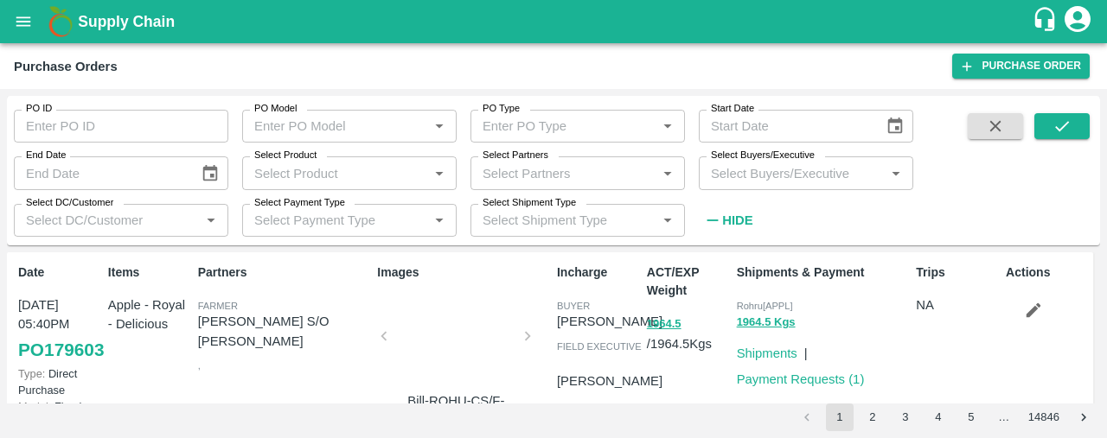
click at [507, 176] on input "Select Partners" at bounding box center [564, 173] width 176 height 22
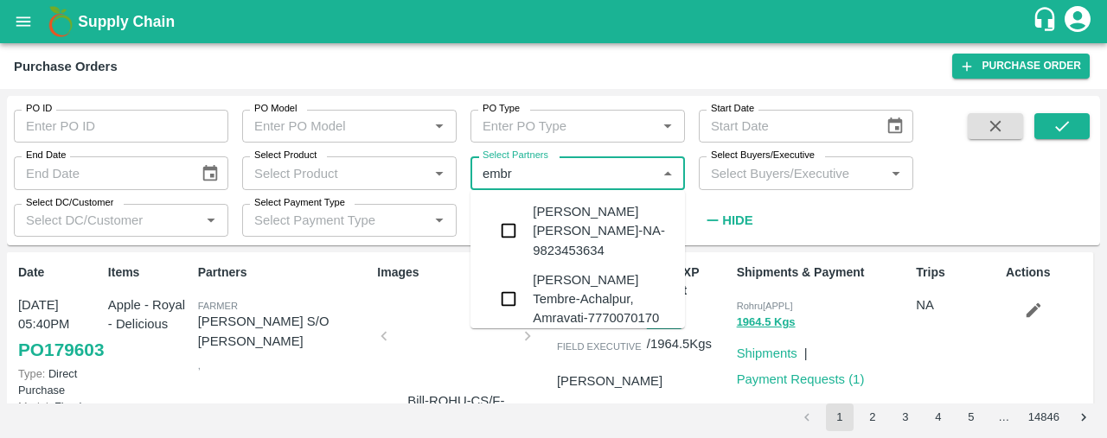
type input "embra"
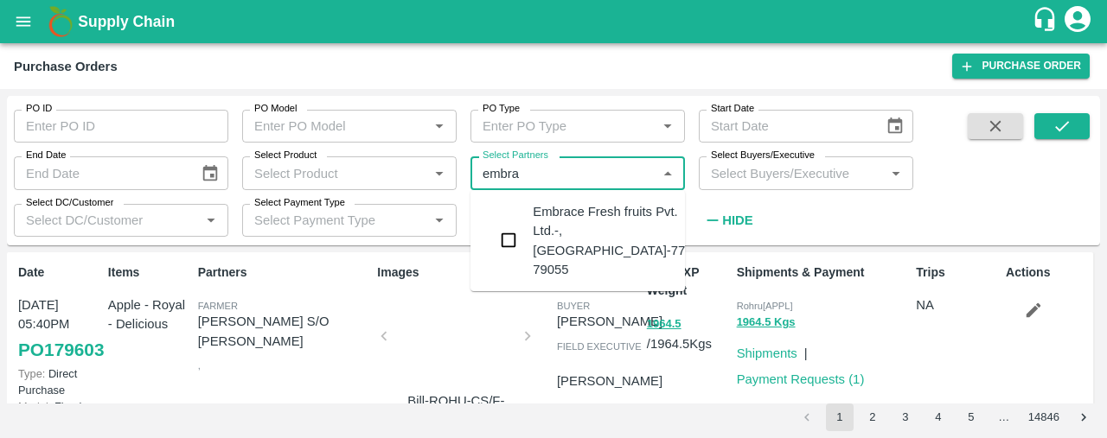
click at [507, 223] on input "checkbox" at bounding box center [508, 240] width 35 height 35
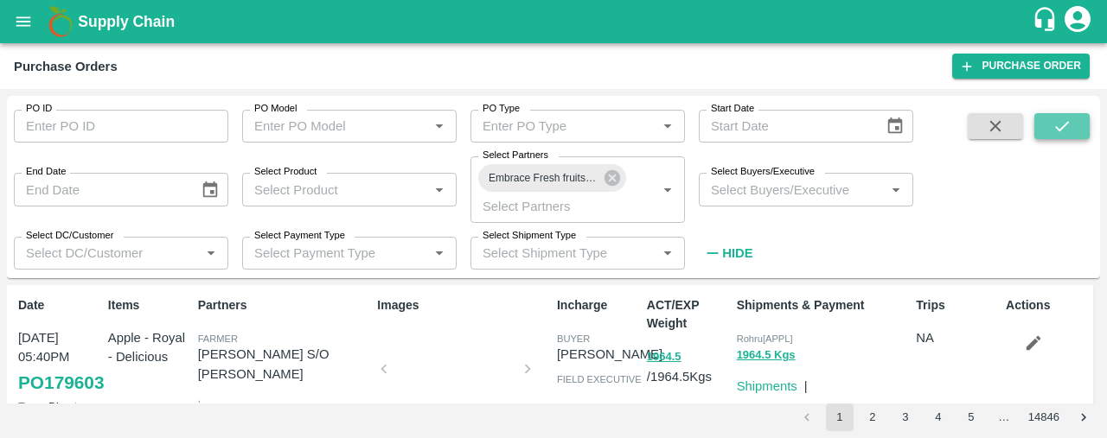
click at [1052, 127] on icon "submit" at bounding box center [1061, 126] width 19 height 19
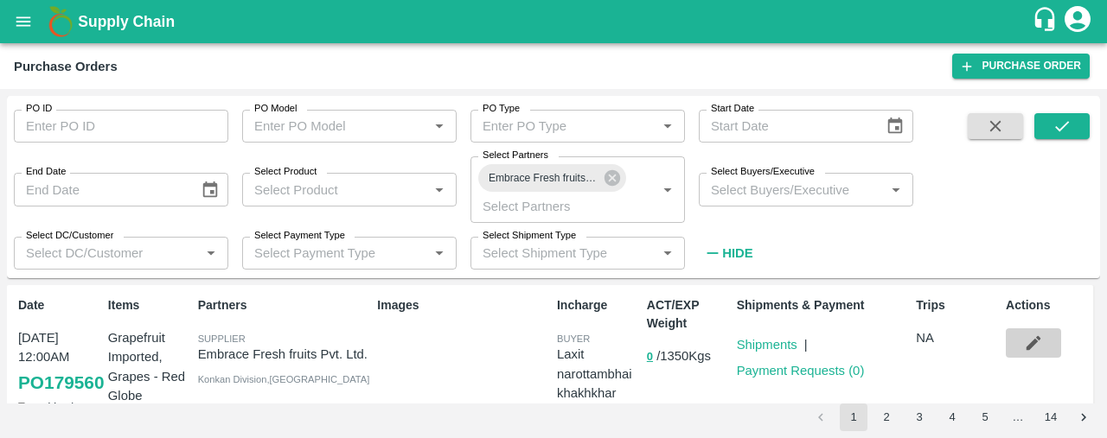
click at [1034, 345] on icon "button" at bounding box center [1033, 343] width 19 height 19
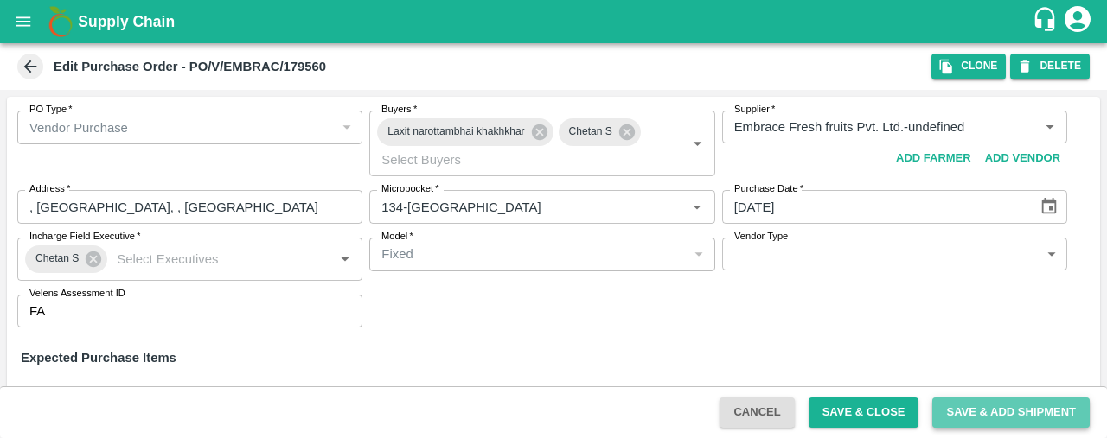
click at [967, 404] on button "Save & Add Shipment" at bounding box center [1010, 413] width 157 height 30
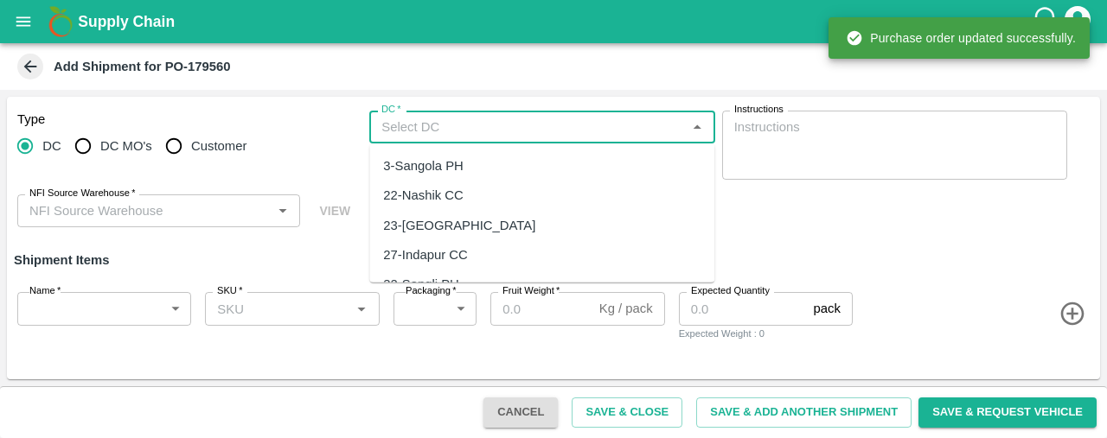
click at [487, 127] on input "DC   *" at bounding box center [527, 127] width 306 height 22
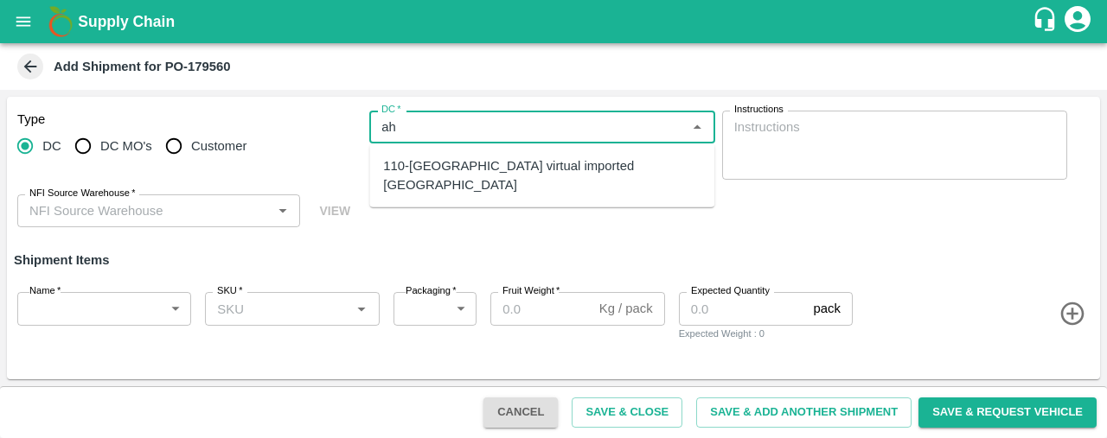
click at [479, 168] on div "110-Ahmedabad virtual imported DC" at bounding box center [541, 176] width 317 height 39
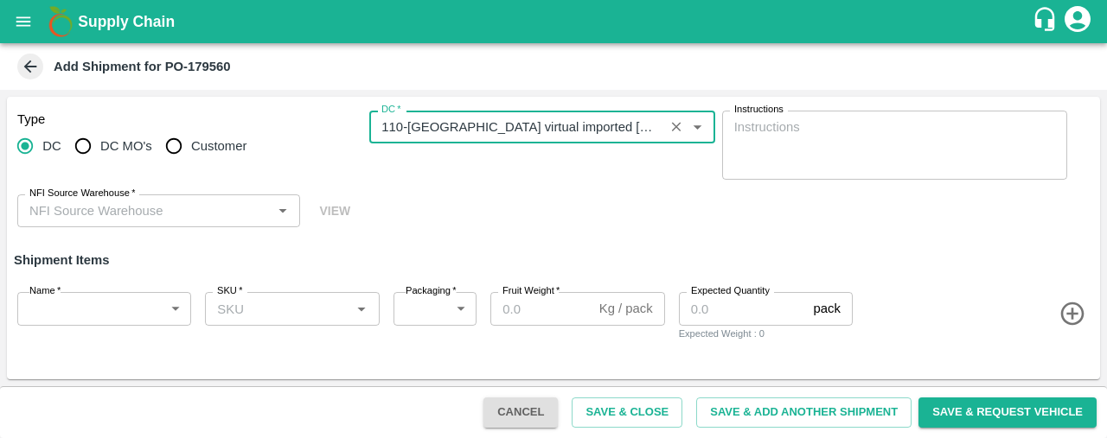
type input "110-Ahmedabad virtual imported DC"
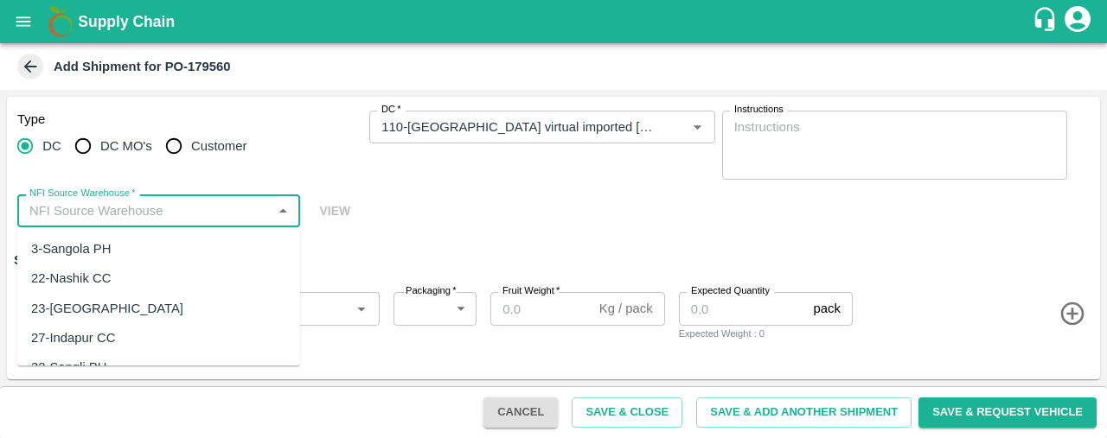
click at [82, 205] on input "NFI Source Warehouse   *" at bounding box center [144, 211] width 244 height 22
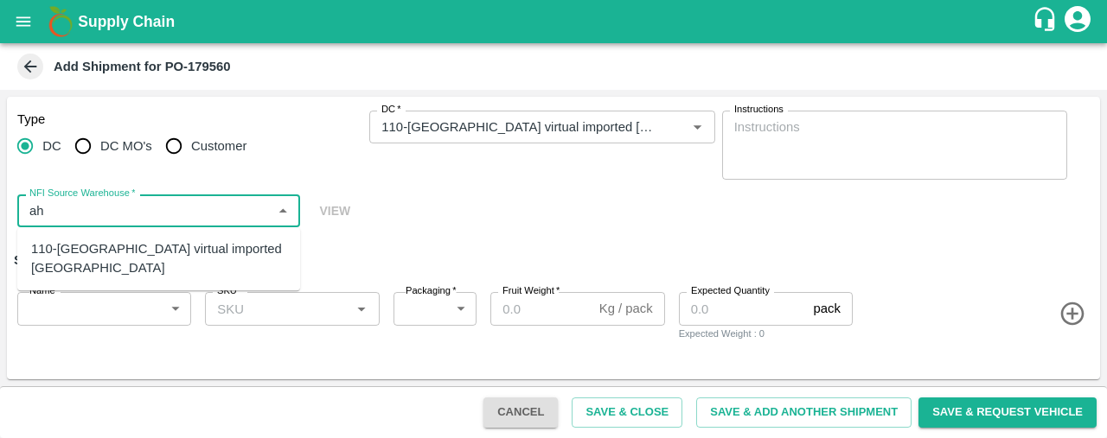
click at [86, 250] on div "110-Ahmedabad virtual imported DC" at bounding box center [158, 259] width 255 height 39
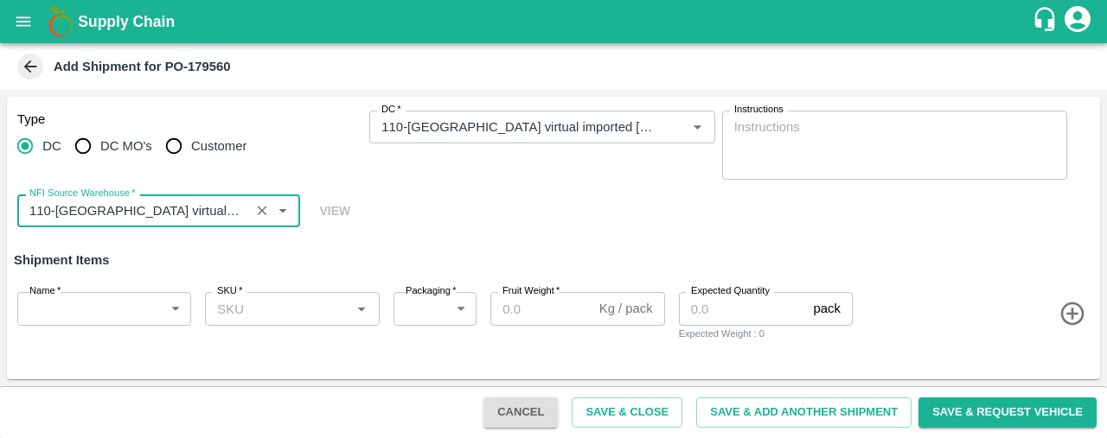
type input "110-Ahmedabad virtual imported DC"
click at [72, 306] on body "Supply Chain Add Shipment for PO-179560 Type DC DC MO's Customer DC   * DC   * …" at bounding box center [553, 219] width 1107 height 438
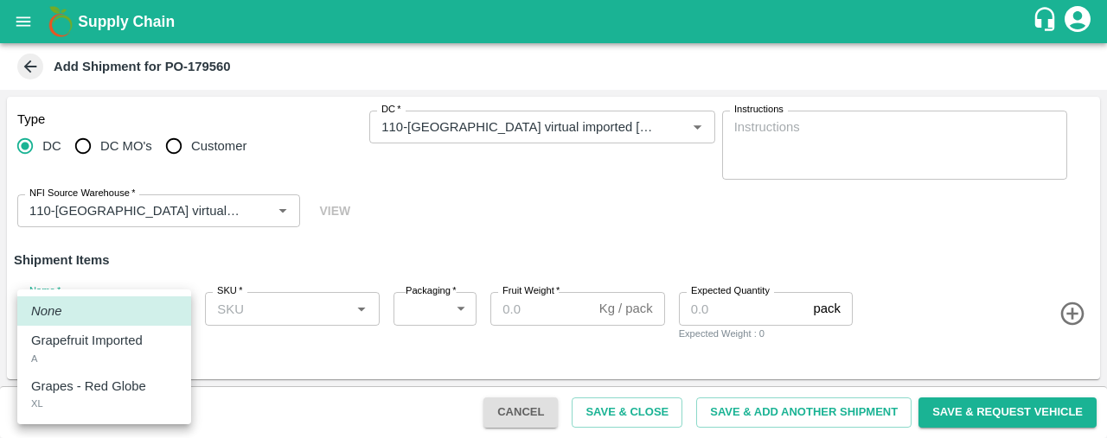
click at [78, 355] on div "Grapefruit Imported A" at bounding box center [104, 348] width 146 height 35
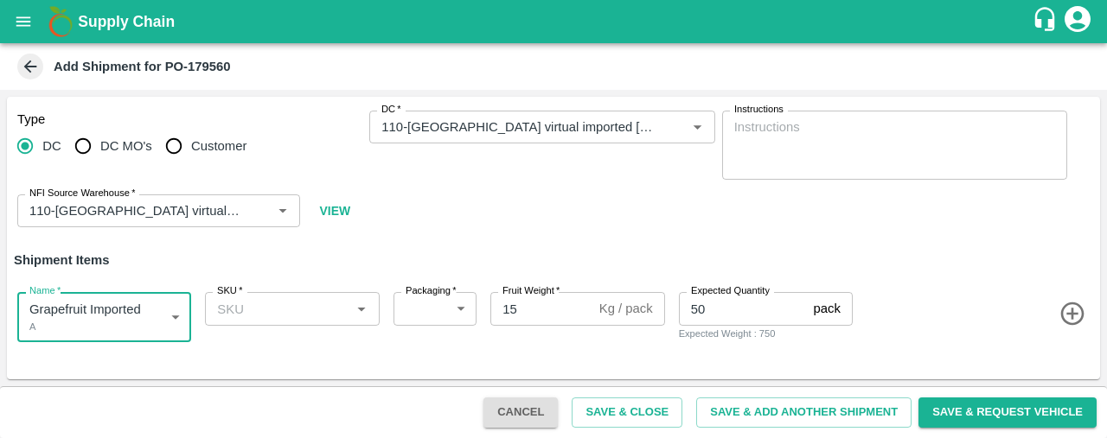
type input "2097662"
type input "276"
type input "15"
type input "50"
click at [254, 314] on input "SKU   *" at bounding box center [277, 308] width 135 height 22
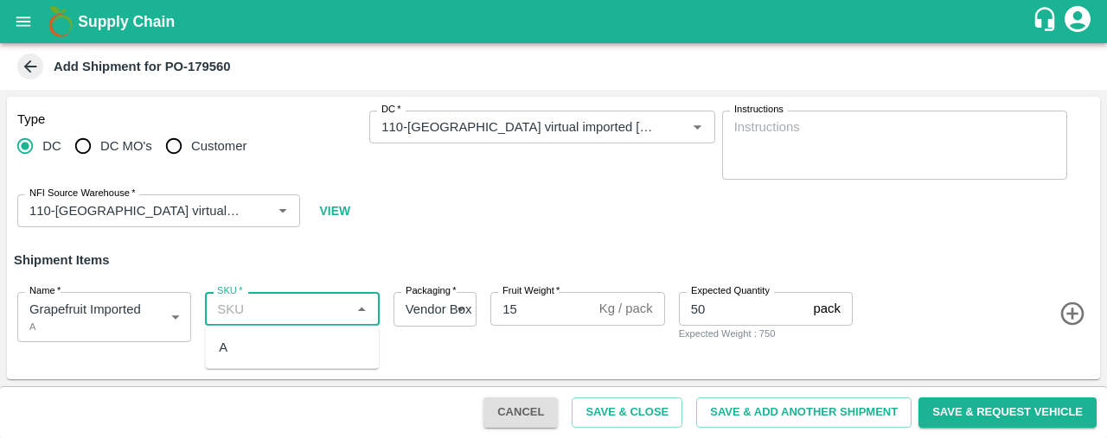
click at [258, 339] on div "A" at bounding box center [292, 347] width 174 height 29
type input "A"
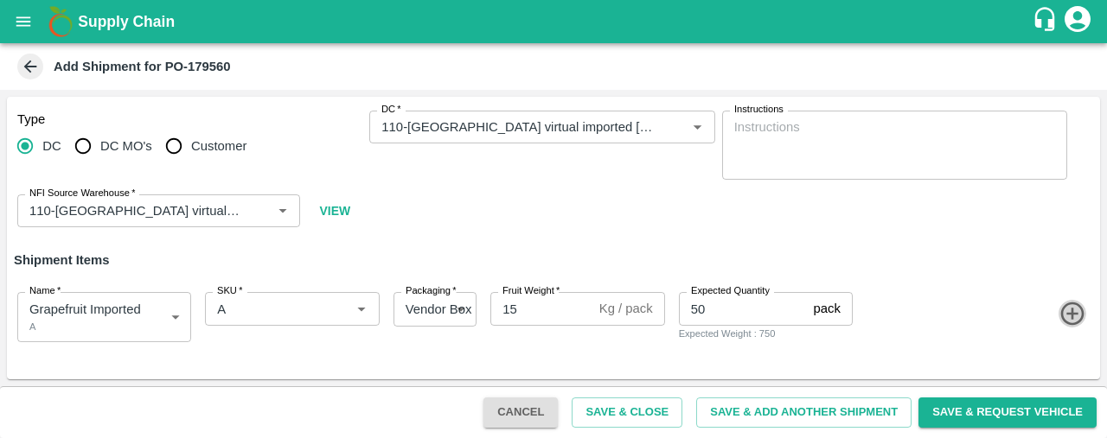
click at [1069, 312] on icon "button" at bounding box center [1072, 314] width 29 height 29
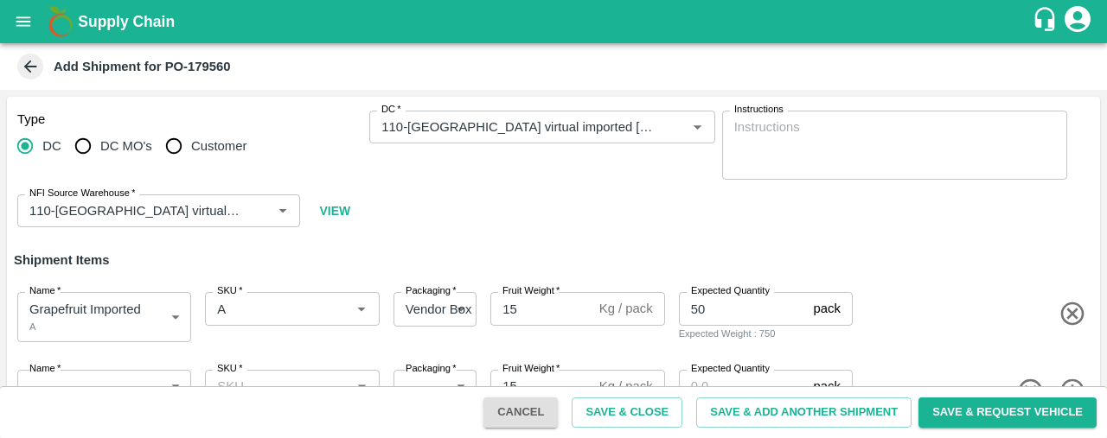
scroll to position [52, 0]
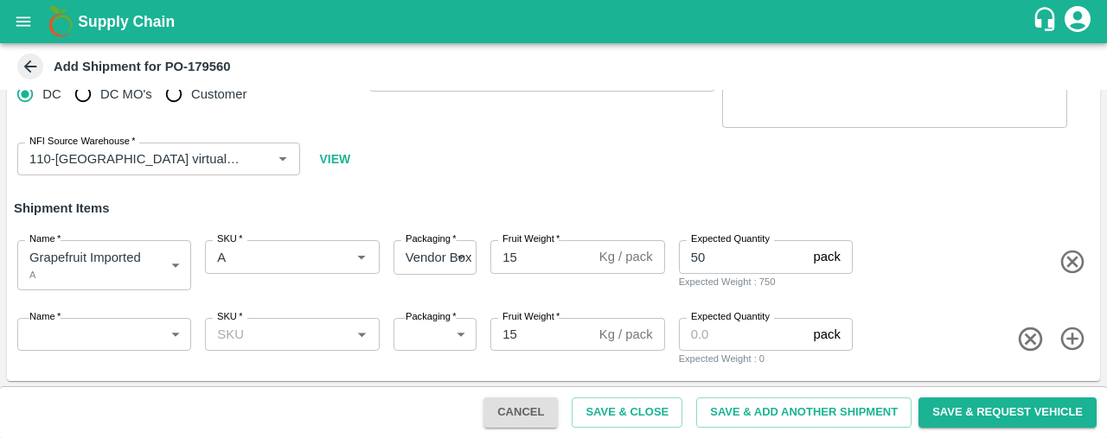
click at [112, 342] on body "Supply Chain Add Shipment for PO-179560 Type DC DC MO's Customer DC   * DC   * …" at bounding box center [553, 219] width 1107 height 438
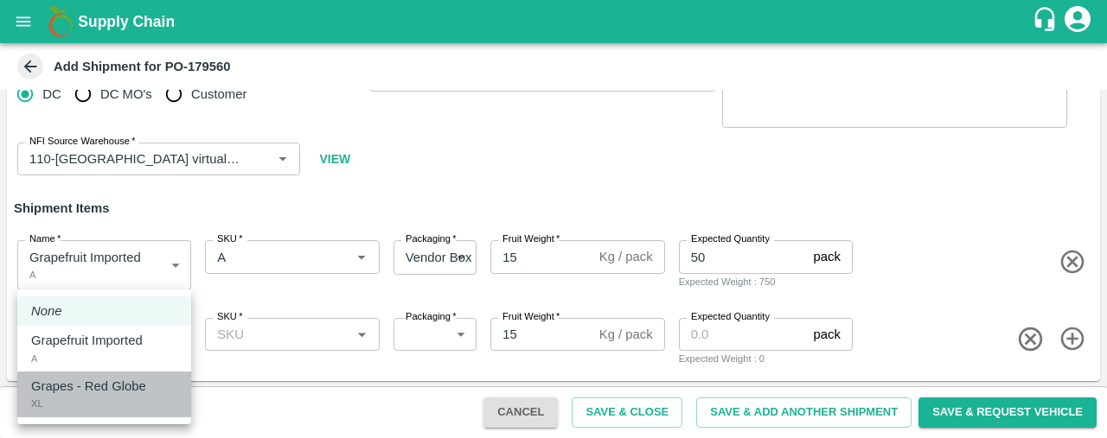
click at [116, 399] on div "Grapes - Red Globe XL" at bounding box center [104, 394] width 146 height 35
type input "2097663"
type input "276"
type input "6"
type input "100"
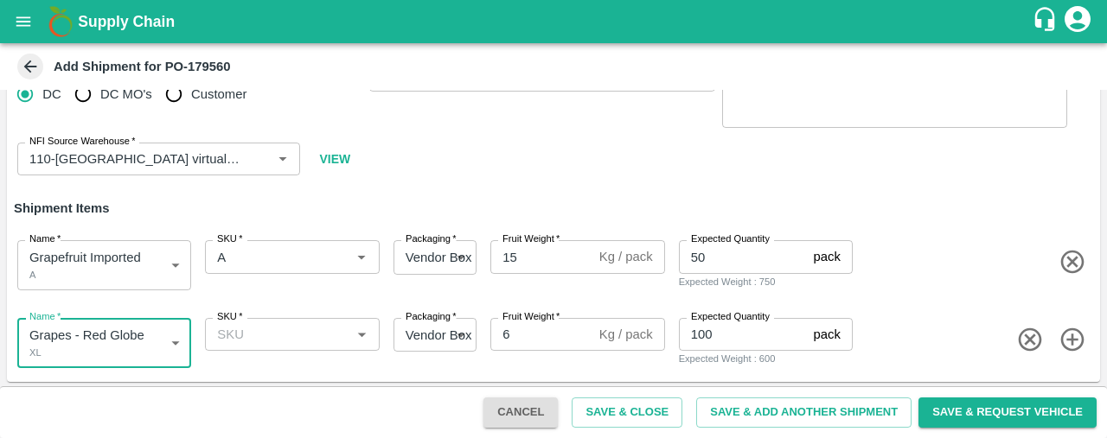
click at [252, 339] on input "SKU   *" at bounding box center [277, 334] width 135 height 22
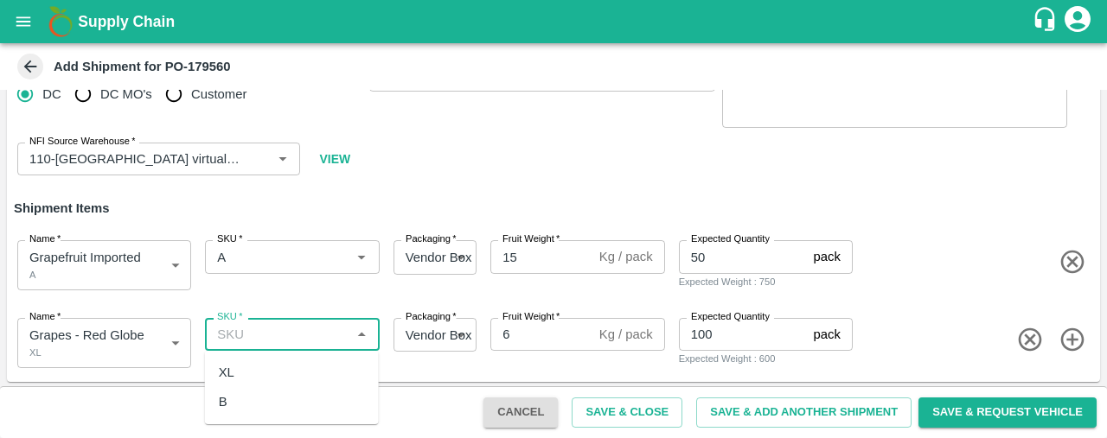
click at [269, 366] on div "XL" at bounding box center [292, 372] width 174 height 29
type input "XL"
click at [652, 408] on button "Save & Close" at bounding box center [627, 413] width 111 height 30
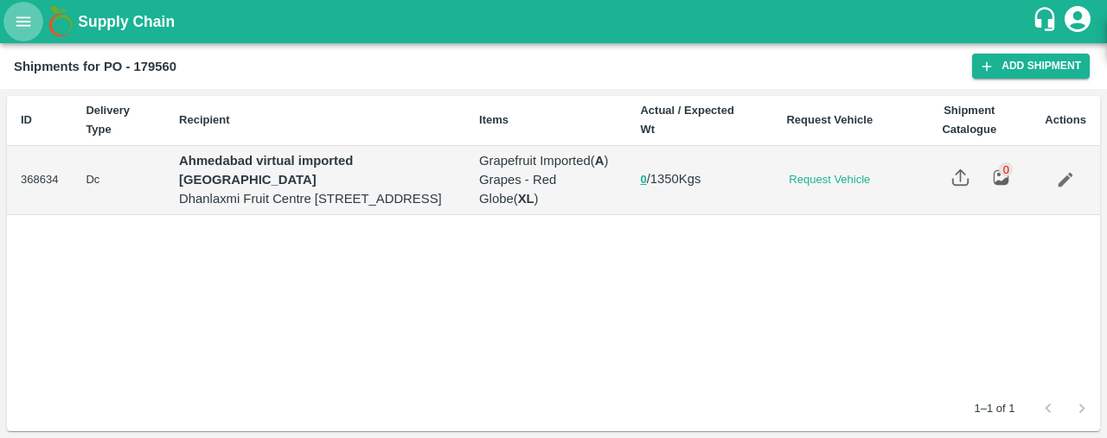
click at [22, 29] on icon "open drawer" at bounding box center [23, 21] width 19 height 19
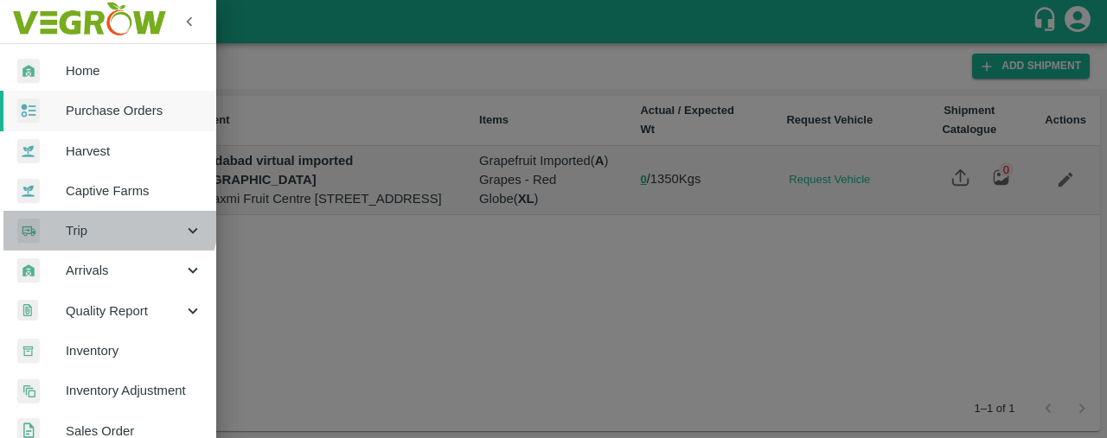
click at [95, 217] on div "Trip" at bounding box center [108, 231] width 216 height 40
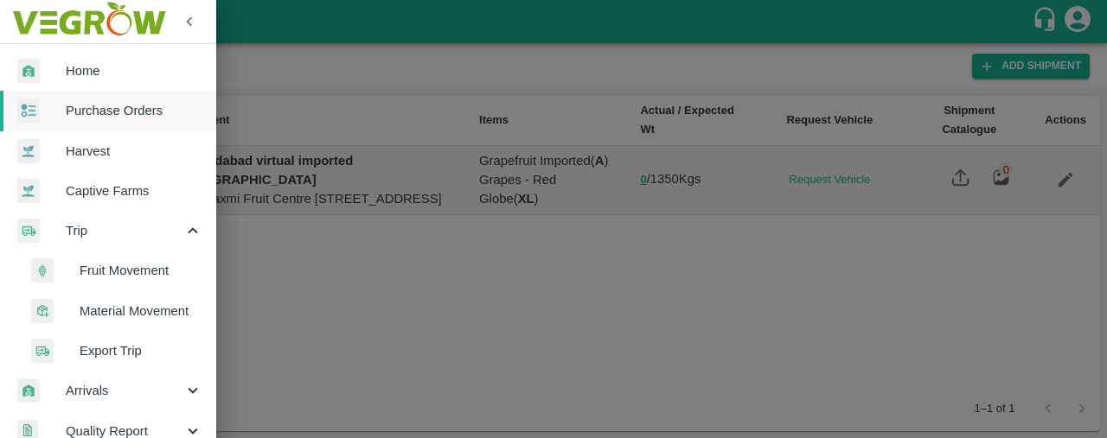
click at [132, 265] on span "Fruit Movement" at bounding box center [141, 270] width 123 height 19
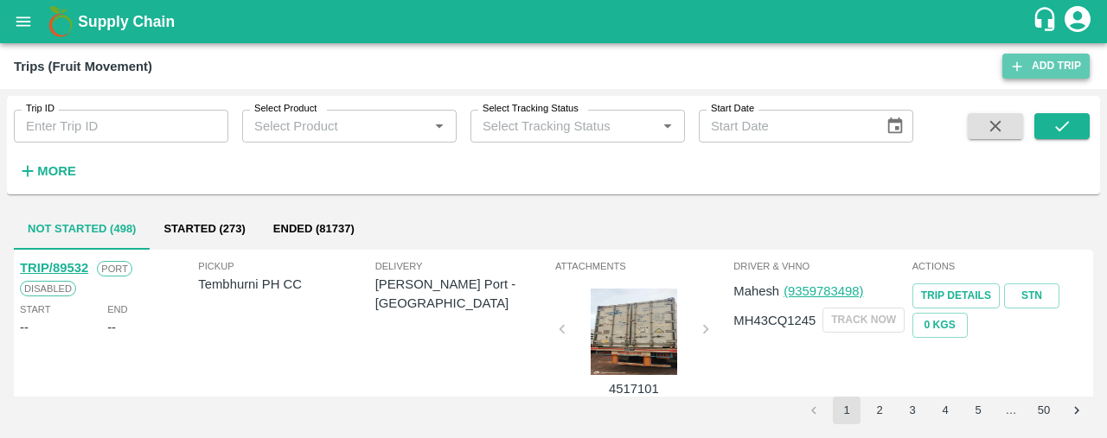
click at [1045, 70] on link "Add Trip" at bounding box center [1045, 66] width 87 height 25
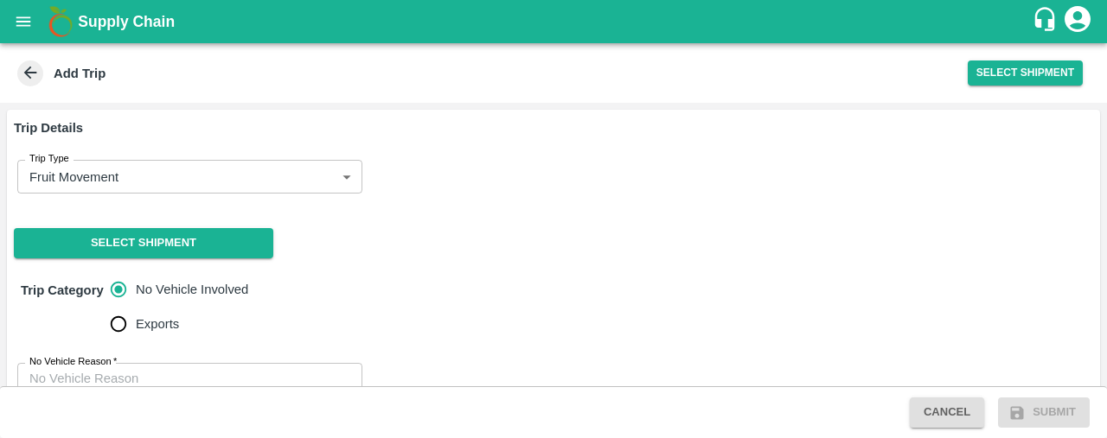
click at [244, 367] on div "x No Vehicle Reason" at bounding box center [189, 397] width 345 height 69
type textarea "na"
click at [1051, 67] on button "Select Shipment" at bounding box center [1025, 73] width 115 height 25
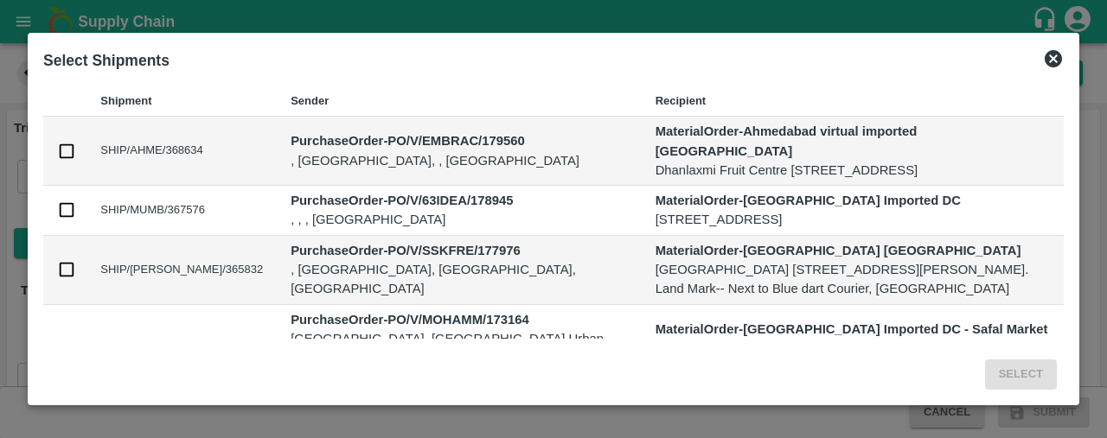
click at [64, 140] on td at bounding box center [64, 151] width 43 height 69
click at [64, 148] on input "checkbox" at bounding box center [66, 151] width 19 height 19
checkbox input "true"
click at [1038, 374] on button "Select" at bounding box center [1021, 375] width 72 height 30
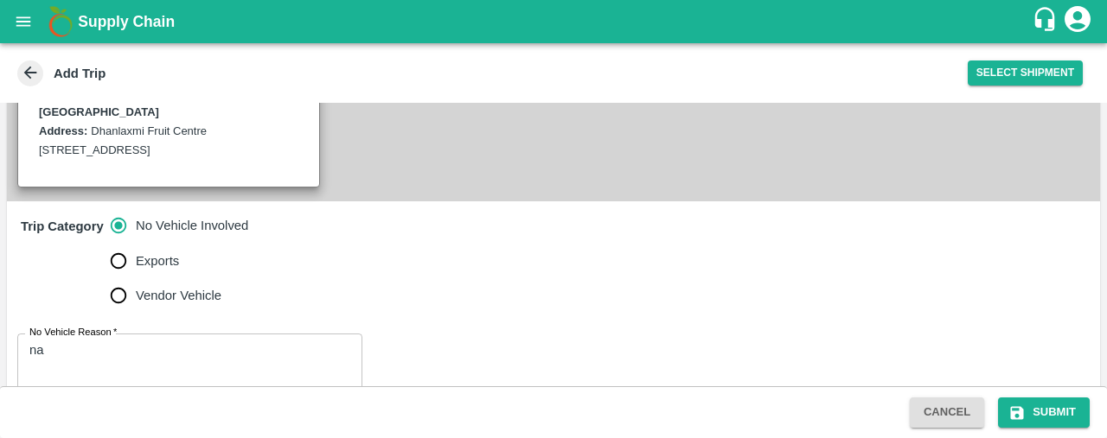
scroll to position [457, 0]
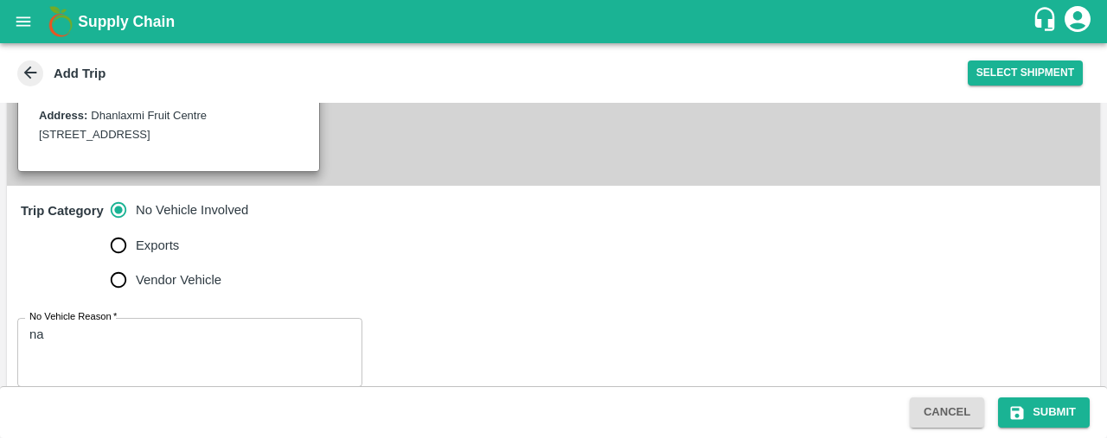
click at [201, 352] on textarea "na" at bounding box center [189, 353] width 321 height 54
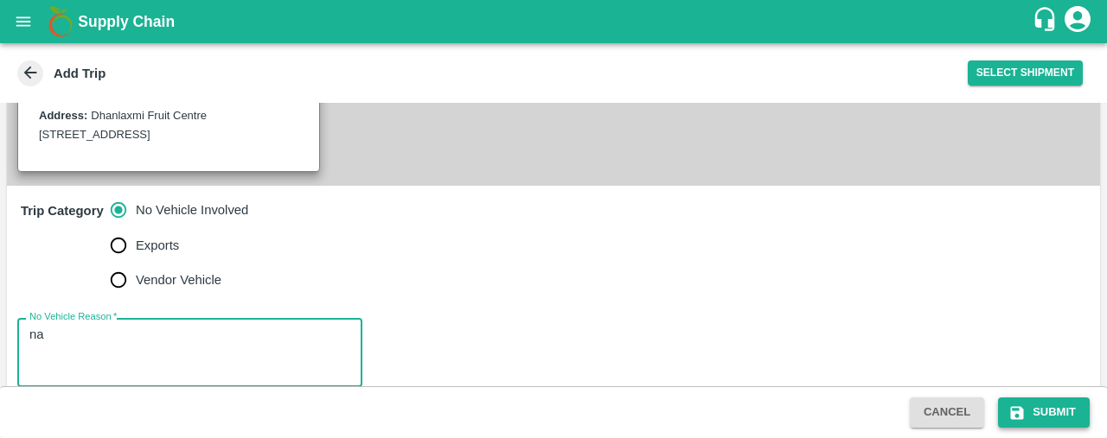
type textarea "na"
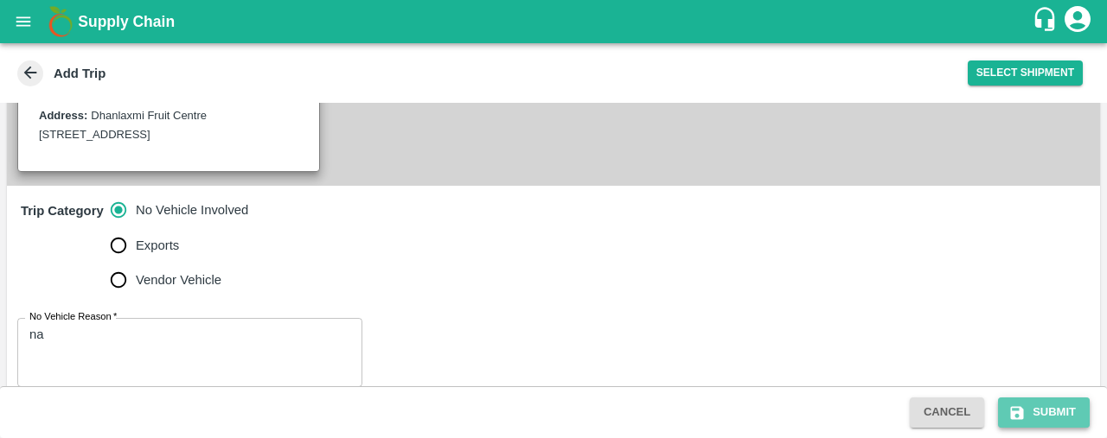
click at [1058, 412] on button "Submit" at bounding box center [1044, 413] width 92 height 30
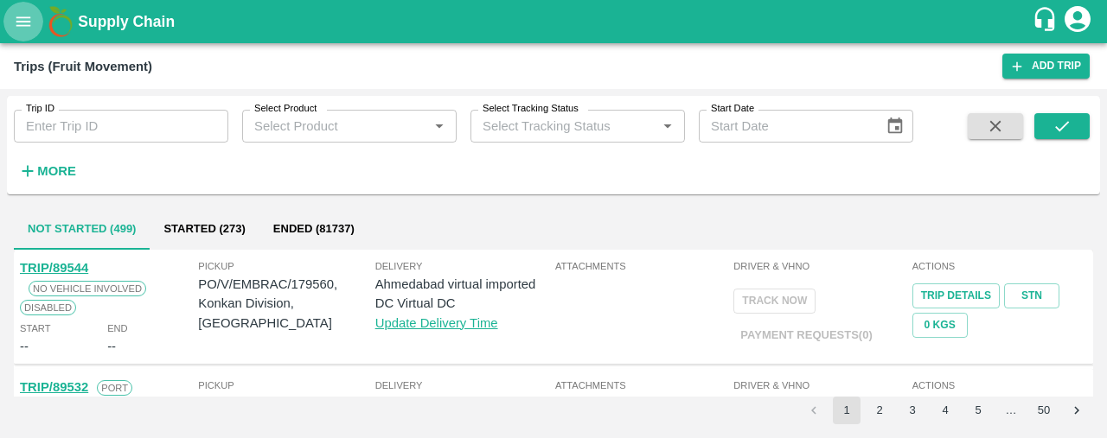
click at [26, 19] on icon "open drawer" at bounding box center [23, 21] width 19 height 19
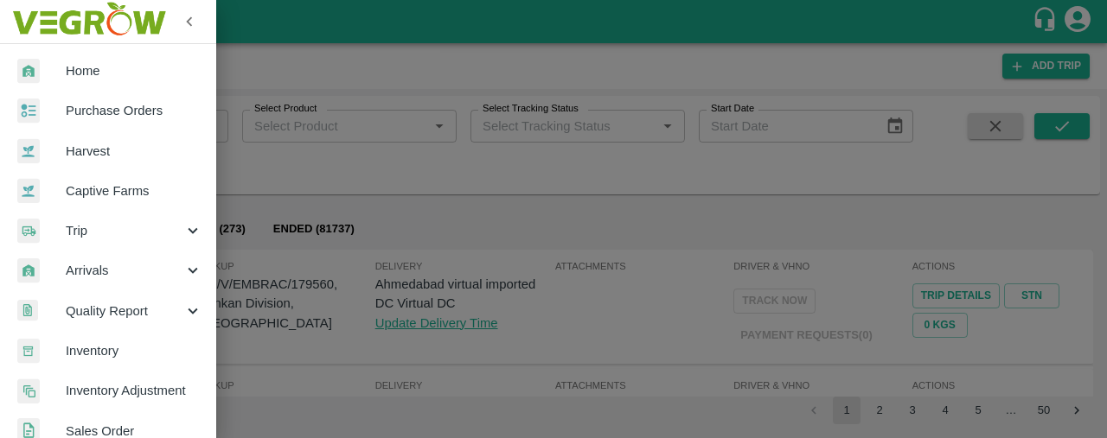
click at [383, 145] on div at bounding box center [553, 219] width 1107 height 438
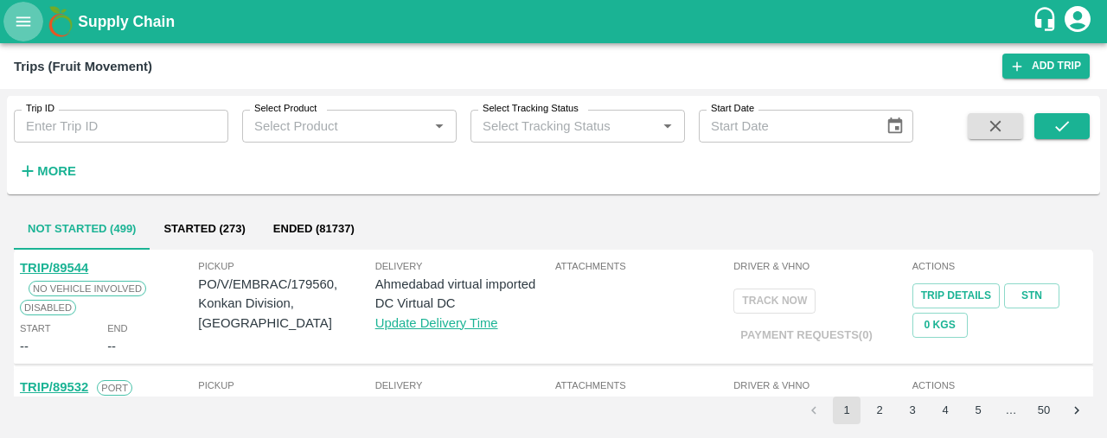
click at [22, 17] on icon "open drawer" at bounding box center [23, 21] width 15 height 10
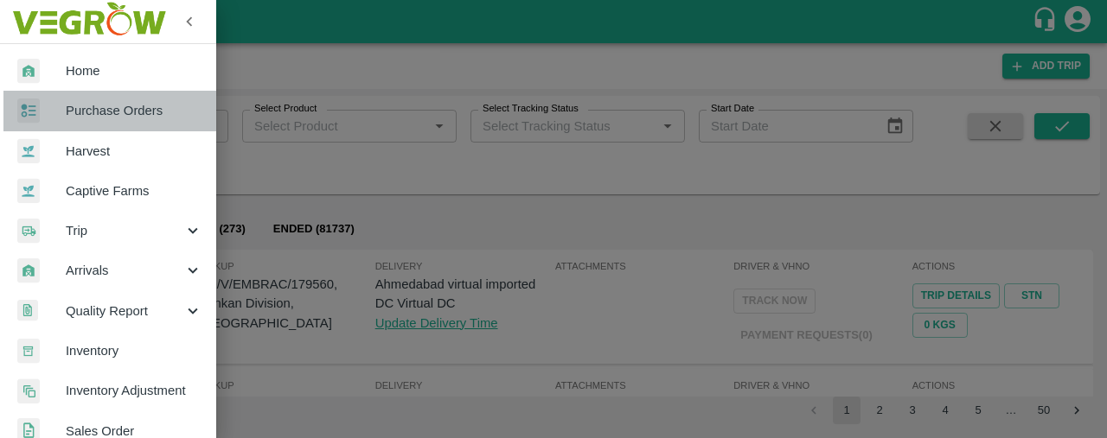
click at [137, 105] on span "Purchase Orders" at bounding box center [134, 110] width 137 height 19
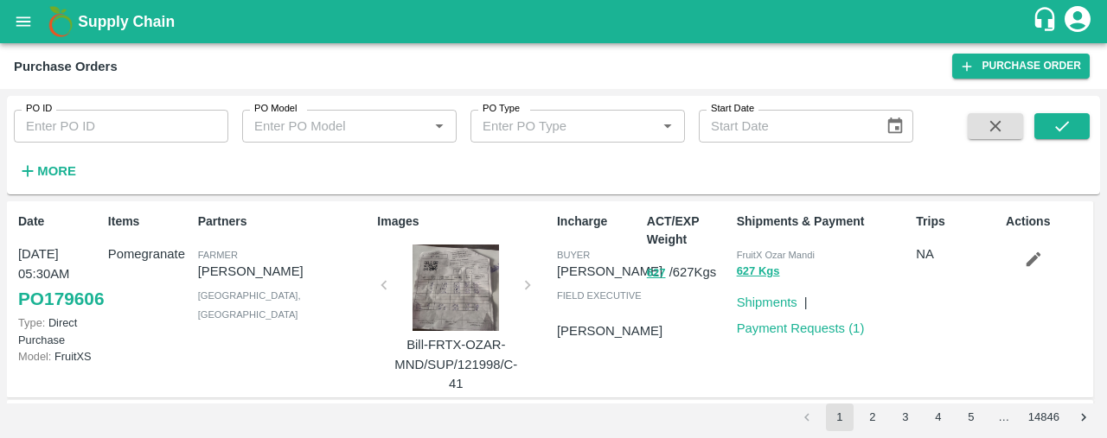
click at [55, 162] on h6 "More" at bounding box center [56, 171] width 39 height 22
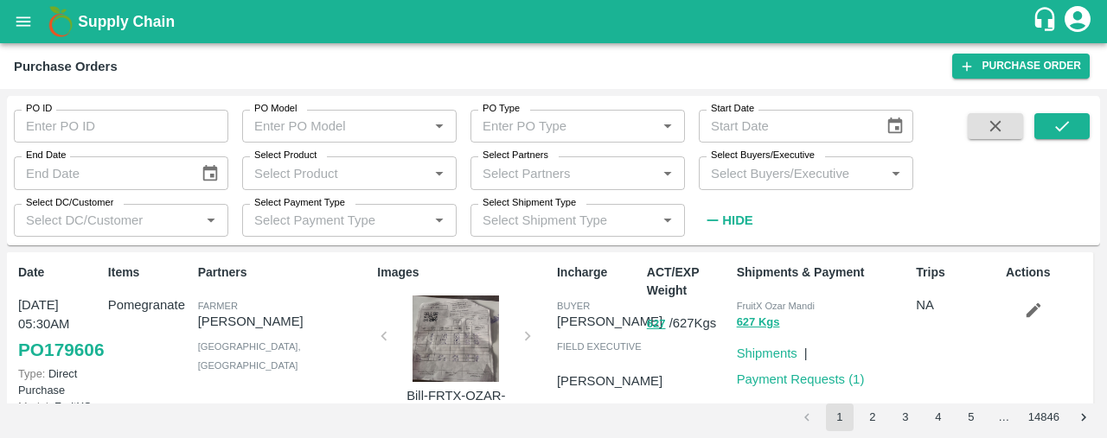
click at [489, 172] on input "Select Partners" at bounding box center [564, 173] width 176 height 22
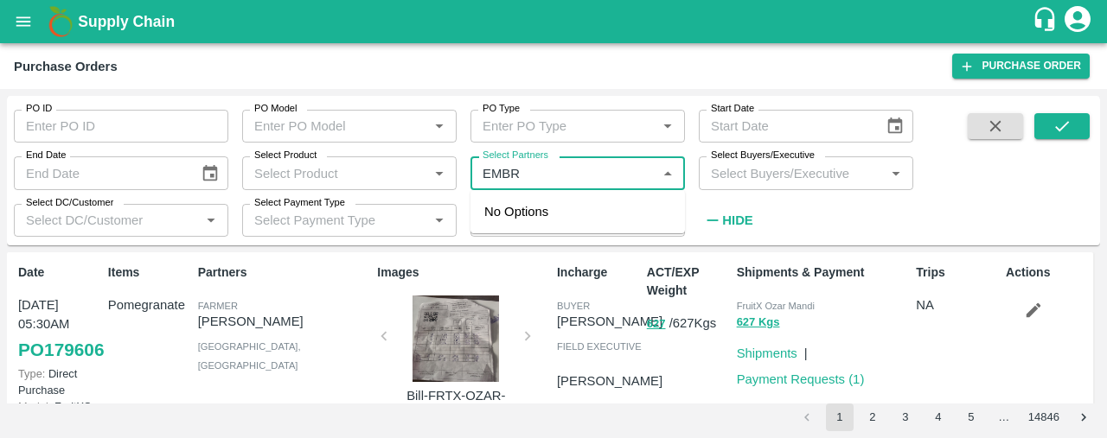
type input "EMBRA"
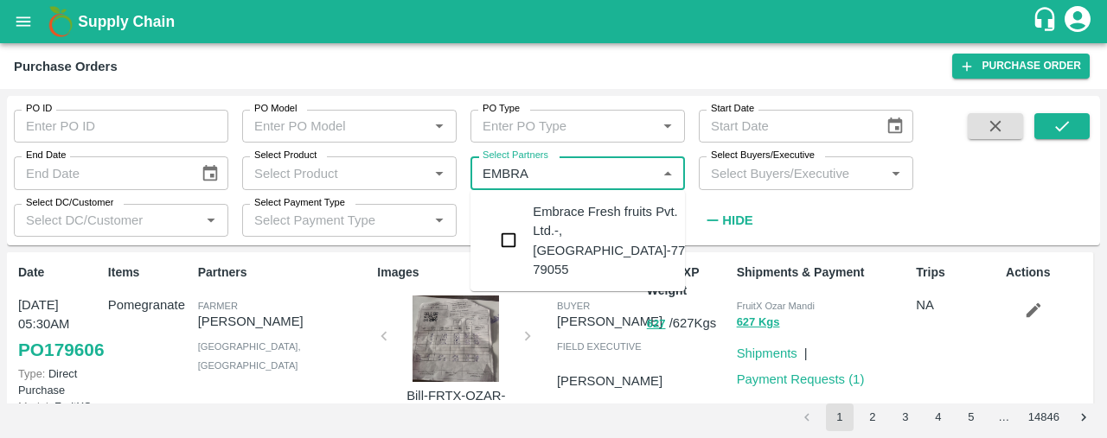
click at [519, 223] on input "checkbox" at bounding box center [508, 240] width 35 height 35
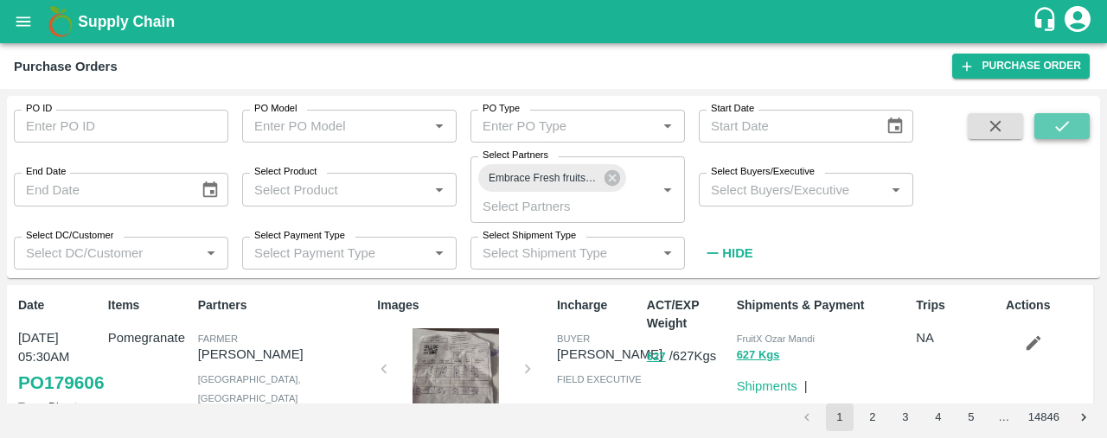
click at [1071, 127] on icon "submit" at bounding box center [1061, 126] width 19 height 19
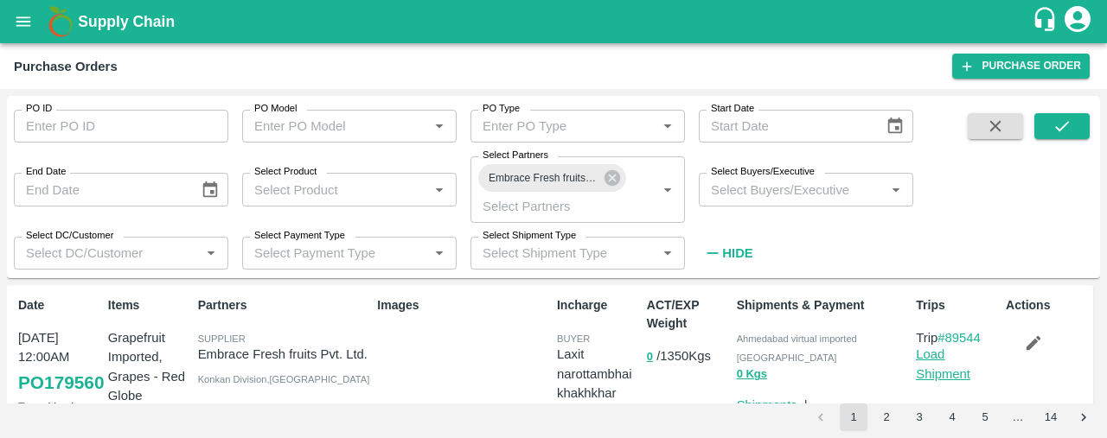
click at [935, 361] on link "Load Shipment" at bounding box center [943, 364] width 54 height 33
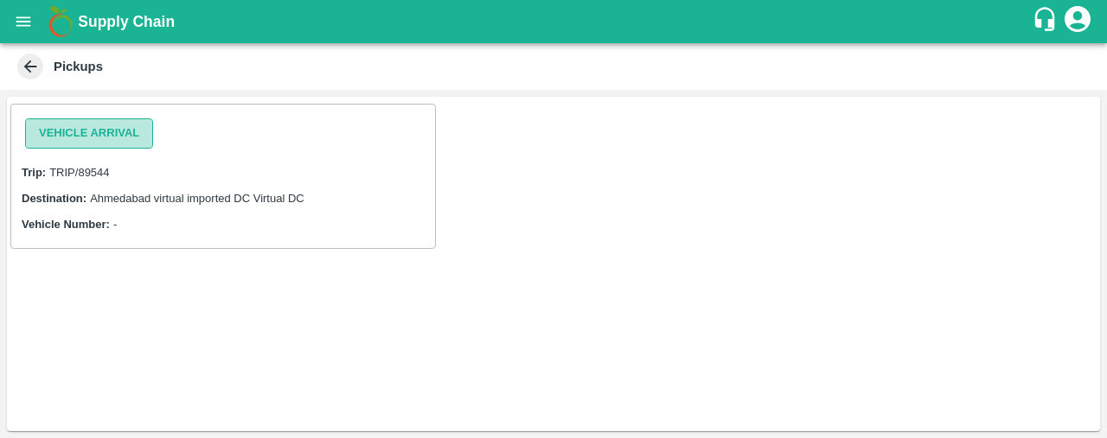
click at [79, 135] on button "Vehicle Arrival" at bounding box center [89, 133] width 128 height 30
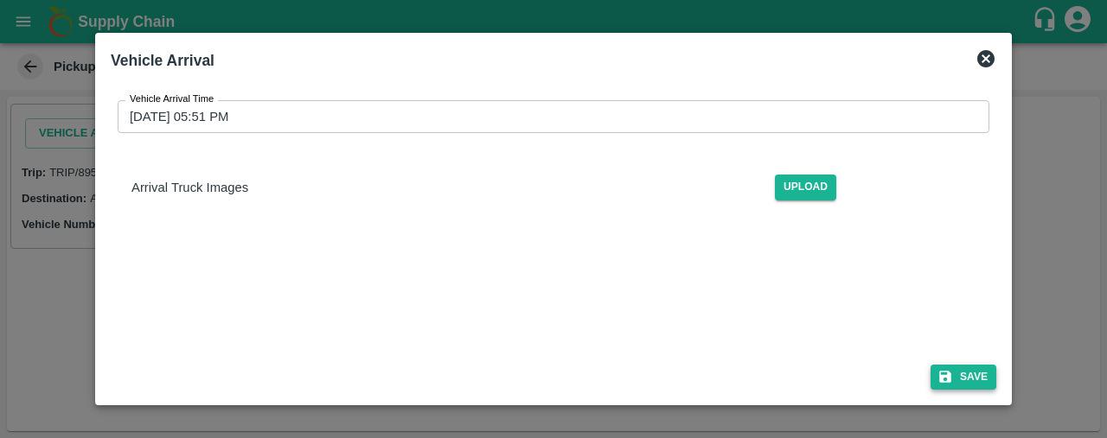
click at [968, 373] on button "Save" at bounding box center [963, 377] width 66 height 25
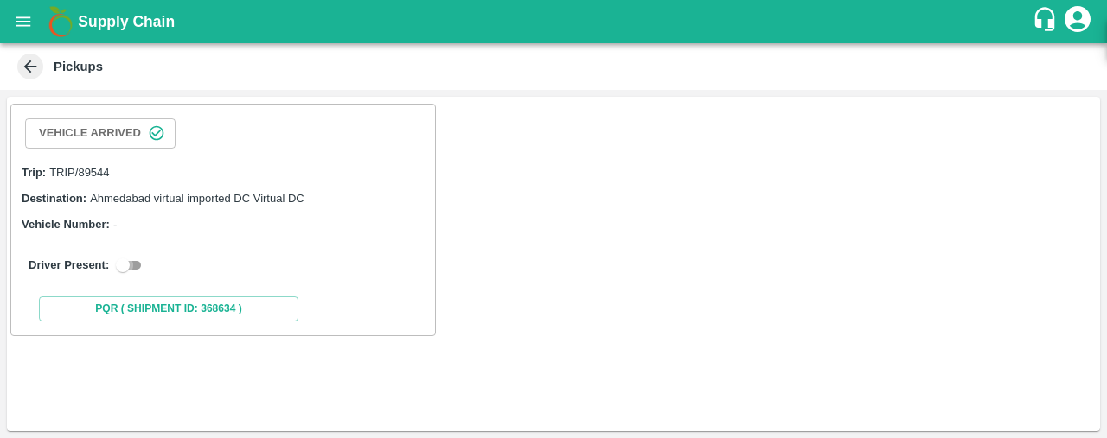
click at [133, 263] on input "checkbox" at bounding box center [123, 265] width 62 height 21
checkbox input "true"
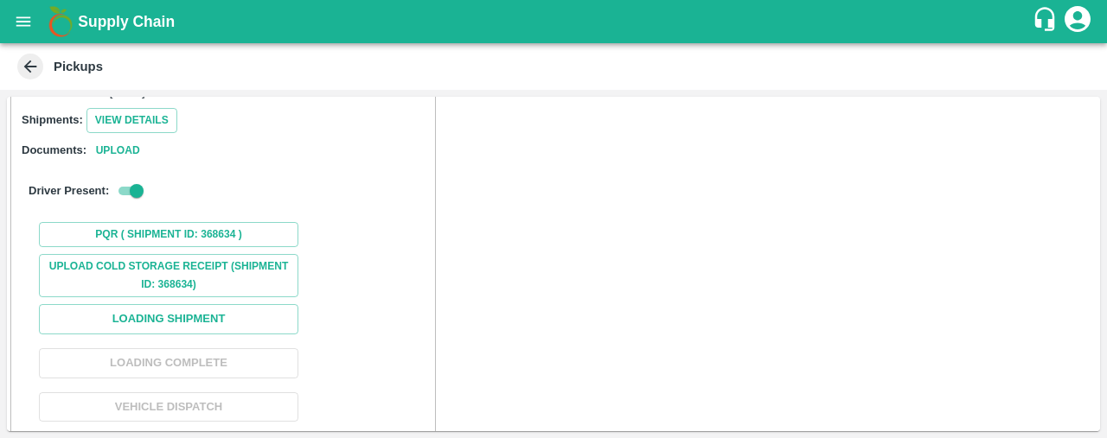
scroll to position [164, 0]
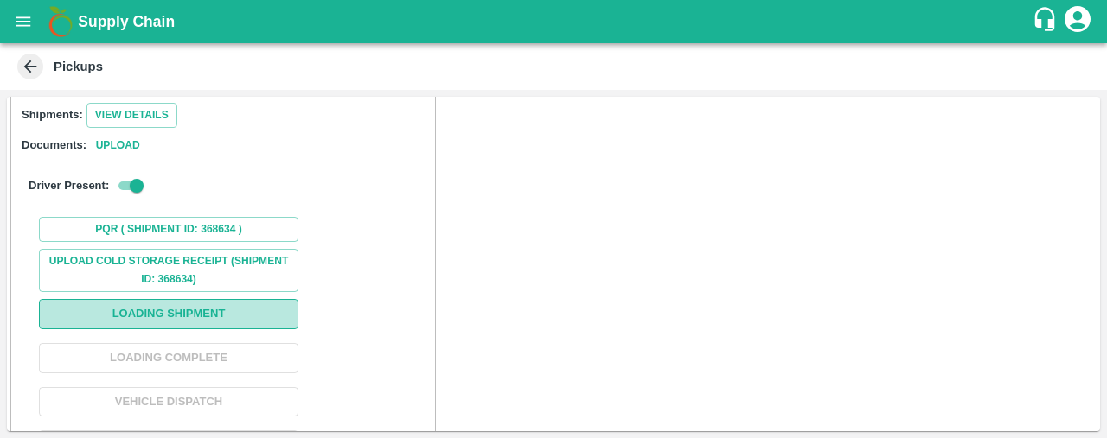
click at [252, 310] on button "Loading Shipment" at bounding box center [168, 314] width 259 height 30
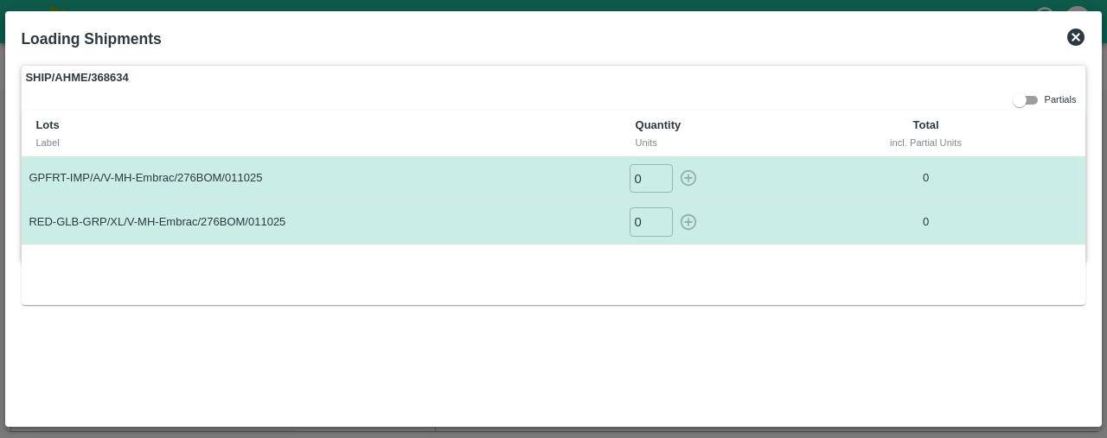
click at [646, 176] on input "0" at bounding box center [651, 178] width 43 height 29
type input "6"
click at [684, 179] on icon "button" at bounding box center [688, 178] width 19 height 19
type input "0"
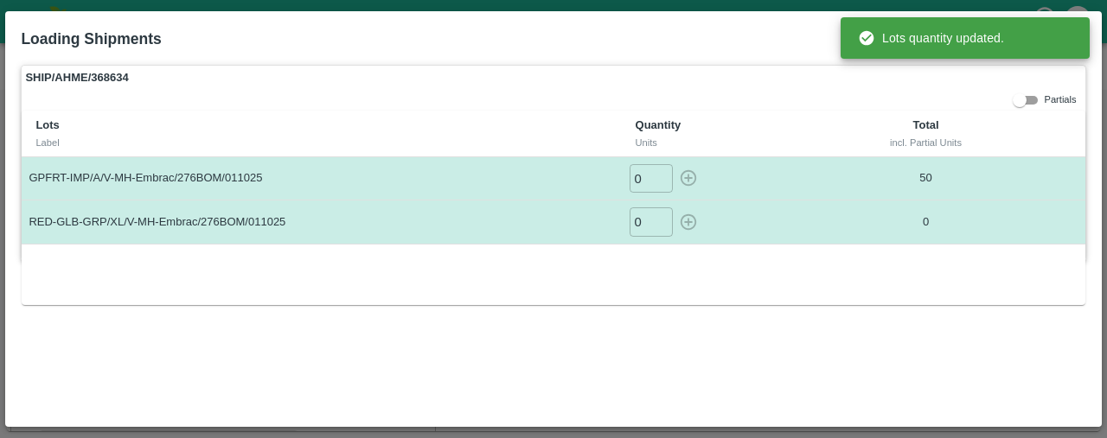
click at [641, 212] on input "0" at bounding box center [651, 222] width 43 height 29
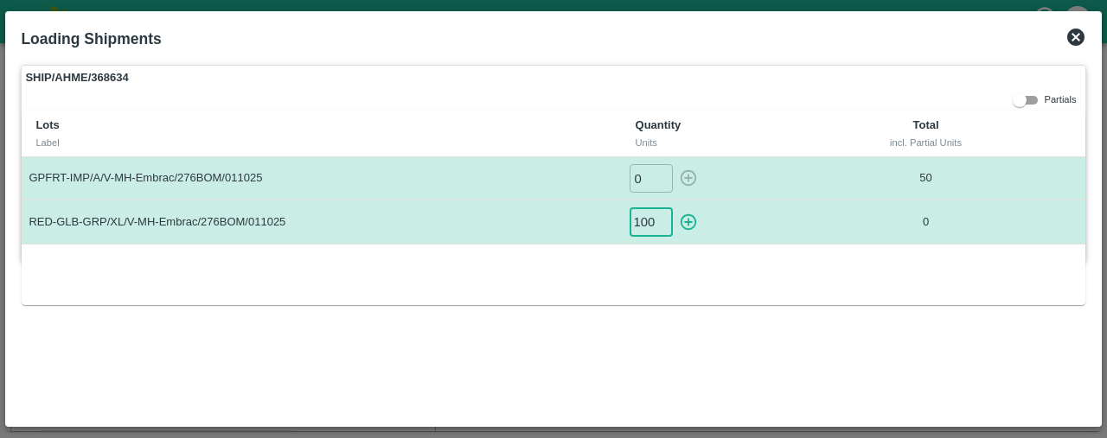
scroll to position [0, 0]
click at [689, 220] on icon "button" at bounding box center [688, 222] width 16 height 16
type input "0"
click at [1102, 67] on div at bounding box center [553, 219] width 1107 height 438
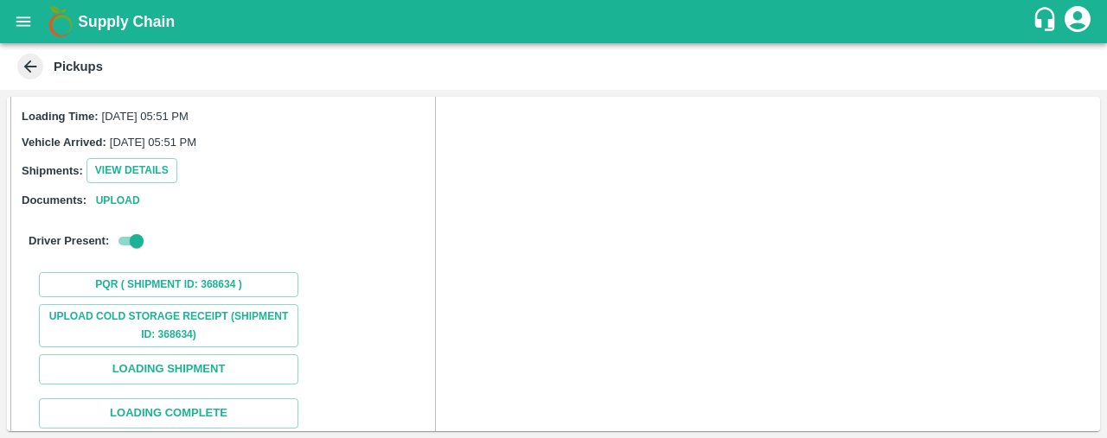
scroll to position [137, 0]
click at [266, 399] on button "Loading Complete" at bounding box center [168, 412] width 259 height 30
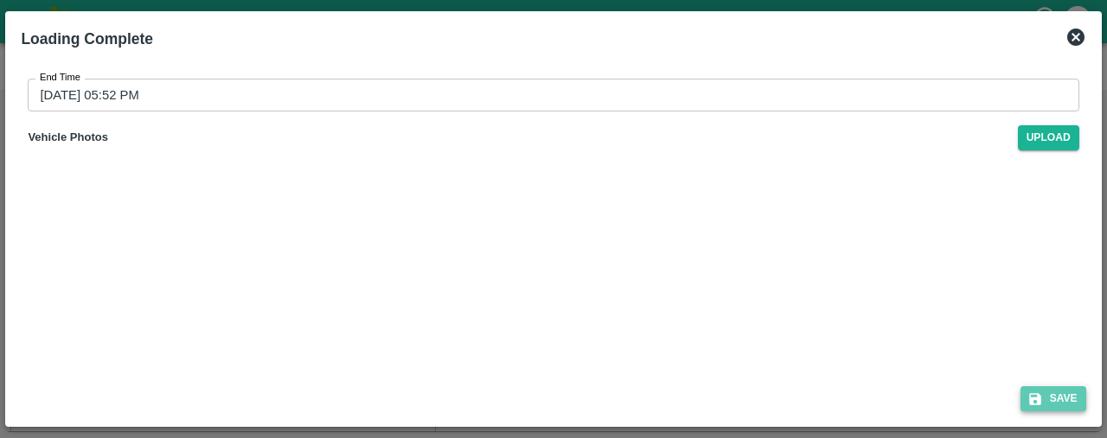
click at [1079, 395] on button "Save" at bounding box center [1053, 399] width 66 height 25
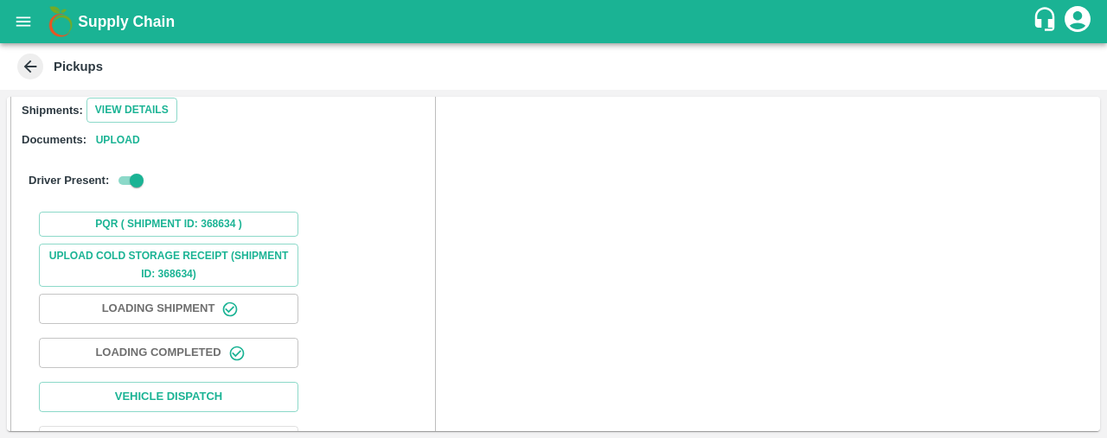
scroll to position [236, 0]
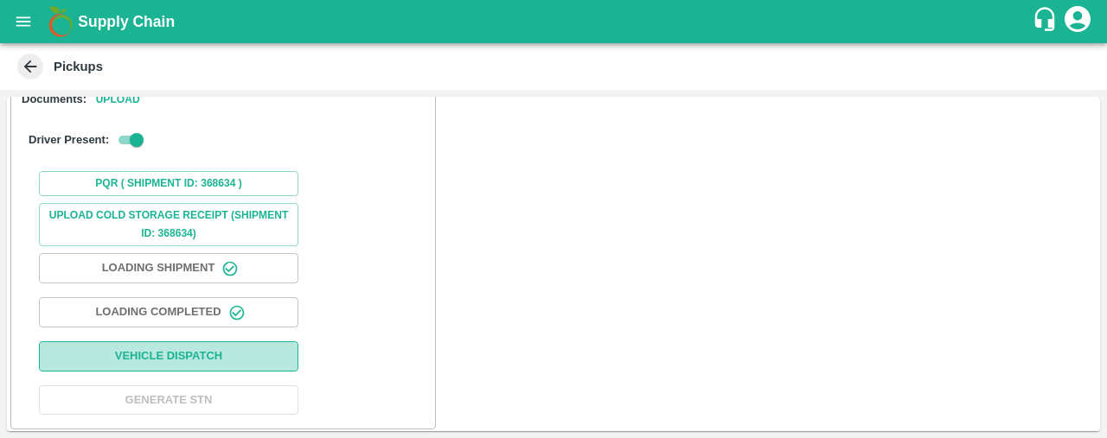
click at [173, 354] on button "Vehicle Dispatch" at bounding box center [168, 357] width 259 height 30
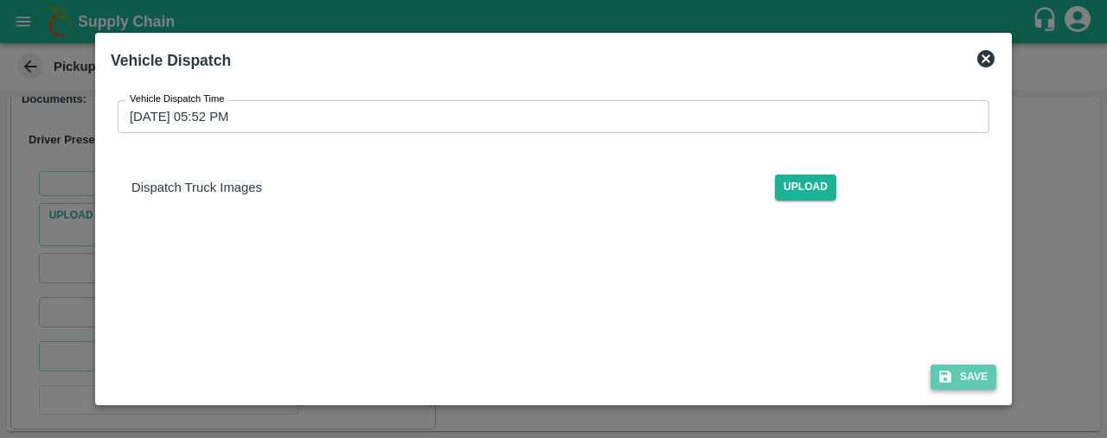
click at [974, 387] on button "Save" at bounding box center [963, 377] width 66 height 25
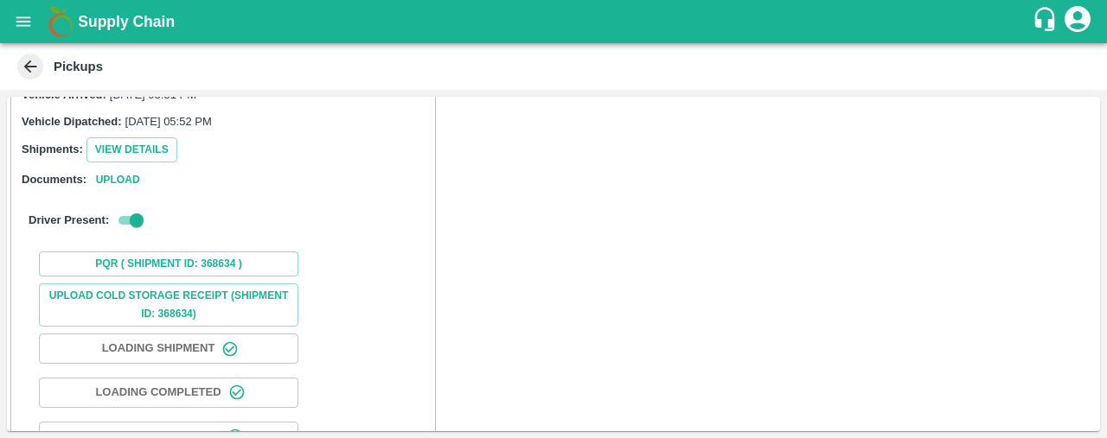
scroll to position [238, 0]
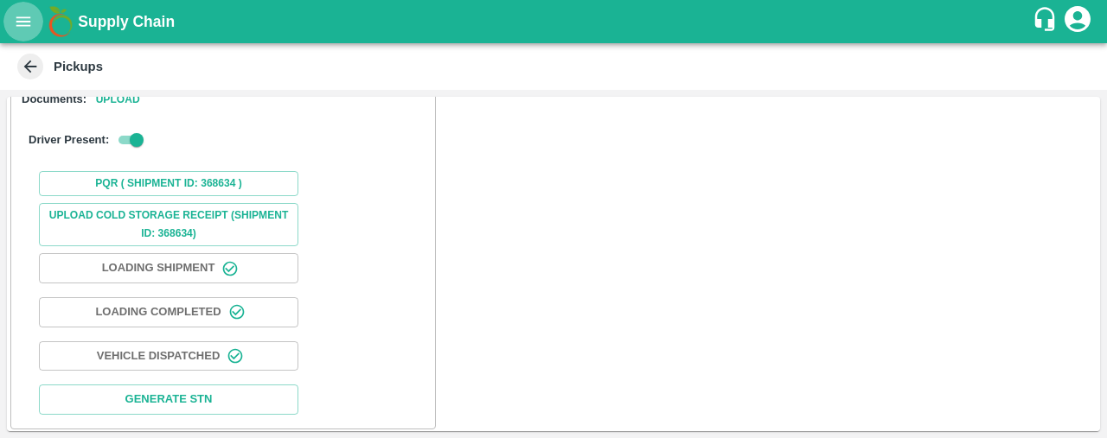
click at [22, 12] on icon "open drawer" at bounding box center [23, 21] width 19 height 19
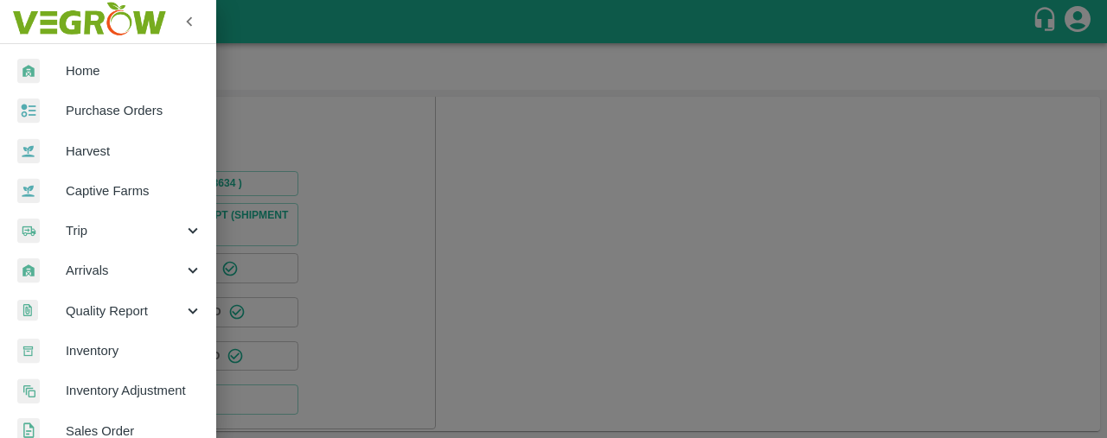
click at [135, 272] on span "Arrivals" at bounding box center [125, 270] width 118 height 19
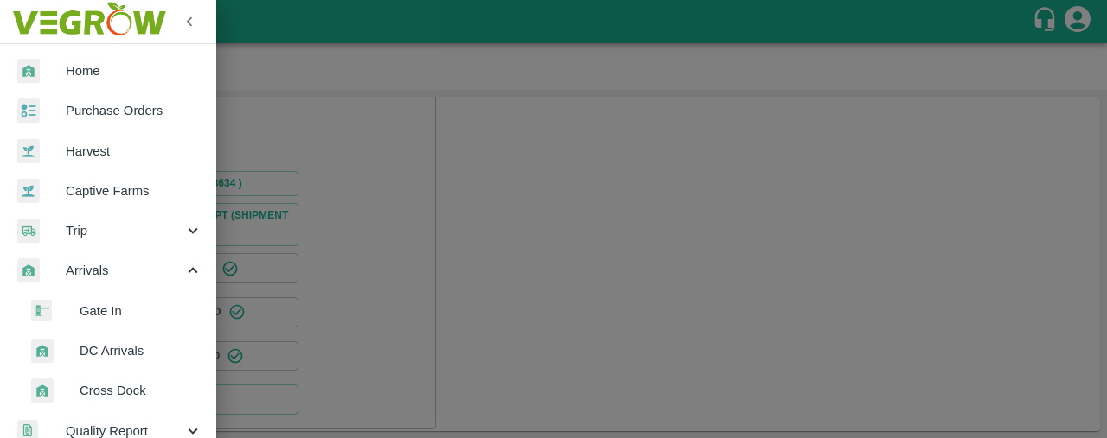
click at [135, 346] on span "DC Arrivals" at bounding box center [141, 351] width 123 height 19
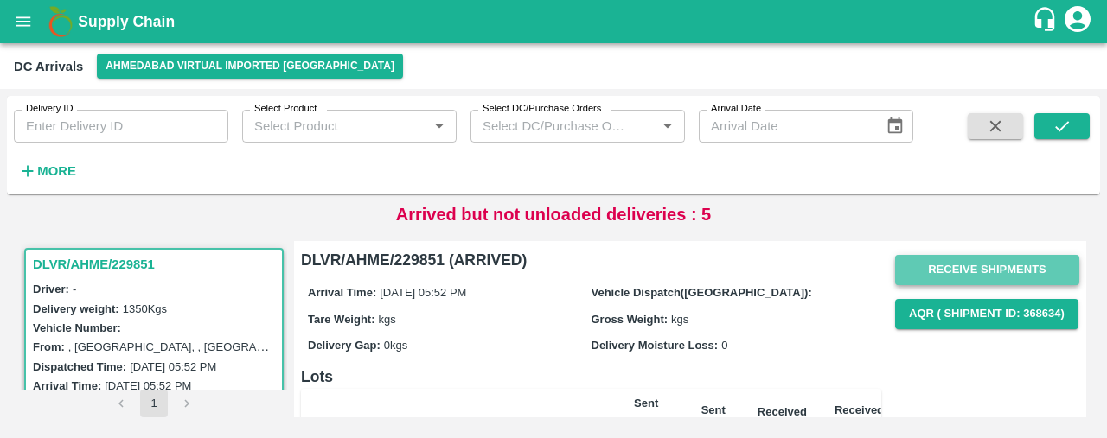
click at [1022, 267] on button "Receive Shipments" at bounding box center [987, 270] width 184 height 30
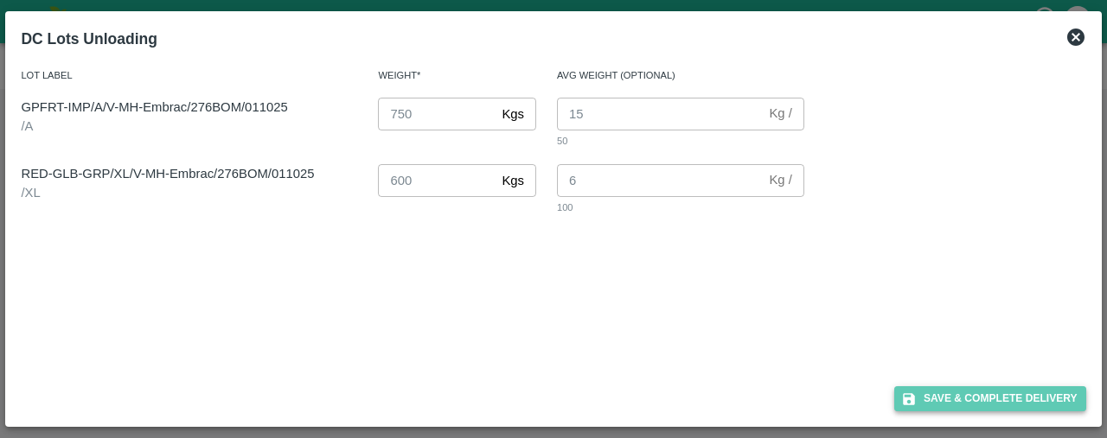
click at [1017, 395] on button "Save & Complete Delivery" at bounding box center [990, 399] width 192 height 25
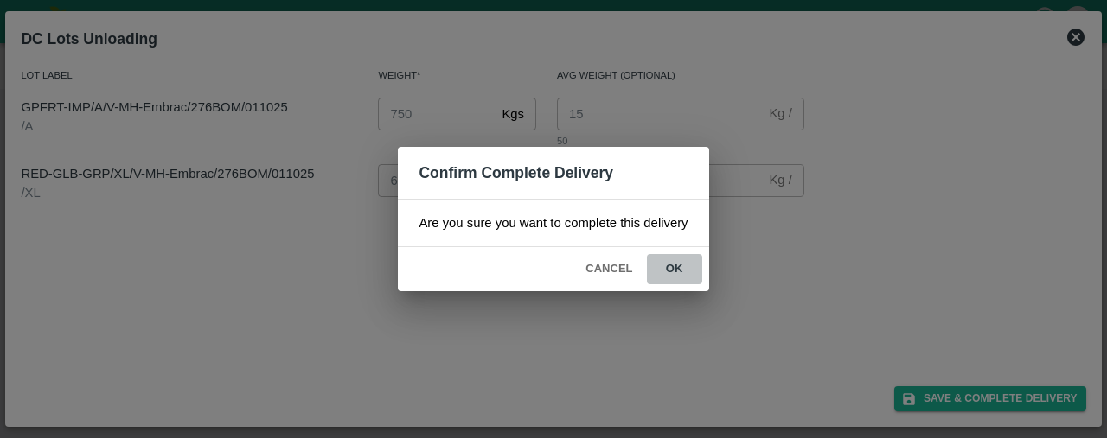
click at [672, 265] on button "ok" at bounding box center [674, 269] width 55 height 30
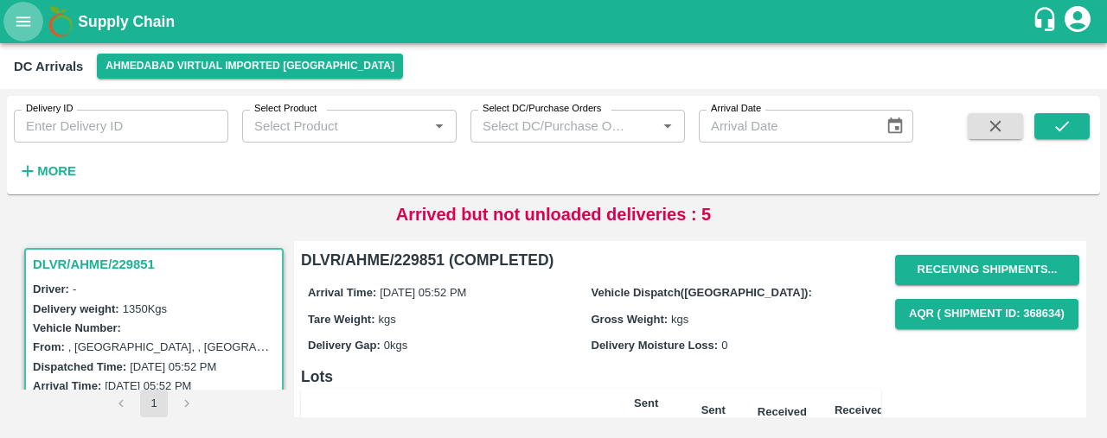
click at [31, 13] on icon "open drawer" at bounding box center [23, 21] width 19 height 19
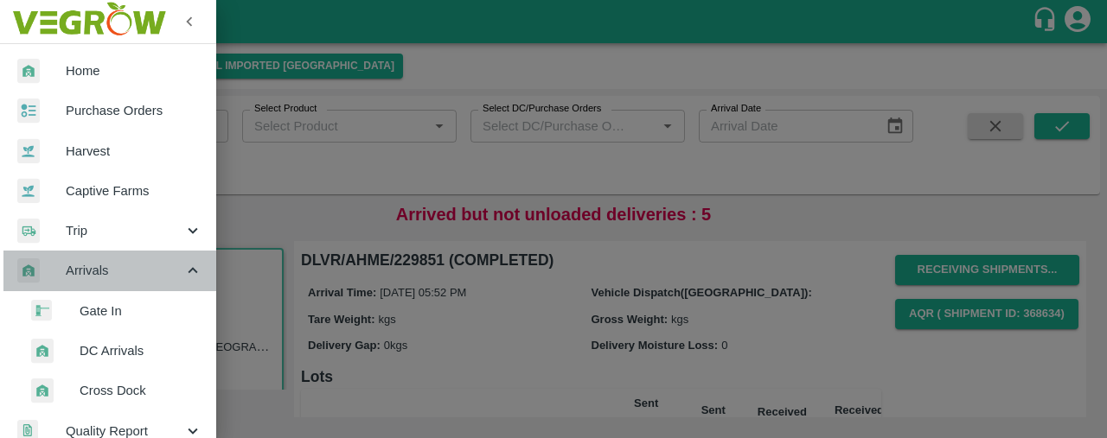
click at [176, 271] on span "Arrivals" at bounding box center [125, 270] width 118 height 19
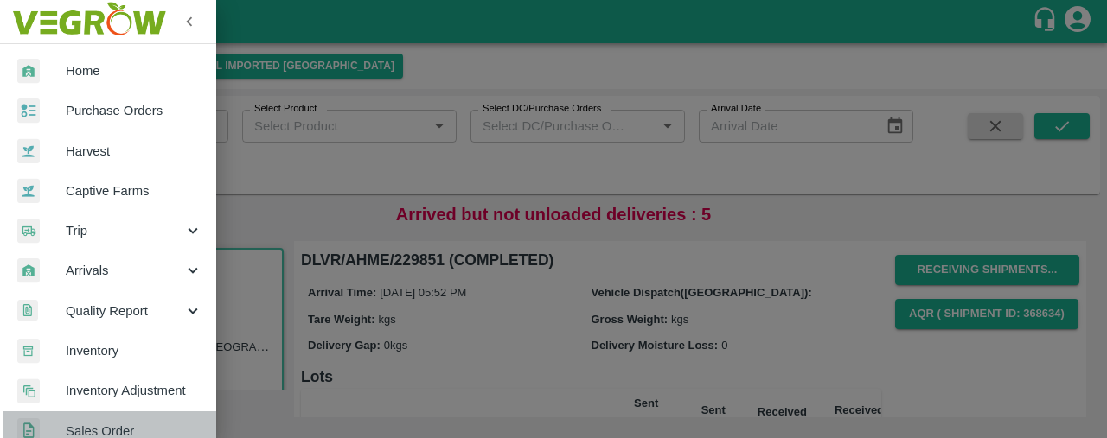
click at [156, 423] on span "Sales Order" at bounding box center [134, 431] width 137 height 19
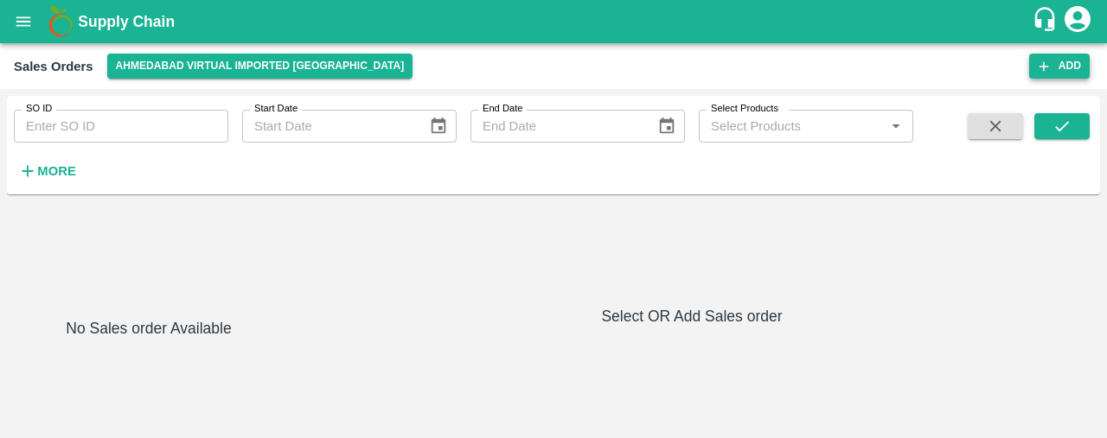
click at [1046, 73] on icon "button" at bounding box center [1044, 67] width 16 height 16
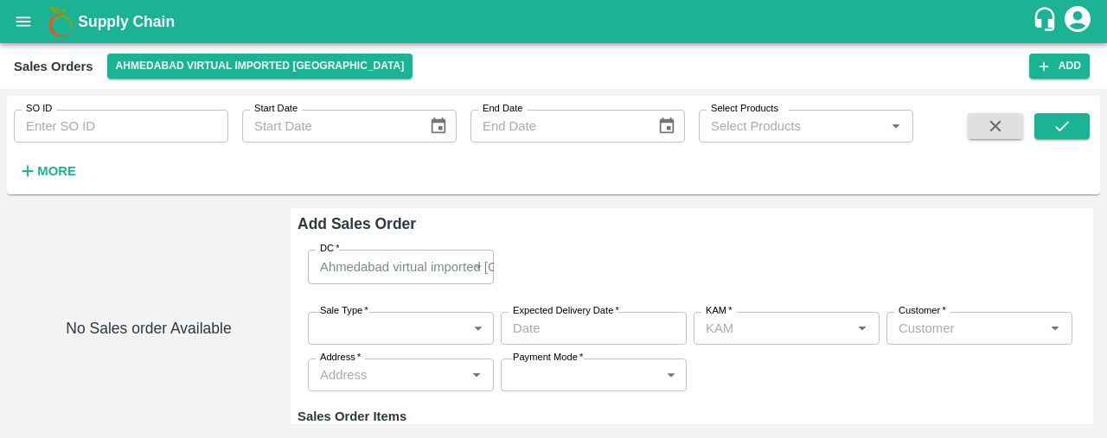
type input "Laxit narottambhai khakhkhar"
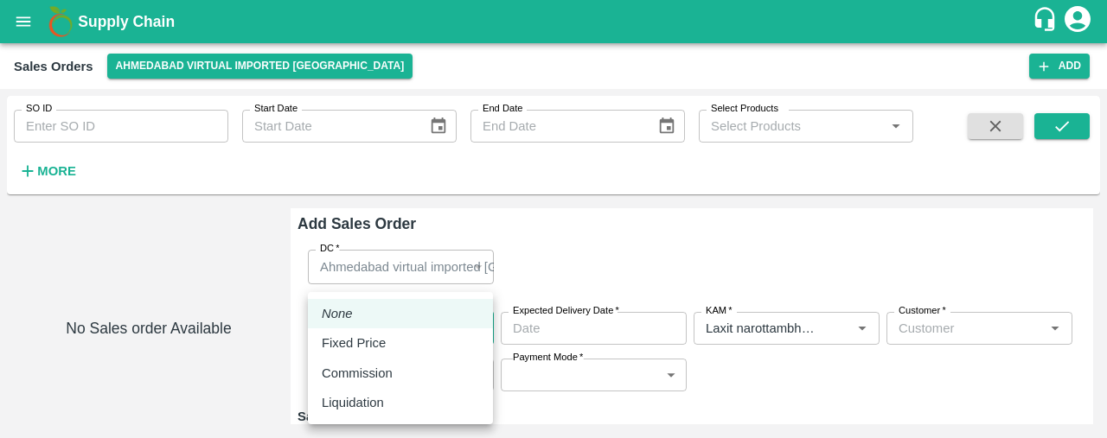
click at [419, 326] on body "Supply Chain Sales Orders [GEOGRAPHIC_DATA] virtual imported [GEOGRAPHIC_DATA] …" at bounding box center [553, 219] width 1107 height 438
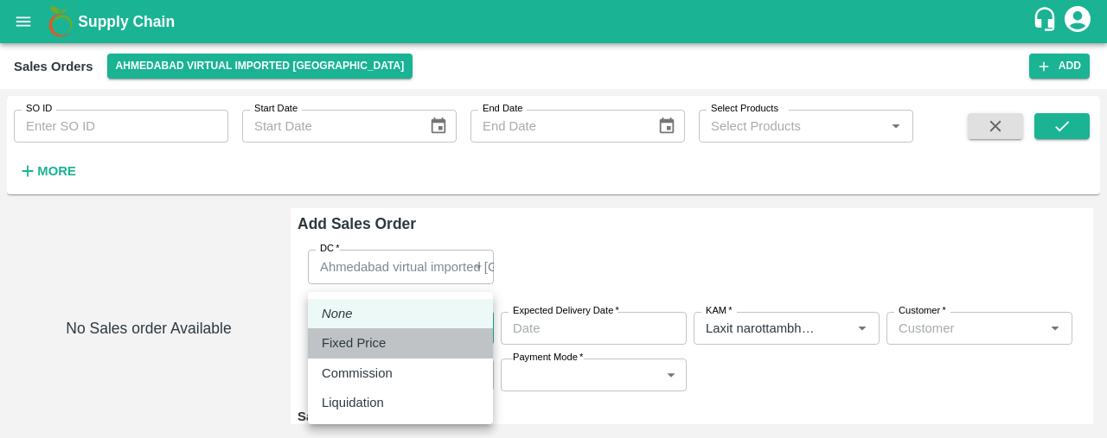
click at [415, 337] on div "Fixed Price" at bounding box center [400, 343] width 157 height 19
type input "1"
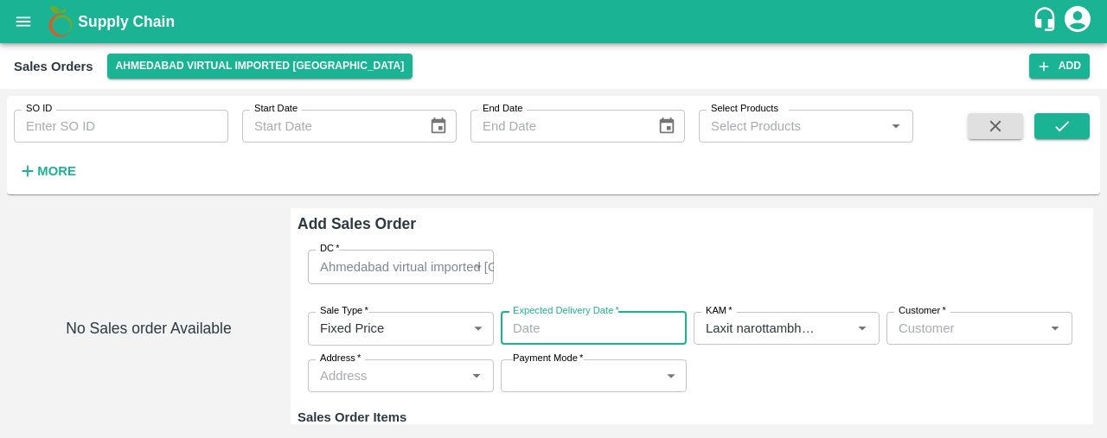
type input "DD/MM/YYYY hh:mm aa"
click at [619, 312] on input "DD/MM/YYYY hh:mm aa" at bounding box center [588, 328] width 174 height 33
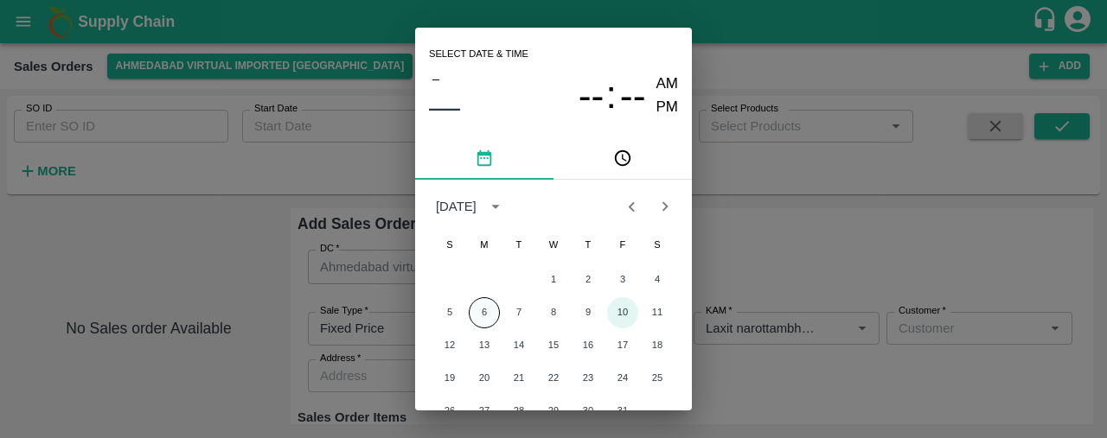
drag, startPoint x: 619, startPoint y: 311, endPoint x: 484, endPoint y: 312, distance: 134.9
click at [484, 312] on div "5 6 7 8 9 10 11" at bounding box center [553, 312] width 277 height 31
click at [484, 312] on button "6" at bounding box center [484, 312] width 31 height 31
type input "[DATE] 12:00 AM"
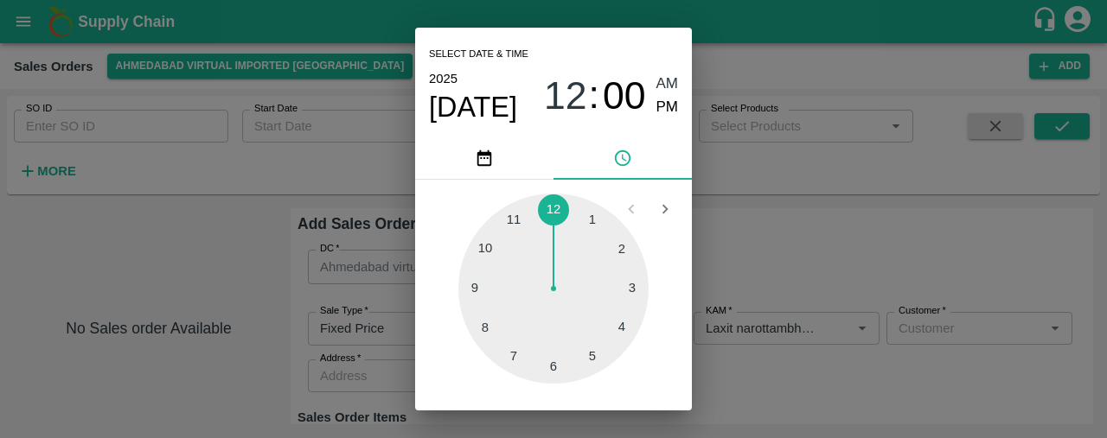
click at [749, 262] on div "Select date & time [DATE] 12 : 00 AM PM 1 2 3 4 5 6 7 8 9 10 11 12 Cancel OK" at bounding box center [553, 219] width 1107 height 438
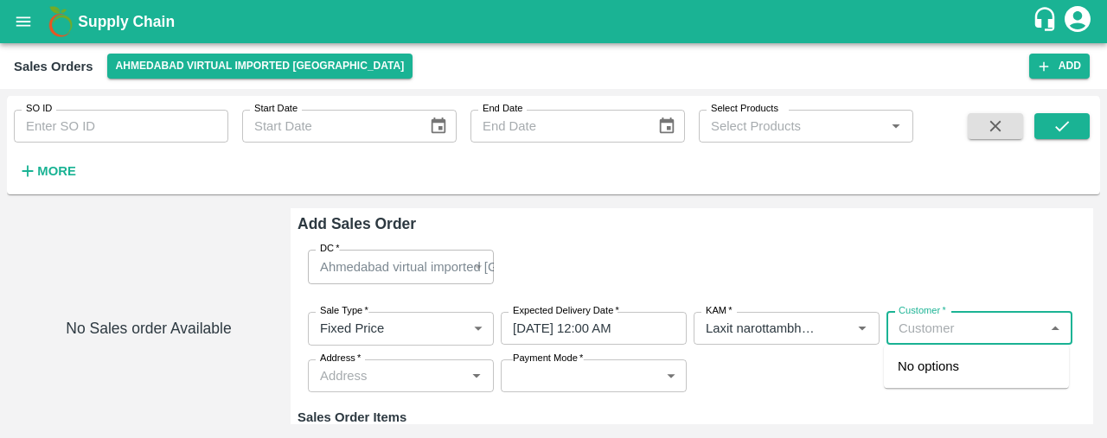
click at [965, 323] on input "Customer   *" at bounding box center [965, 328] width 147 height 22
click at [937, 372] on p "[PERSON_NAME] Vegetables" at bounding box center [976, 376] width 157 height 39
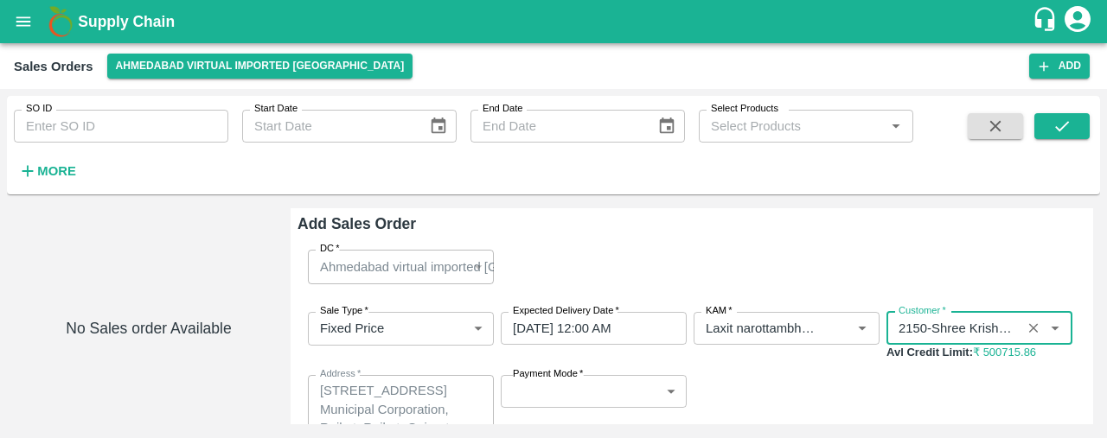
type input "2150-Shree Krishna Vegetables"
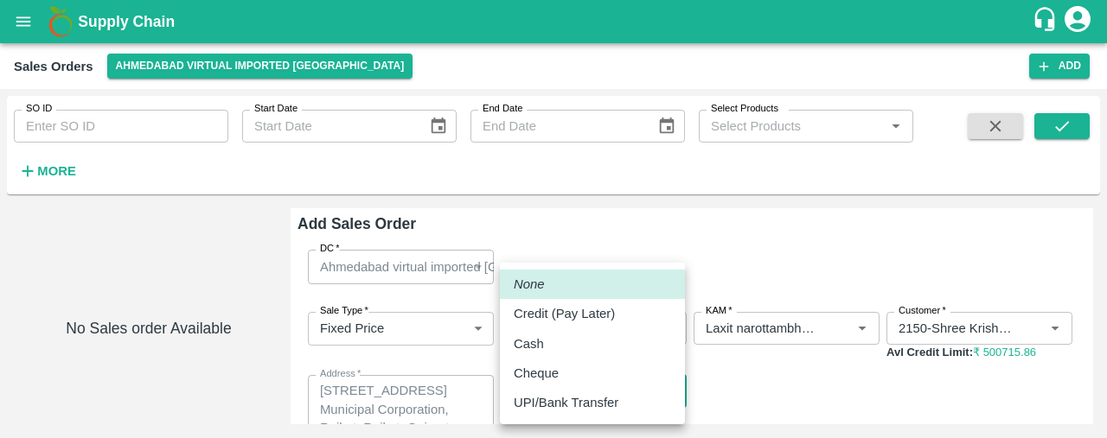
click at [604, 391] on body "Supply Chain Sales Orders [GEOGRAPHIC_DATA] virtual imported [GEOGRAPHIC_DATA] …" at bounding box center [553, 219] width 1107 height 438
click at [605, 323] on p "Credit (Pay Later)" at bounding box center [564, 313] width 101 height 19
type input "credit"
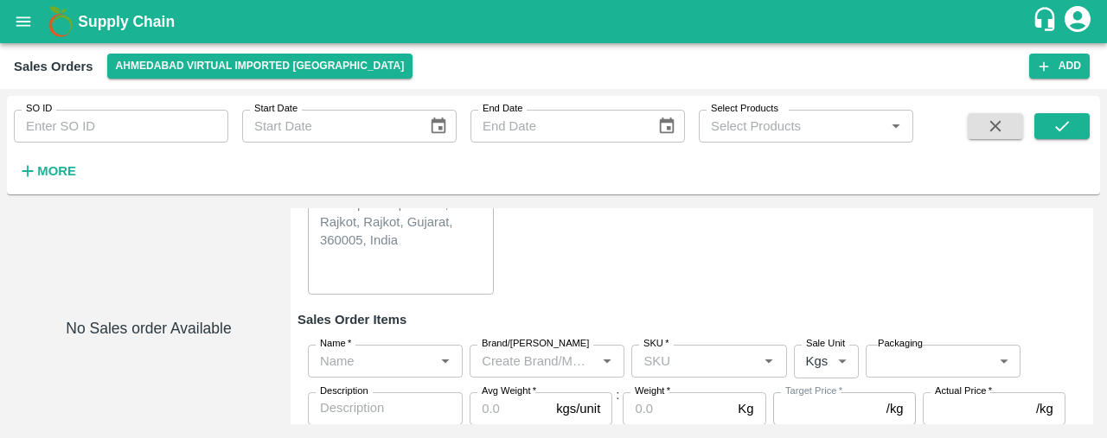
scroll to position [211, 0]
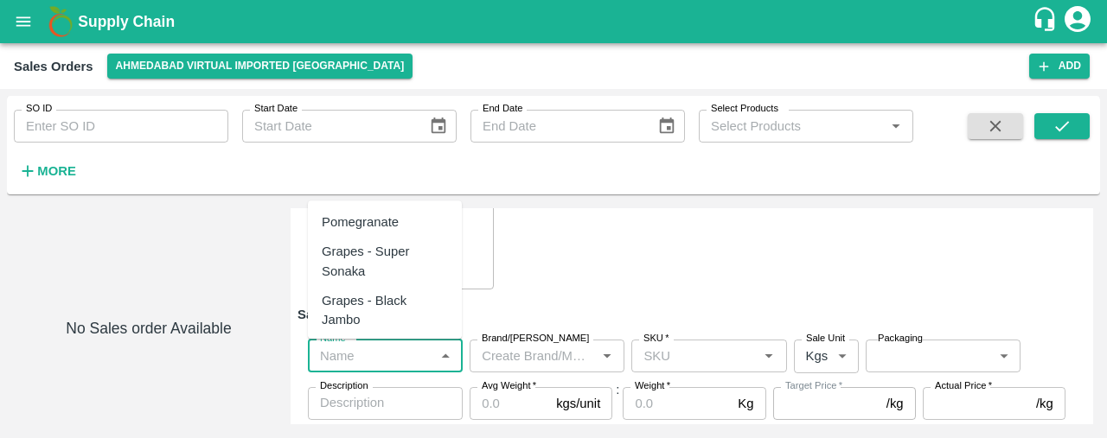
click at [338, 354] on input "Name   *" at bounding box center [371, 356] width 116 height 22
click at [380, 341] on div "Kiwi Green [GEOGRAPHIC_DATA]" at bounding box center [389, 360] width 134 height 39
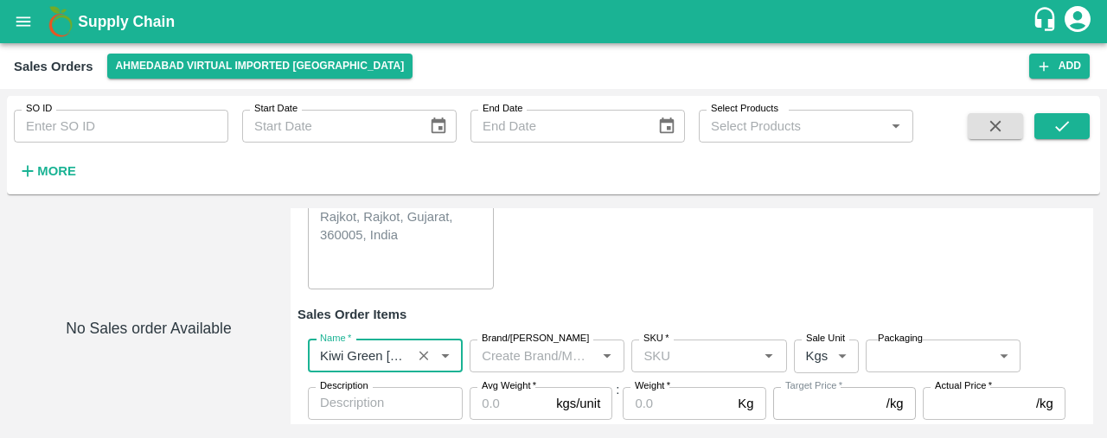
click at [658, 343] on label "SKU   *" at bounding box center [655, 339] width 25 height 14
type input "Kiwi Green [GEOGRAPHIC_DATA]"
click at [658, 345] on input "SKU   *" at bounding box center [694, 356] width 116 height 22
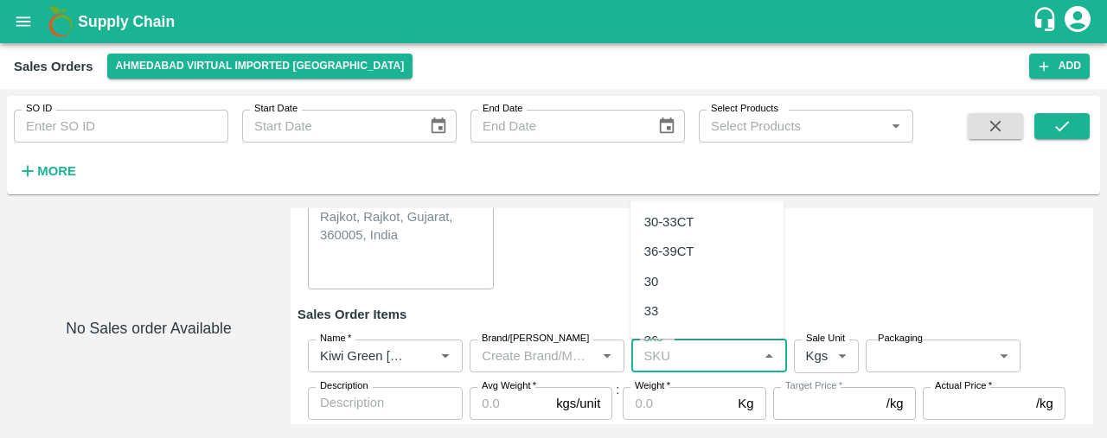
click at [657, 353] on input "SKU   *" at bounding box center [694, 356] width 116 height 22
click at [666, 329] on div "36" at bounding box center [707, 340] width 154 height 29
type input "36"
type input "295.0"
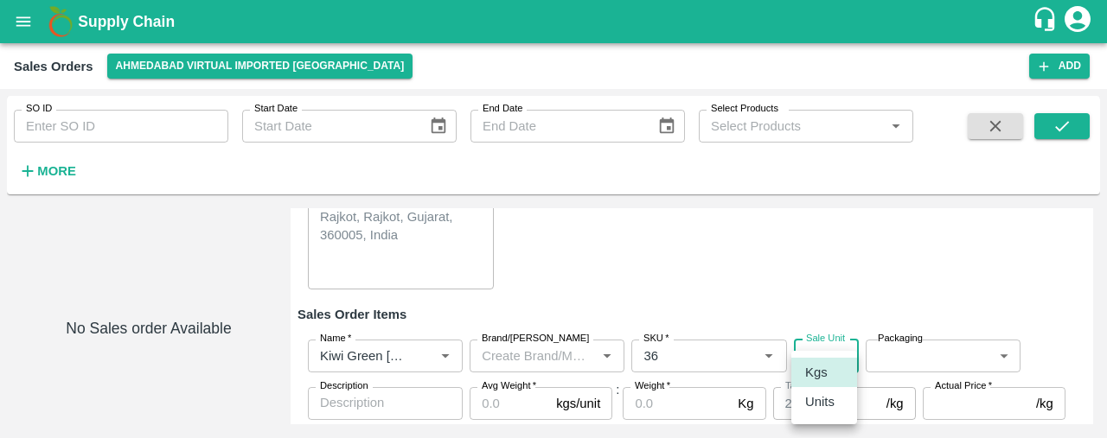
click at [828, 355] on body "Supply Chain Sales Orders [GEOGRAPHIC_DATA] virtual imported [GEOGRAPHIC_DATA] …" at bounding box center [553, 219] width 1107 height 438
click at [818, 399] on p "Units" at bounding box center [819, 402] width 29 height 19
type input "2"
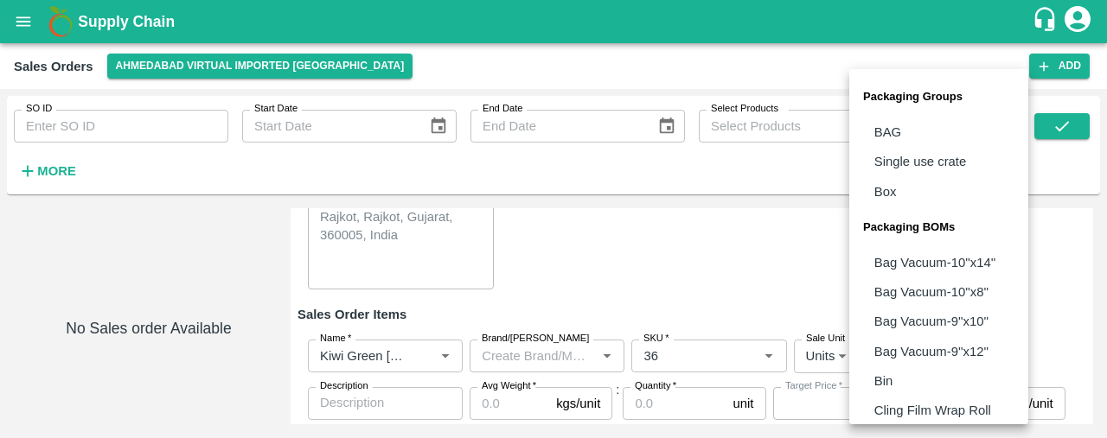
click at [898, 360] on body "Supply Chain Sales Orders [GEOGRAPHIC_DATA] virtual imported [GEOGRAPHIC_DATA] …" at bounding box center [553, 219] width 1107 height 438
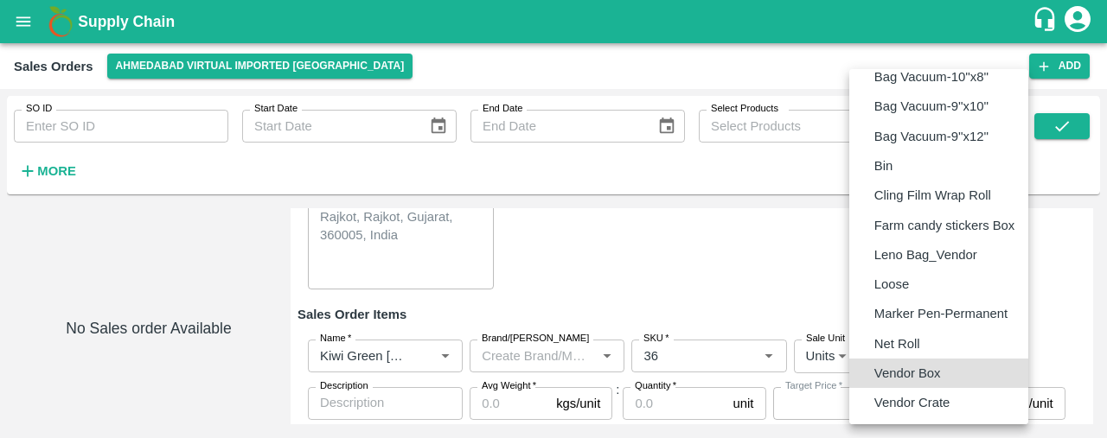
click at [900, 367] on p "Vendor Box" at bounding box center [907, 373] width 67 height 19
type input "BOM/276"
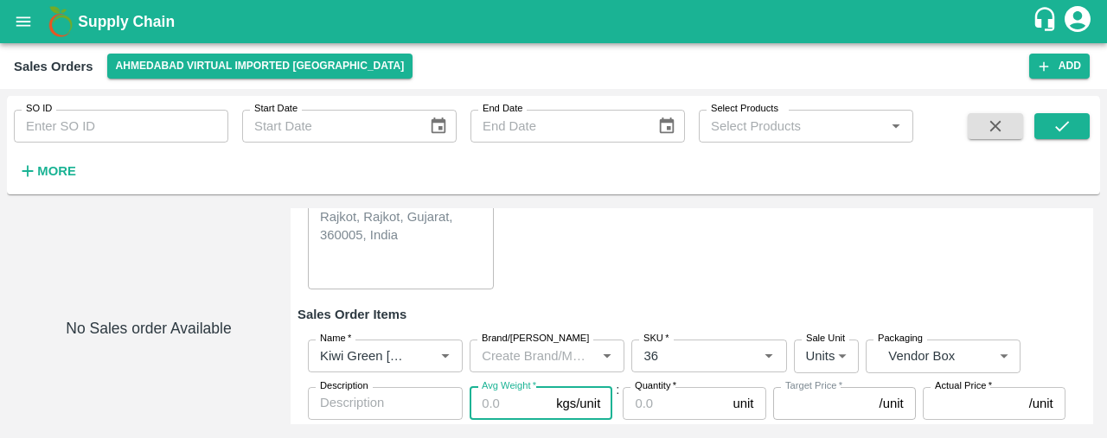
click at [496, 411] on input "Avg Weight   *" at bounding box center [510, 403] width 80 height 33
type input "1"
type input "295"
type input "10"
type input "2950"
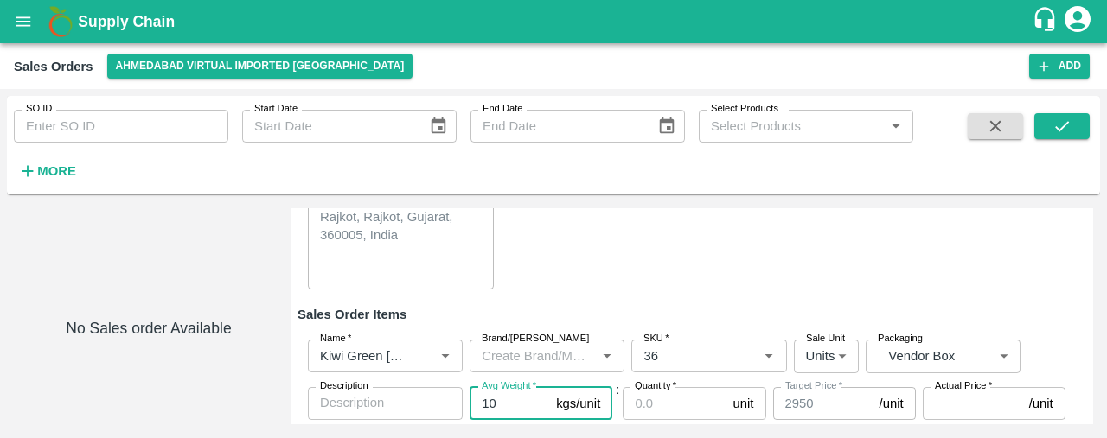
type input "10"
click at [638, 402] on input "Quantity   *" at bounding box center [674, 403] width 103 height 33
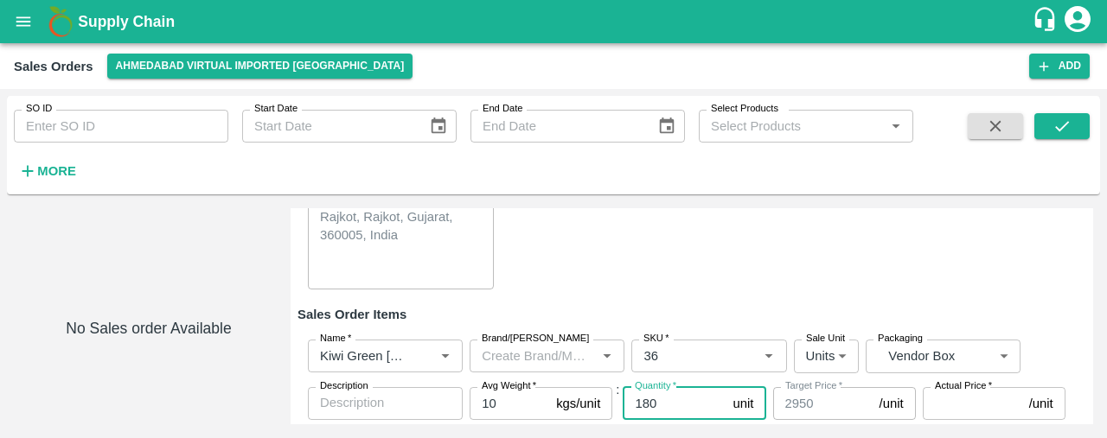
type input "180"
click at [943, 402] on input "Actual Price   *" at bounding box center [972, 403] width 99 height 33
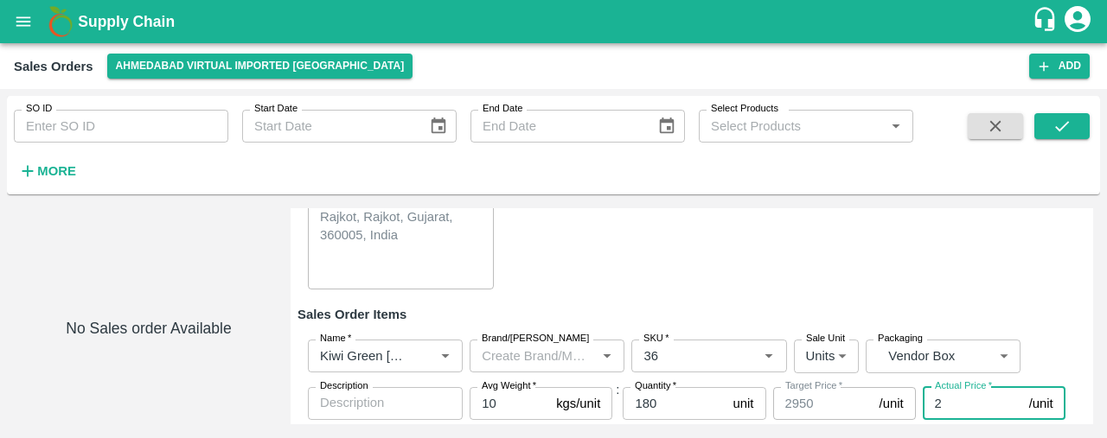
type input "28"
type input "2922"
type input "289"
type input "2661"
type input "2895"
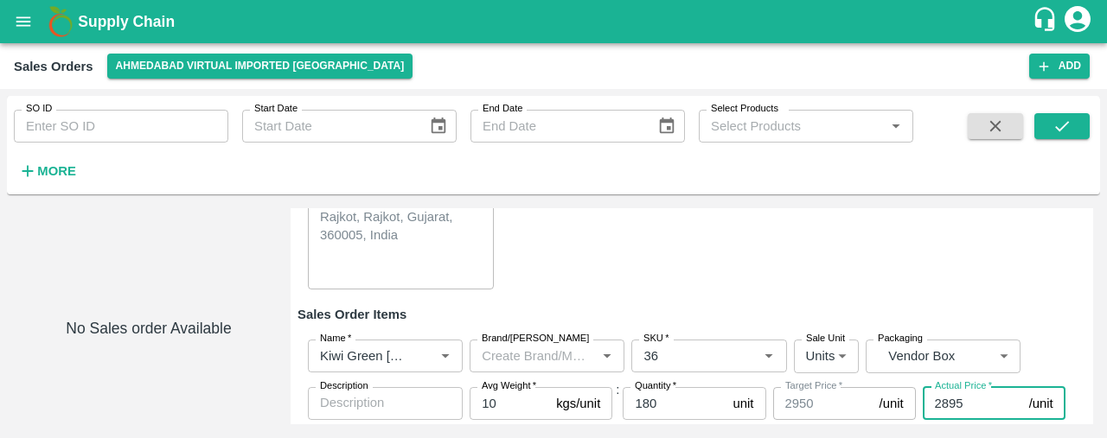
type input "55"
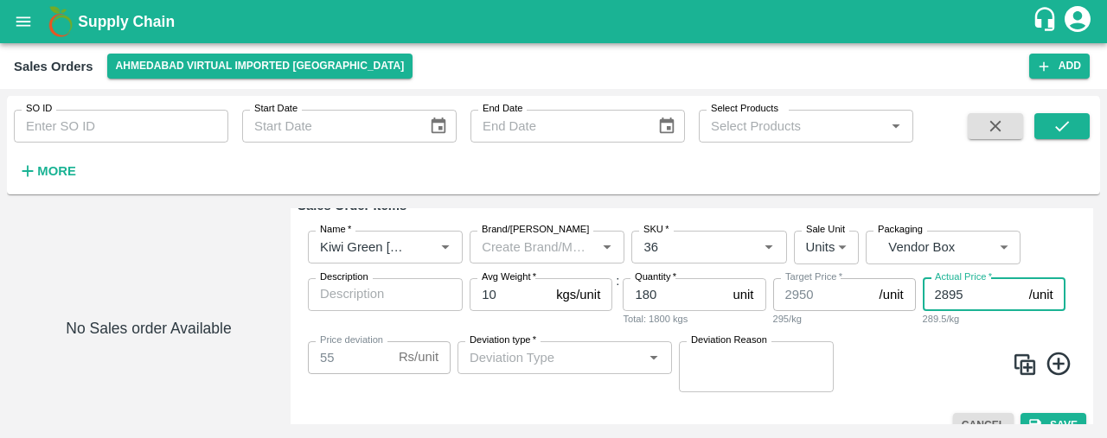
scroll to position [343, 0]
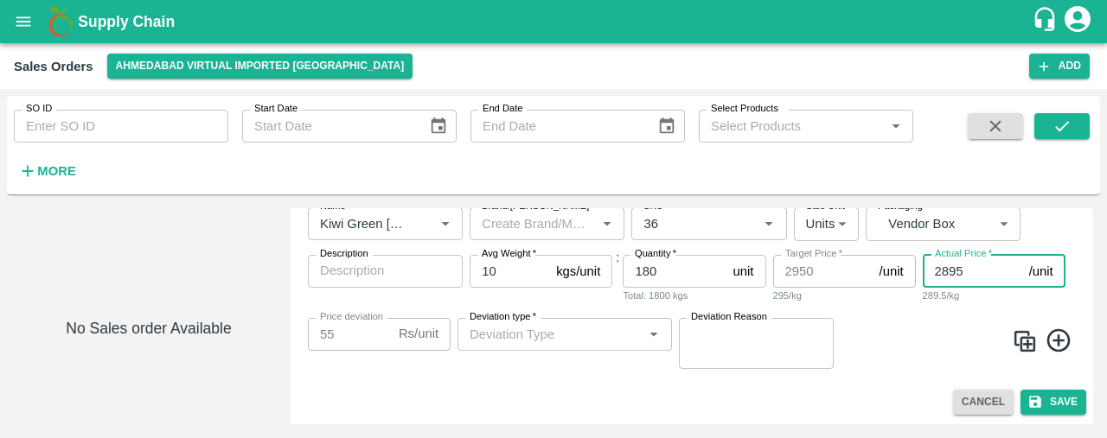
type input "2895"
click at [785, 351] on textarea "Deviation Reason" at bounding box center [756, 343] width 131 height 36
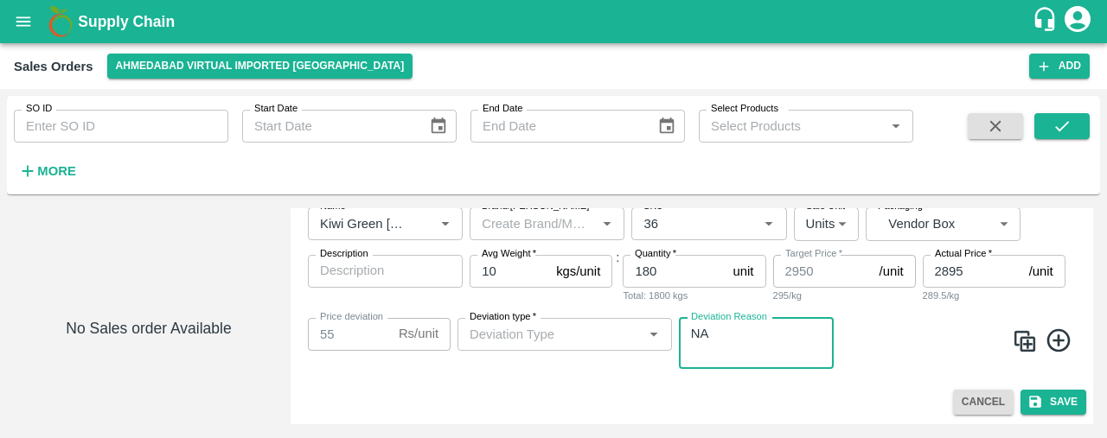
type textarea "NA"
click at [791, 412] on div "Cancel Save" at bounding box center [691, 402] width 789 height 25
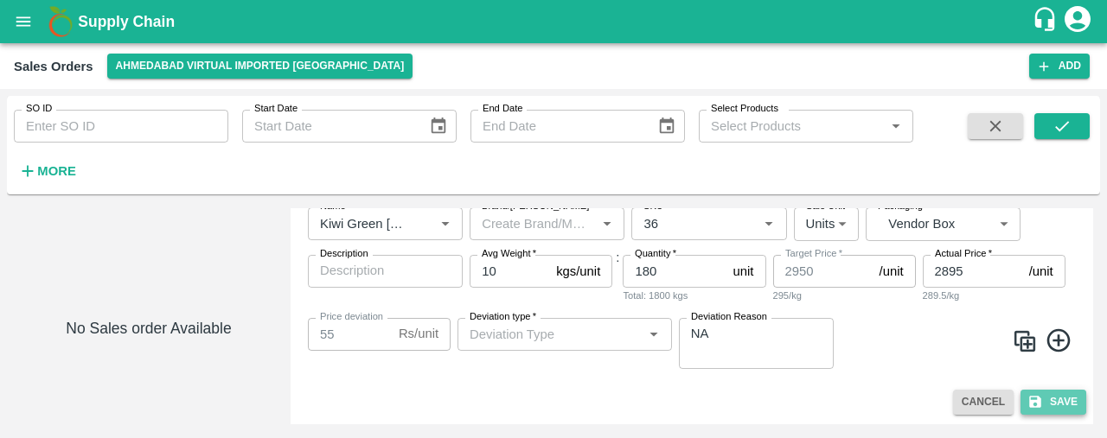
click at [1067, 393] on button "Save" at bounding box center [1053, 402] width 66 height 25
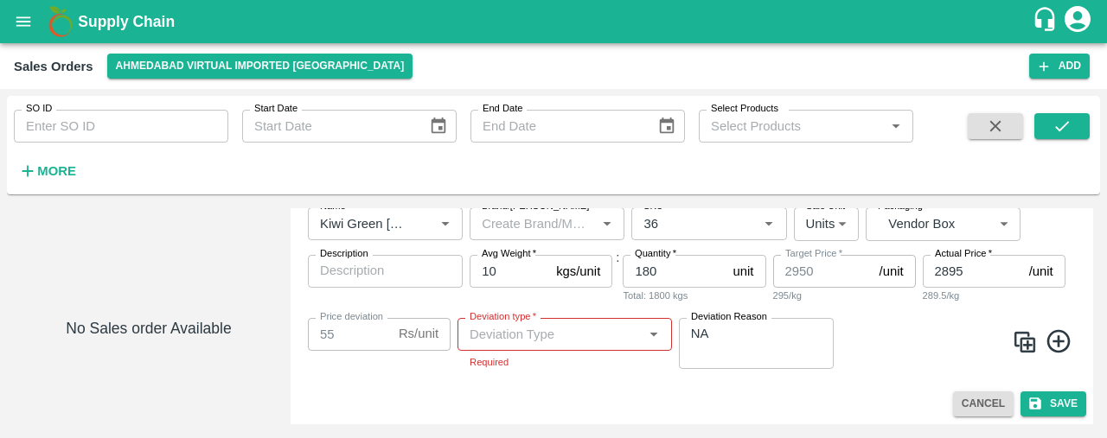
click at [560, 321] on div "Deviation type   *" at bounding box center [564, 334] width 214 height 33
type input "N"
click at [535, 377] on div "Others" at bounding box center [564, 372] width 214 height 29
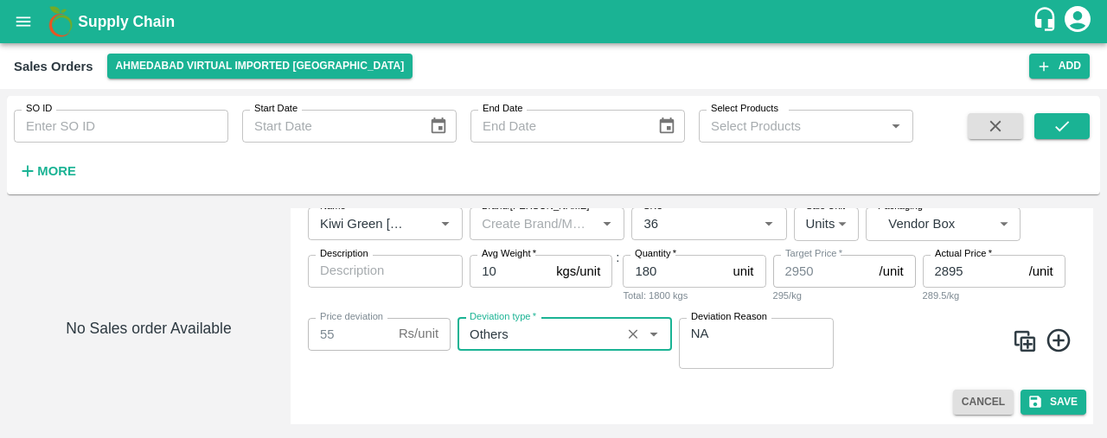
type input "Others"
click at [664, 267] on input "180" at bounding box center [674, 271] width 103 height 33
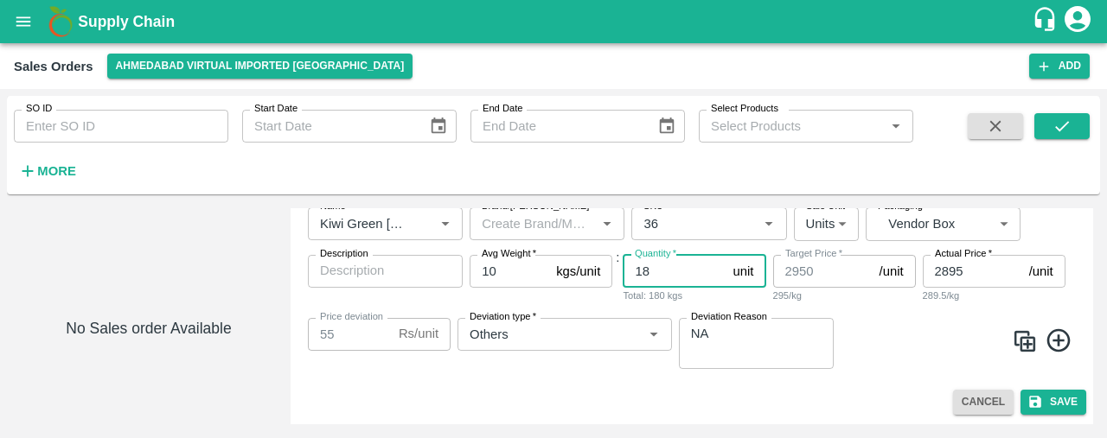
type input "1"
type input "172"
click at [1051, 395] on button "Save" at bounding box center [1053, 402] width 66 height 25
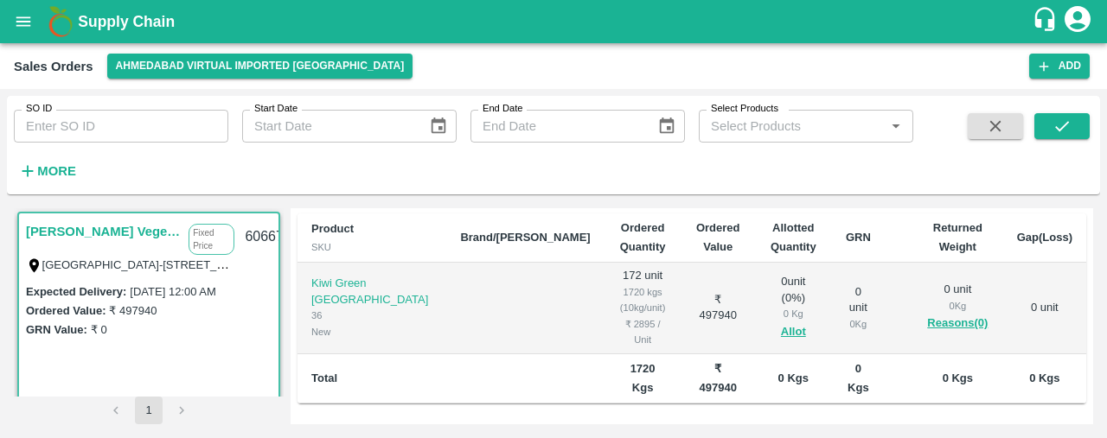
scroll to position [332, 0]
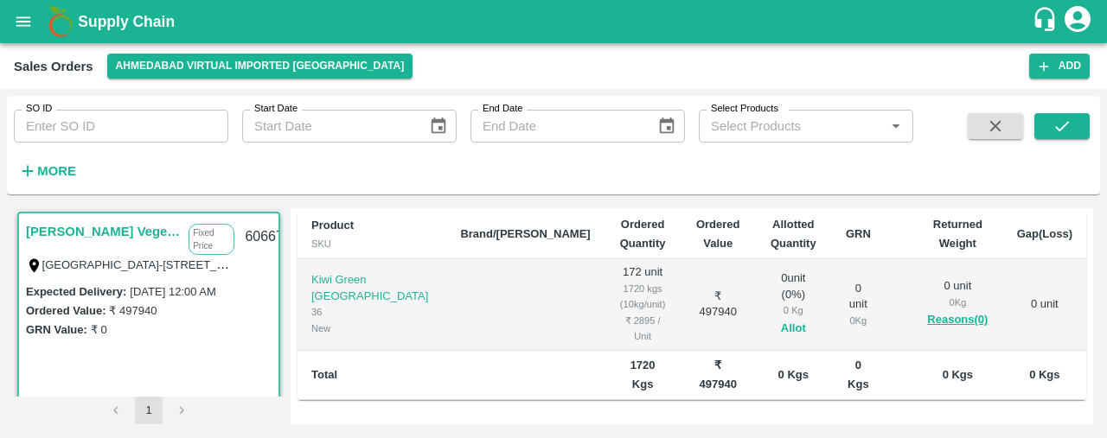
click at [781, 319] on button "Allot" at bounding box center [793, 329] width 25 height 20
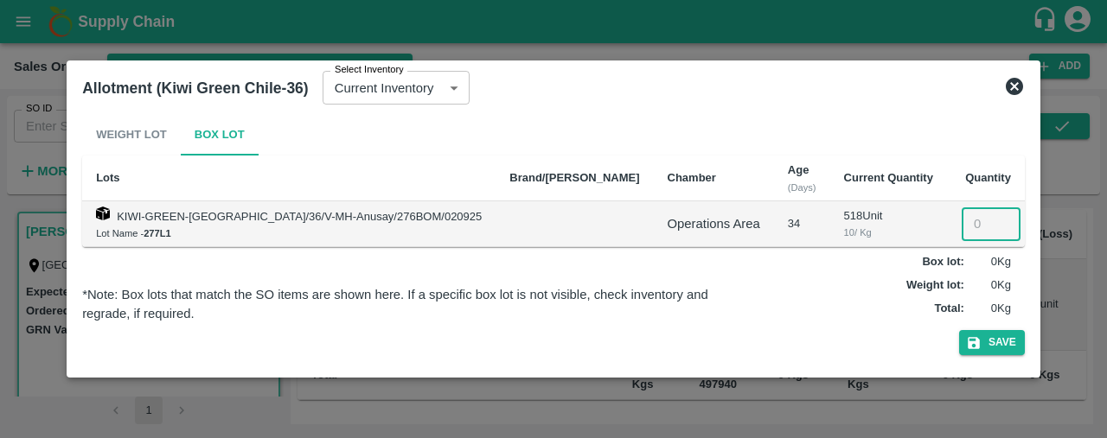
click at [962, 227] on input "number" at bounding box center [991, 224] width 59 height 33
type input "172"
click at [959, 348] on button "Save" at bounding box center [992, 342] width 66 height 25
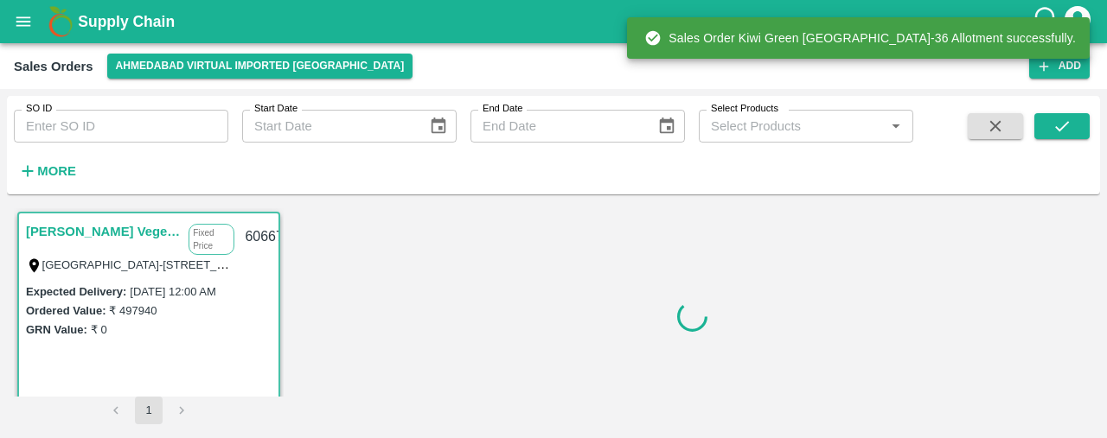
click at [1102, 329] on div "SO ID SO ID Start Date Start Date End Date End Date Select Products Select Prod…" at bounding box center [553, 263] width 1107 height 349
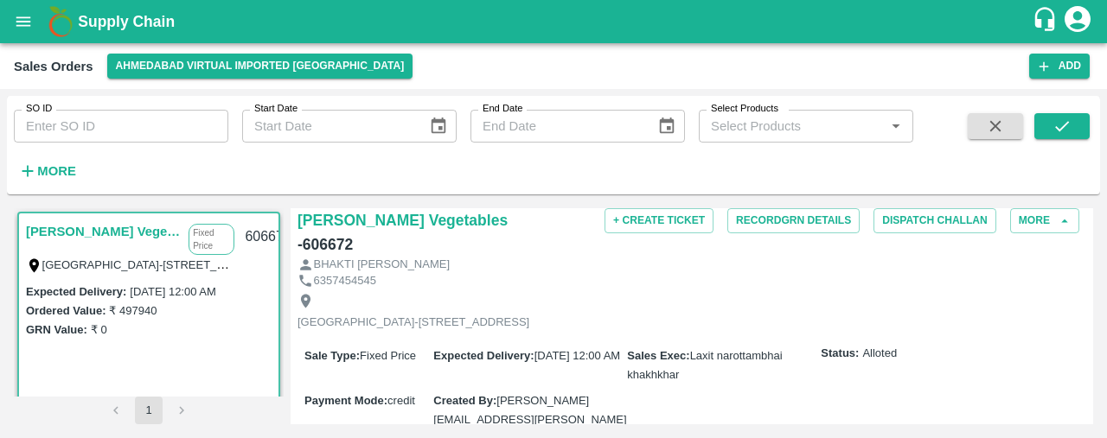
scroll to position [0, 0]
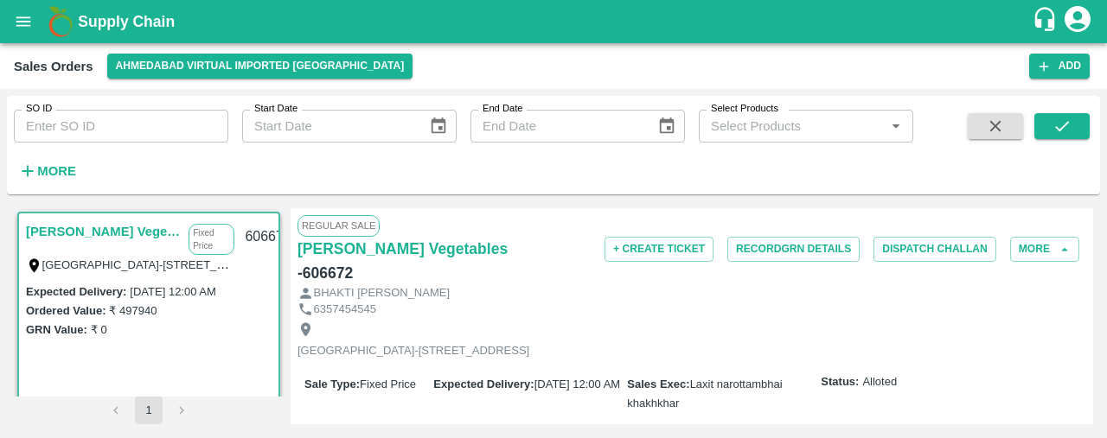
click at [783, 234] on div "Regular Sale" at bounding box center [691, 225] width 789 height 21
click at [785, 241] on button "Record GRN Details" at bounding box center [793, 249] width 132 height 25
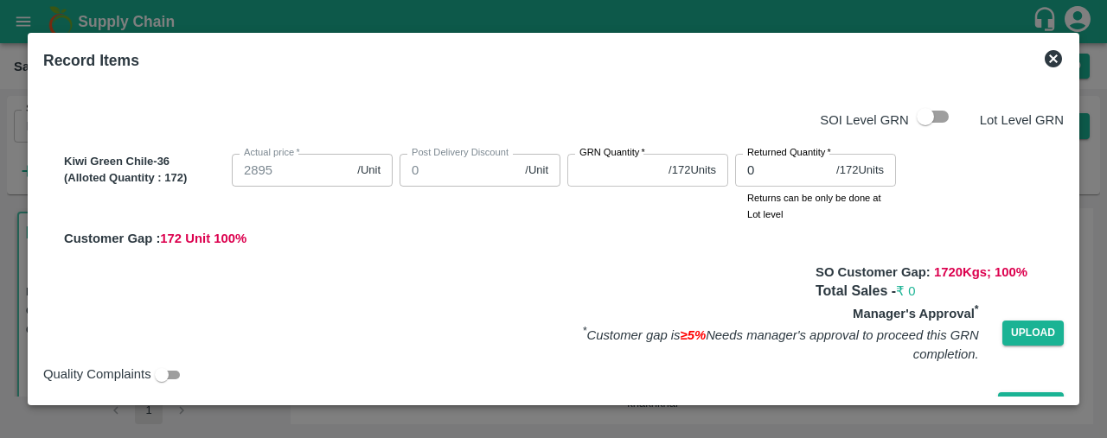
click at [583, 174] on input "GRN Quantity   *" at bounding box center [614, 170] width 94 height 33
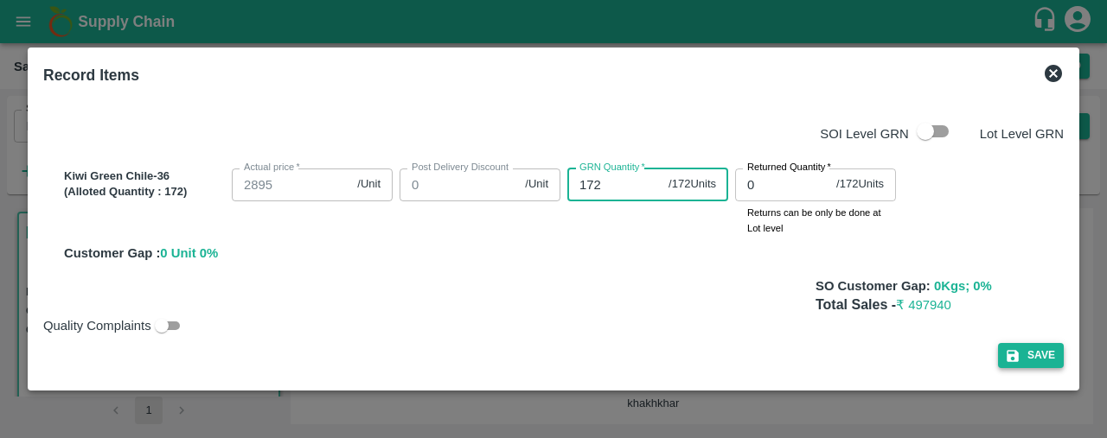
type input "172"
click at [1024, 361] on button "Save" at bounding box center [1031, 355] width 66 height 25
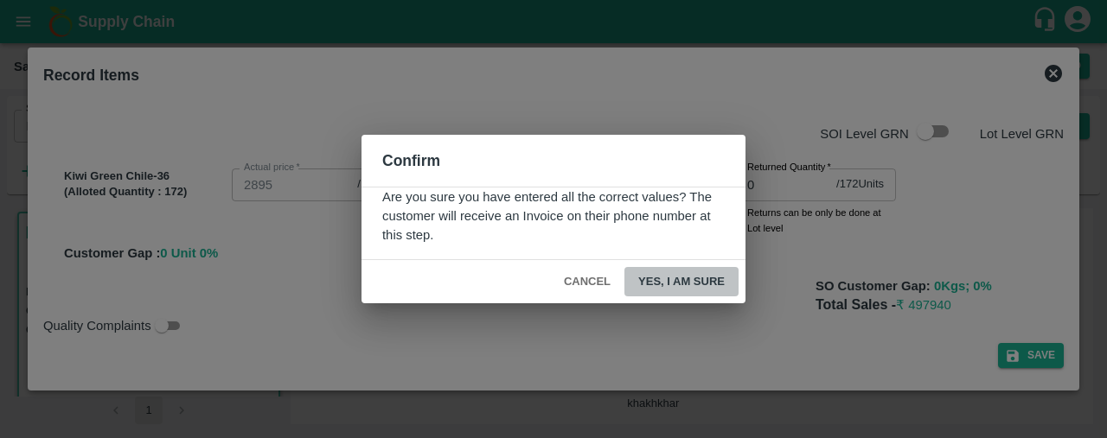
click at [669, 269] on button "Yes, I am sure" at bounding box center [681, 282] width 114 height 30
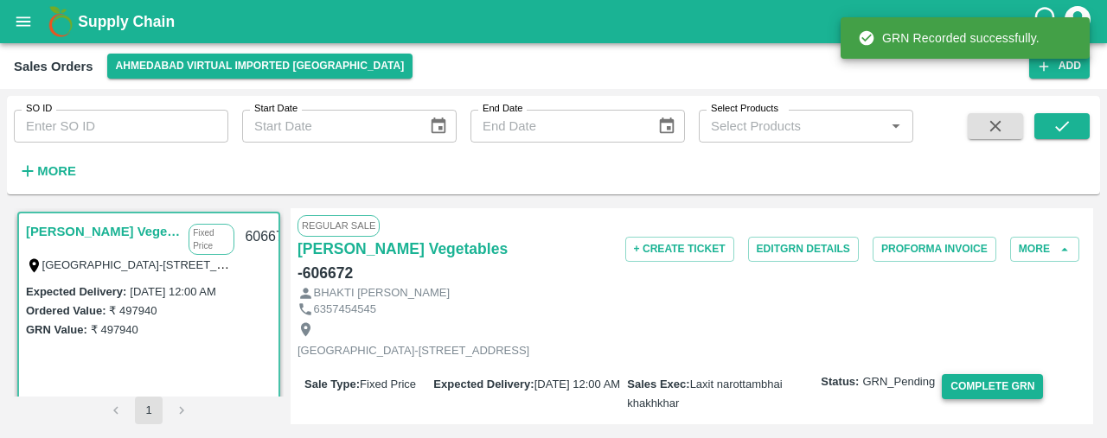
click at [974, 387] on button "Complete GRN" at bounding box center [992, 386] width 101 height 25
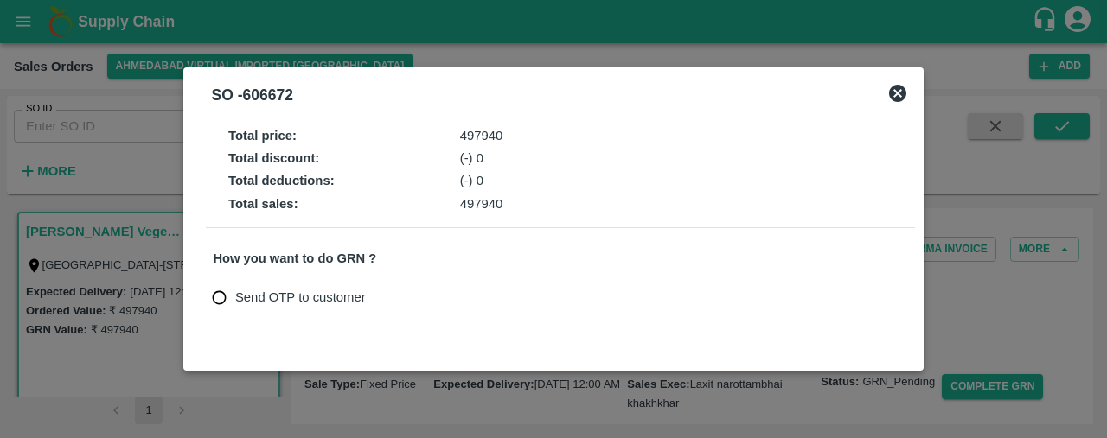
click at [222, 298] on input "Send OTP to customer" at bounding box center [219, 298] width 32 height 32
radio input "true"
click at [413, 298] on button "Send OTP" at bounding box center [415, 297] width 71 height 25
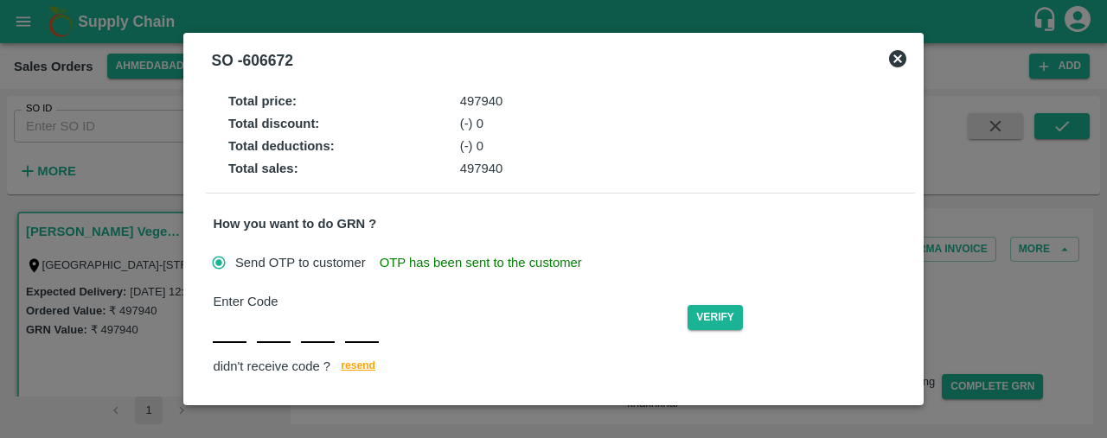
click at [229, 326] on div "Enter Code Verify didn't receive code ? [GEOGRAPHIC_DATA]" at bounding box center [560, 335] width 694 height 86
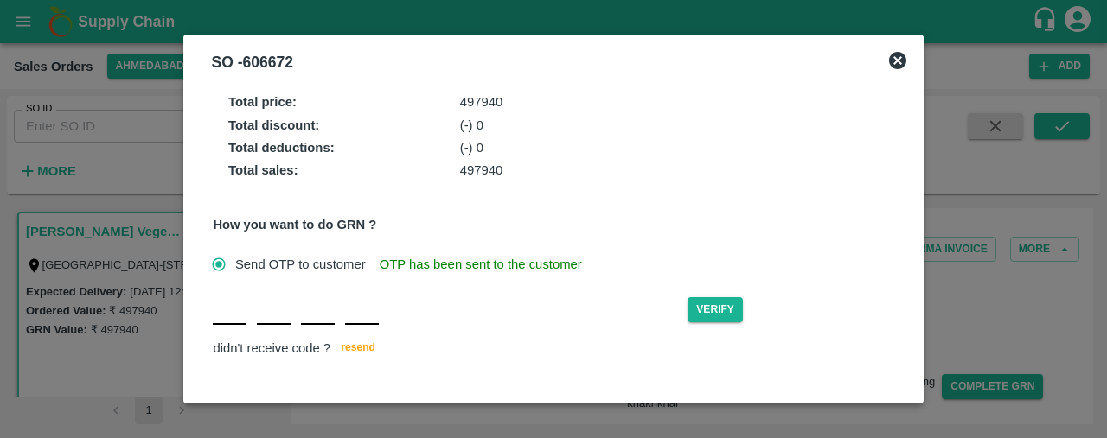
type input "J"
type input "C"
type input "P"
type input "Z"
click at [711, 317] on button "Verify" at bounding box center [714, 309] width 55 height 25
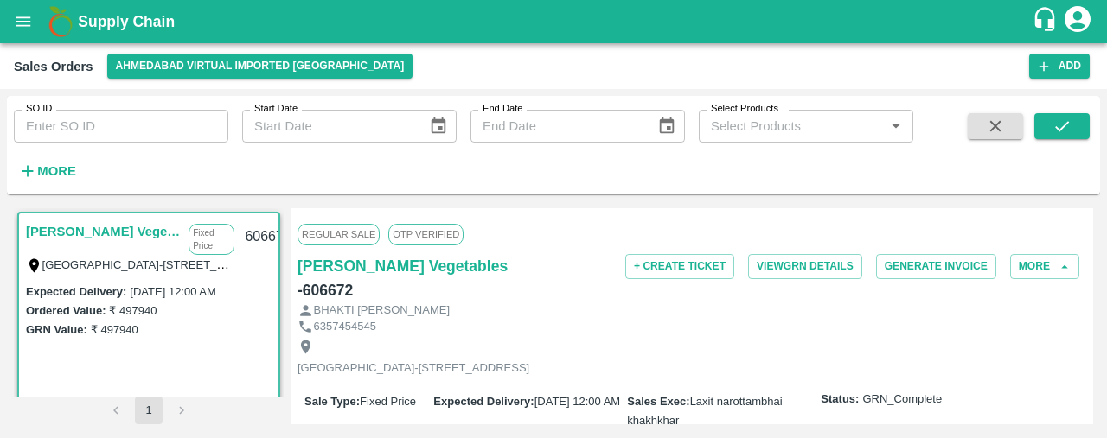
click at [26, 13] on icon "open drawer" at bounding box center [23, 21] width 19 height 19
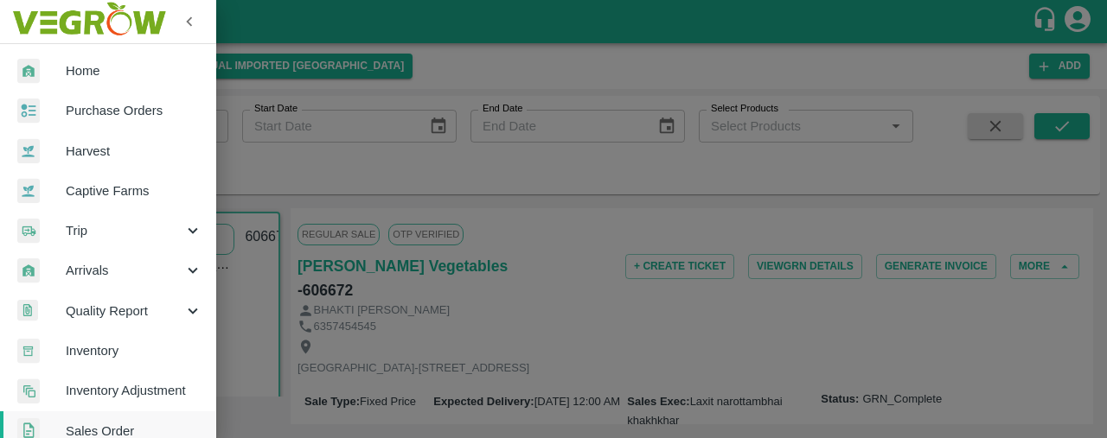
click at [422, 150] on div at bounding box center [553, 219] width 1107 height 438
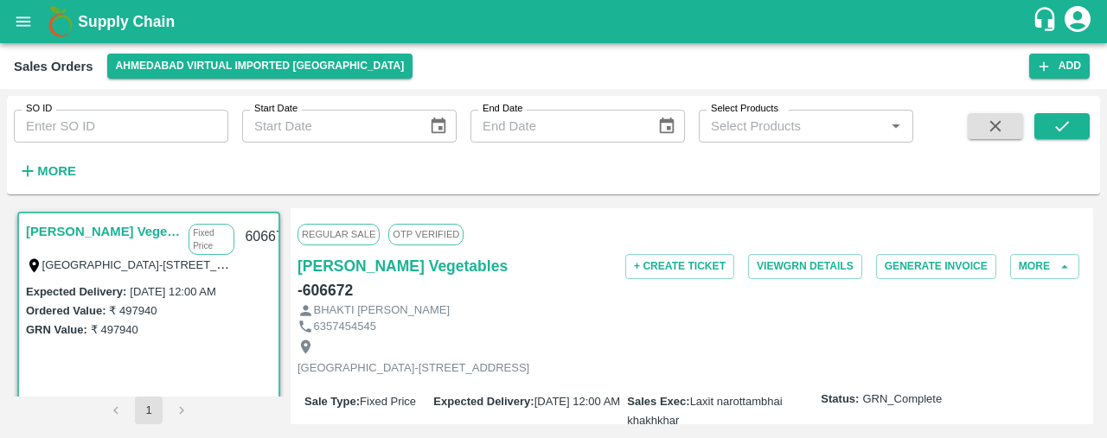
click at [591, 319] on div "6357454545" at bounding box center [691, 327] width 789 height 16
click at [557, 232] on div "Regular Sale OTP VERIFIED" at bounding box center [691, 234] width 789 height 38
click at [19, 15] on icon "open drawer" at bounding box center [23, 21] width 19 height 19
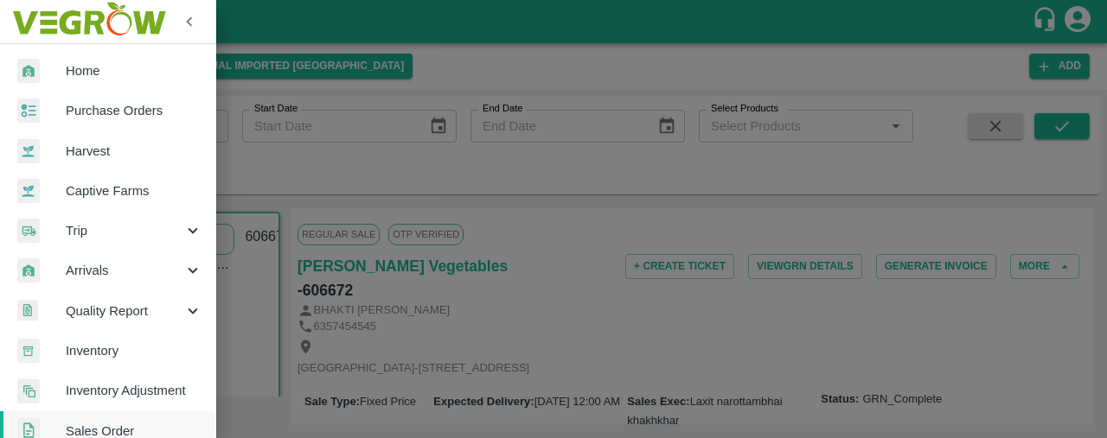
click at [99, 60] on link "Home" at bounding box center [108, 71] width 216 height 40
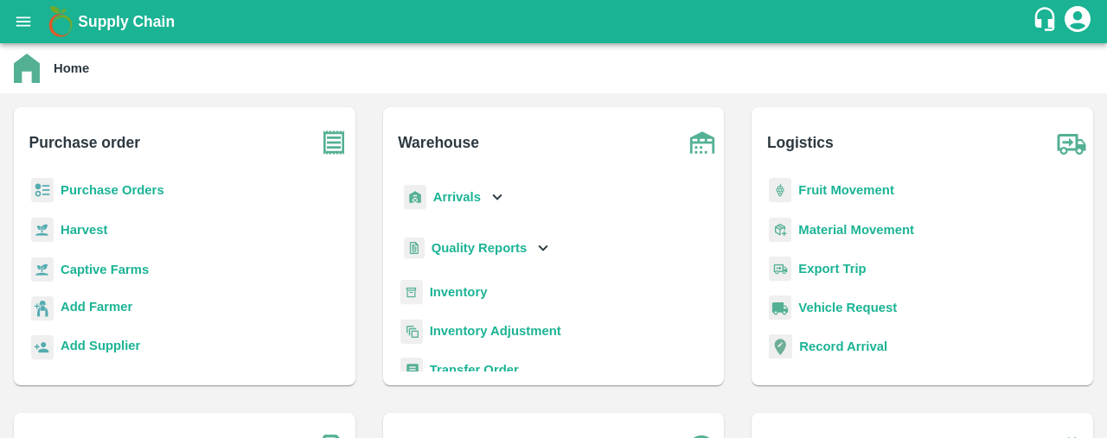
click at [521, 67] on div "Home" at bounding box center [552, 68] width 1076 height 29
click at [774, 54] on div "Home" at bounding box center [552, 68] width 1076 height 29
click at [142, 186] on b "Purchase Orders" at bounding box center [113, 190] width 104 height 14
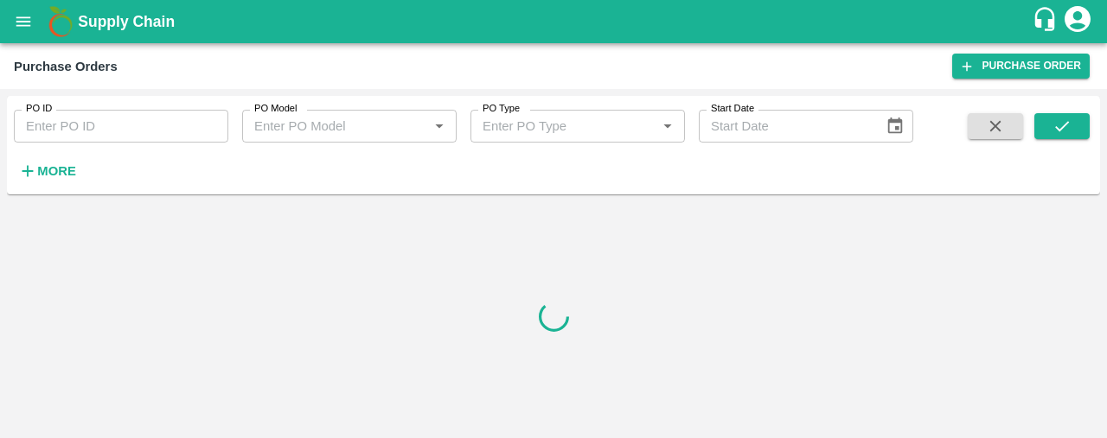
click at [57, 169] on strong "More" at bounding box center [56, 171] width 39 height 14
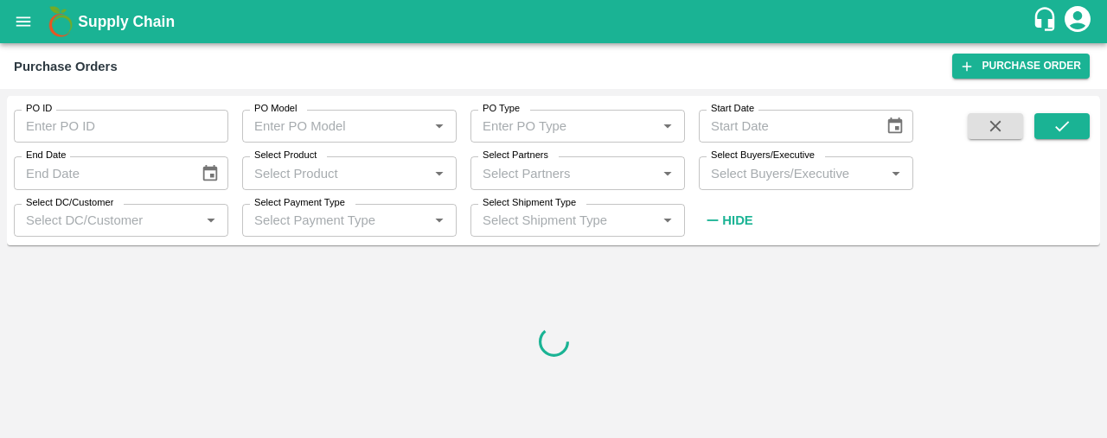
click at [519, 176] on input "Select Partners" at bounding box center [564, 173] width 176 height 22
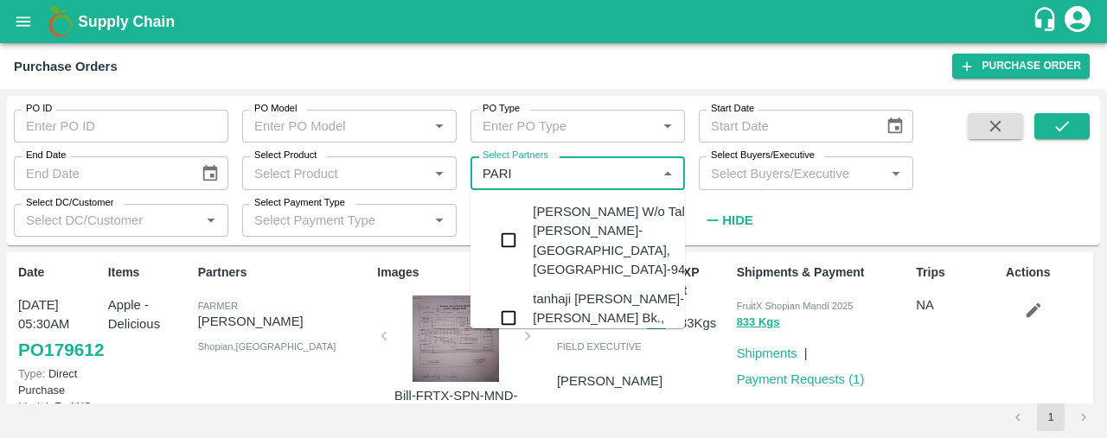
type input "PARIV"
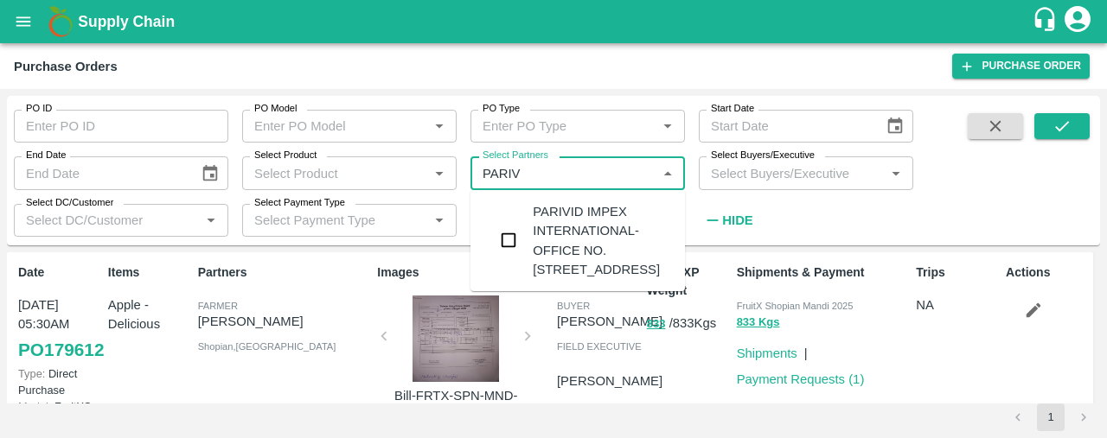
click at [503, 258] on input "checkbox" at bounding box center [508, 240] width 35 height 35
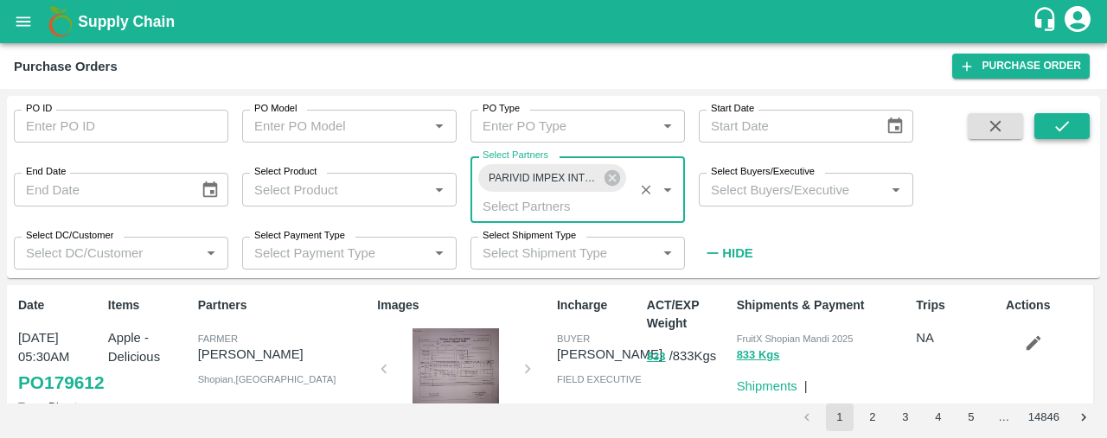
click at [1058, 117] on icon "submit" at bounding box center [1061, 126] width 19 height 19
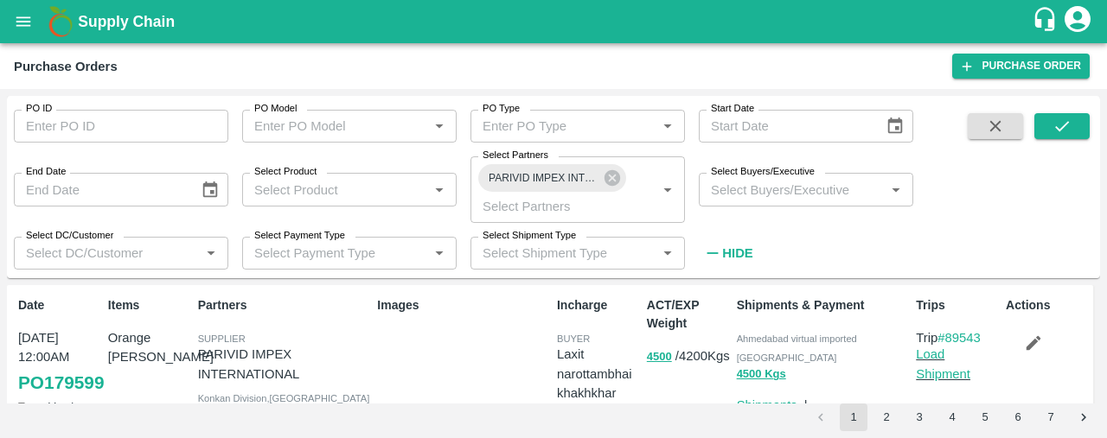
click at [729, 239] on button "Hide" at bounding box center [728, 253] width 59 height 29
